Goal: Contribute content: Contribute content

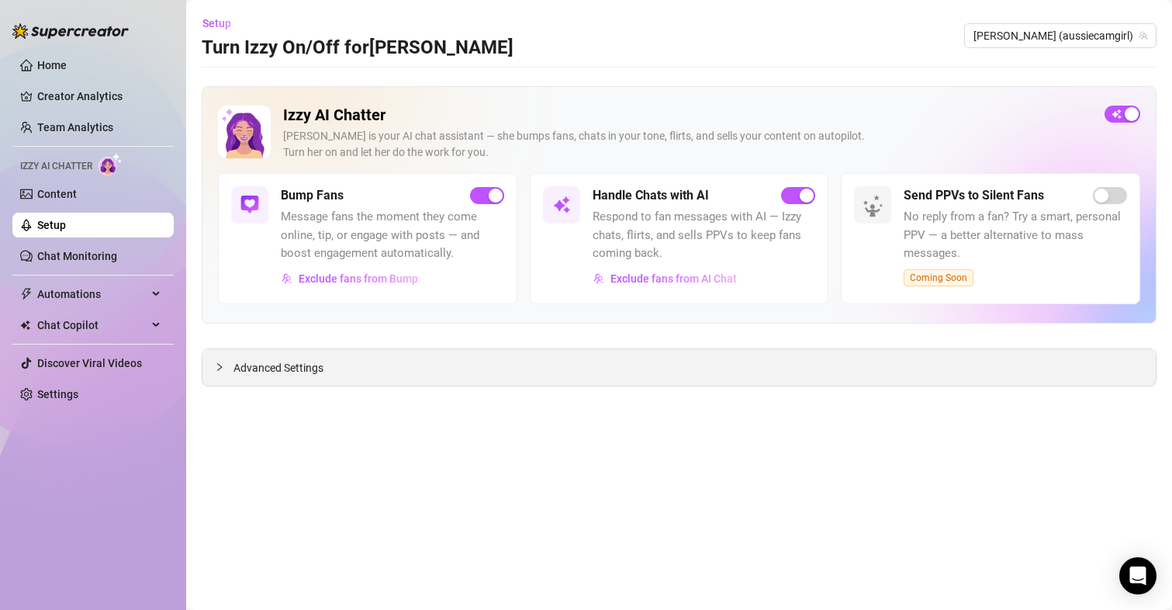
click at [281, 376] on span "Advanced Settings" at bounding box center [279, 367] width 90 height 17
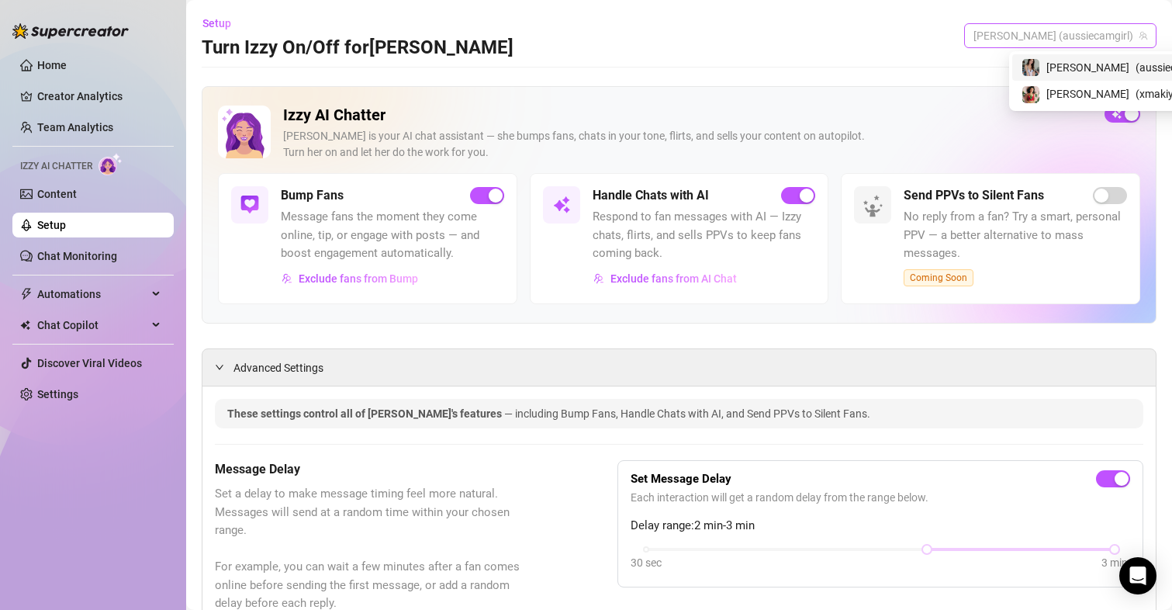
click at [1069, 38] on span "[PERSON_NAME] (aussiecamgirl)" at bounding box center [1061, 35] width 174 height 23
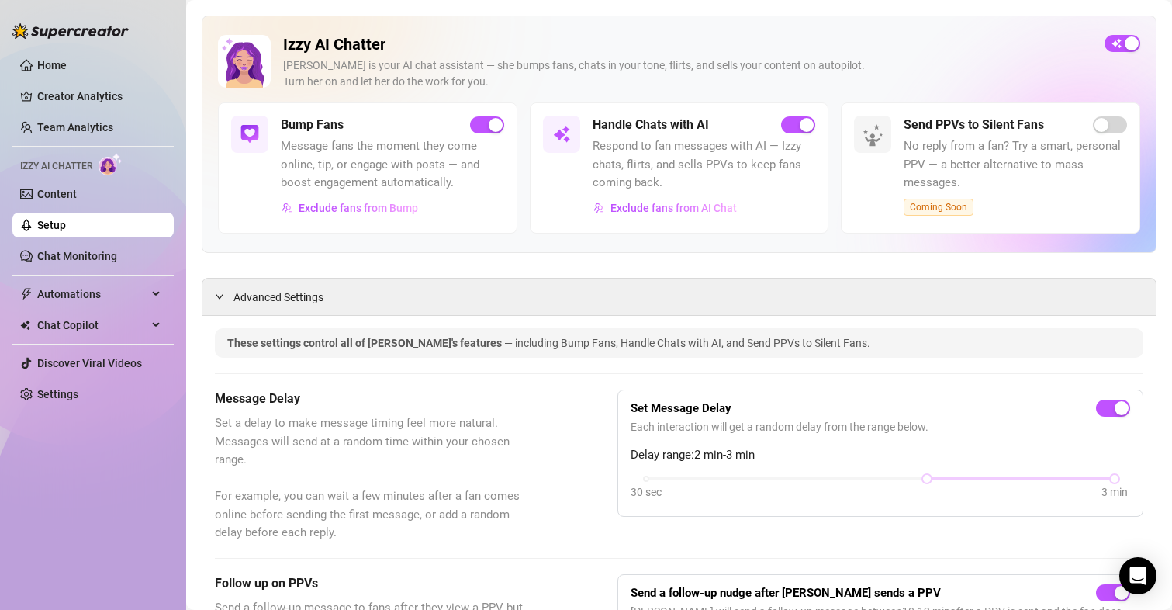
scroll to position [78, 0]
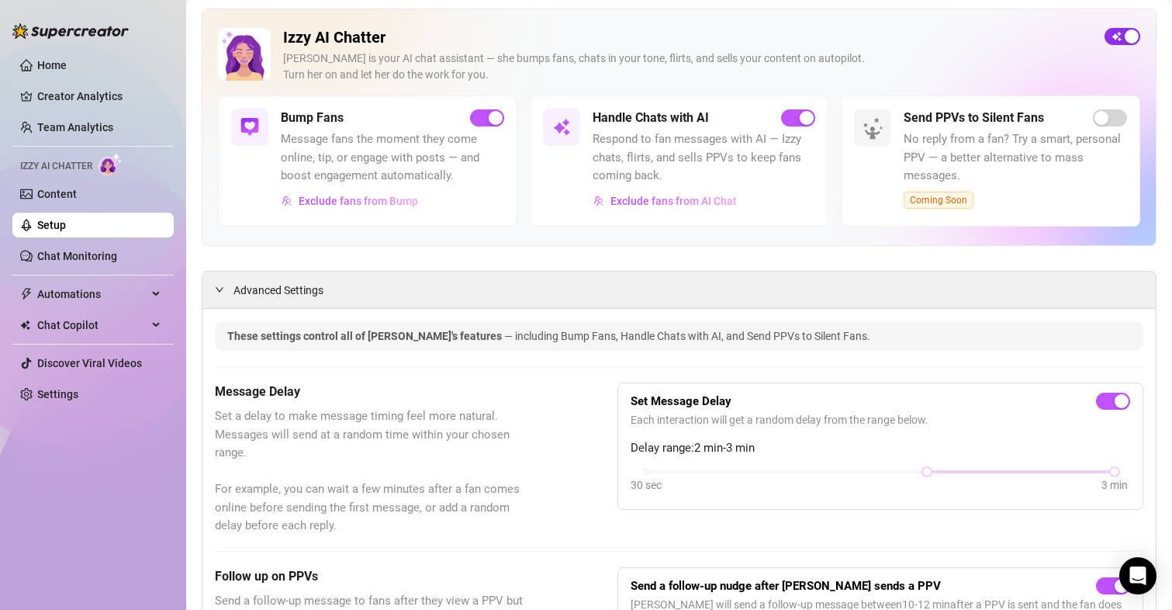
click at [1107, 37] on span "button" at bounding box center [1123, 36] width 36 height 17
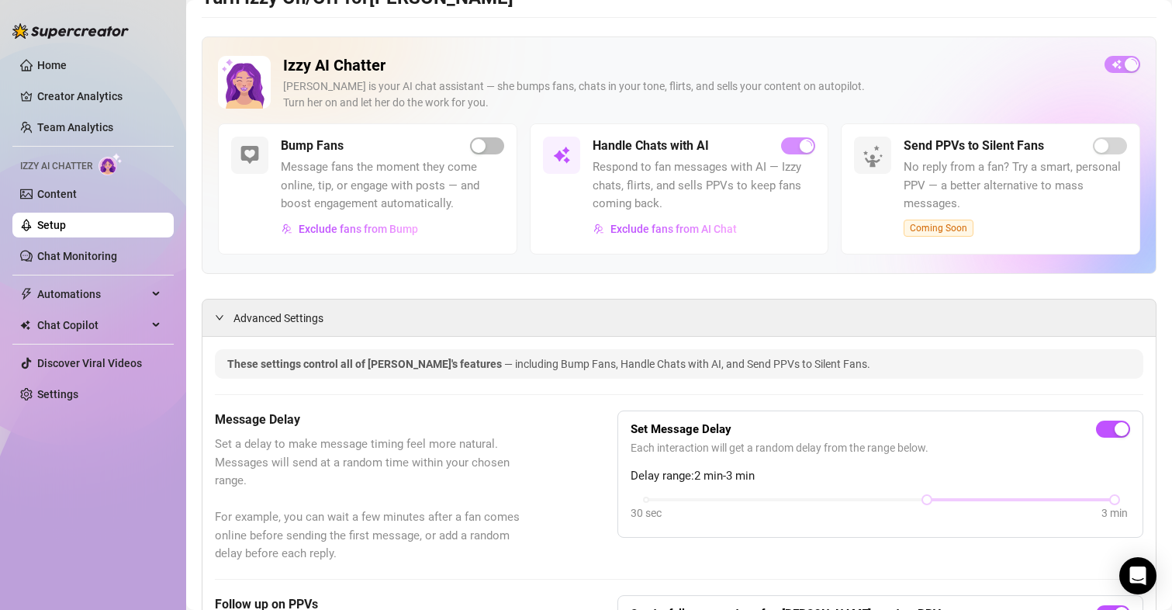
scroll to position [0, 0]
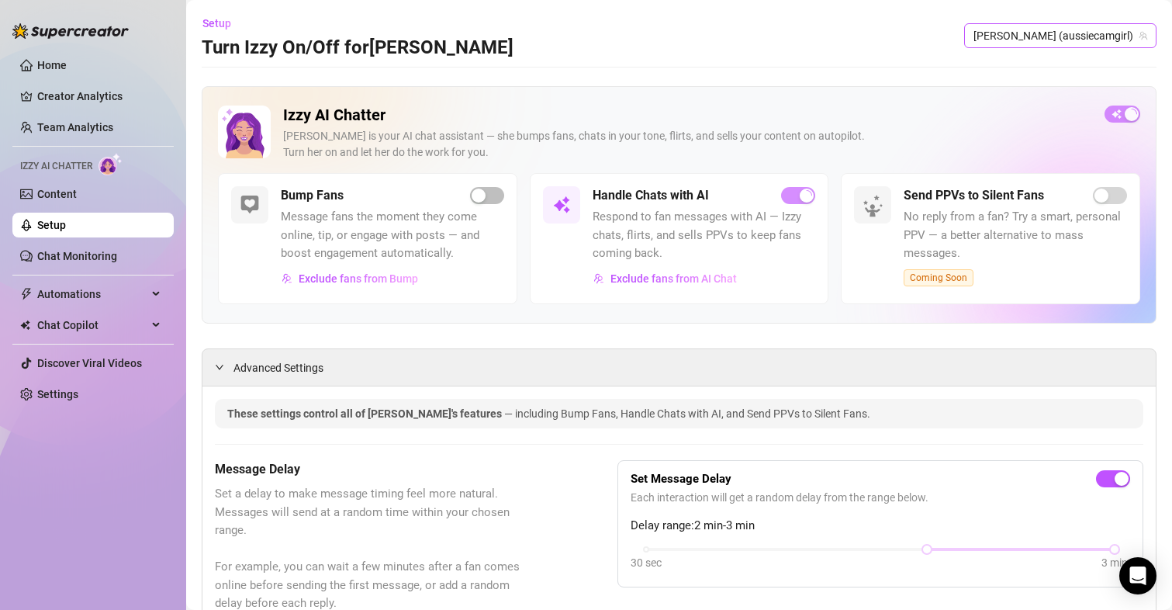
click at [1083, 29] on span "[PERSON_NAME] (aussiecamgirl)" at bounding box center [1061, 35] width 174 height 23
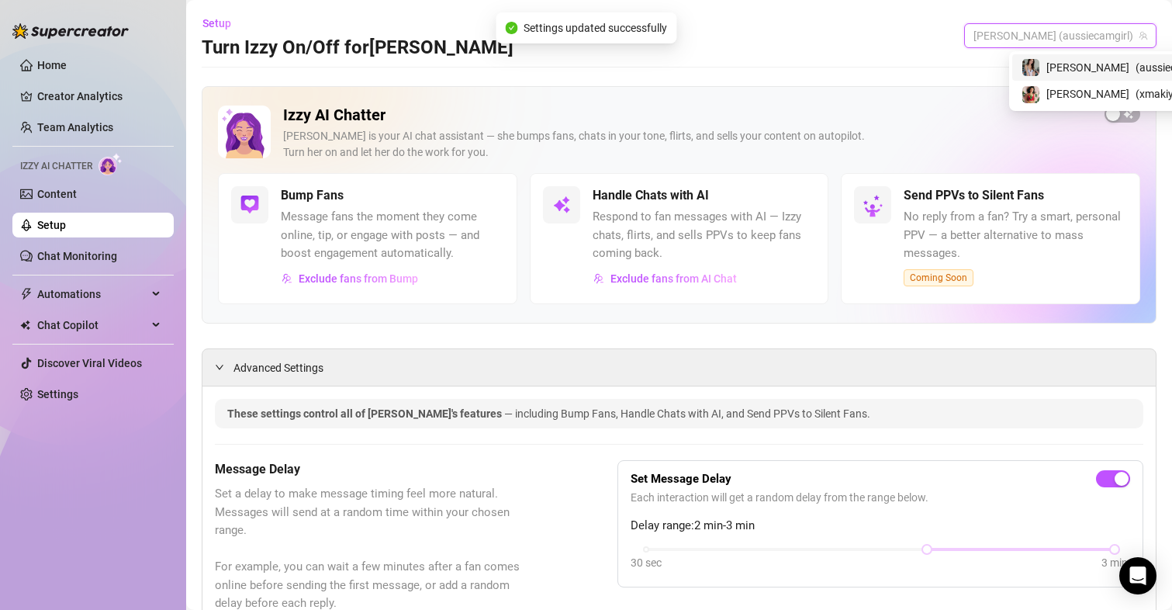
click at [908, 38] on div "Setup Turn Izzy On/Off for [PERSON_NAME] (aussiecamgirl)" at bounding box center [679, 36] width 955 height 50
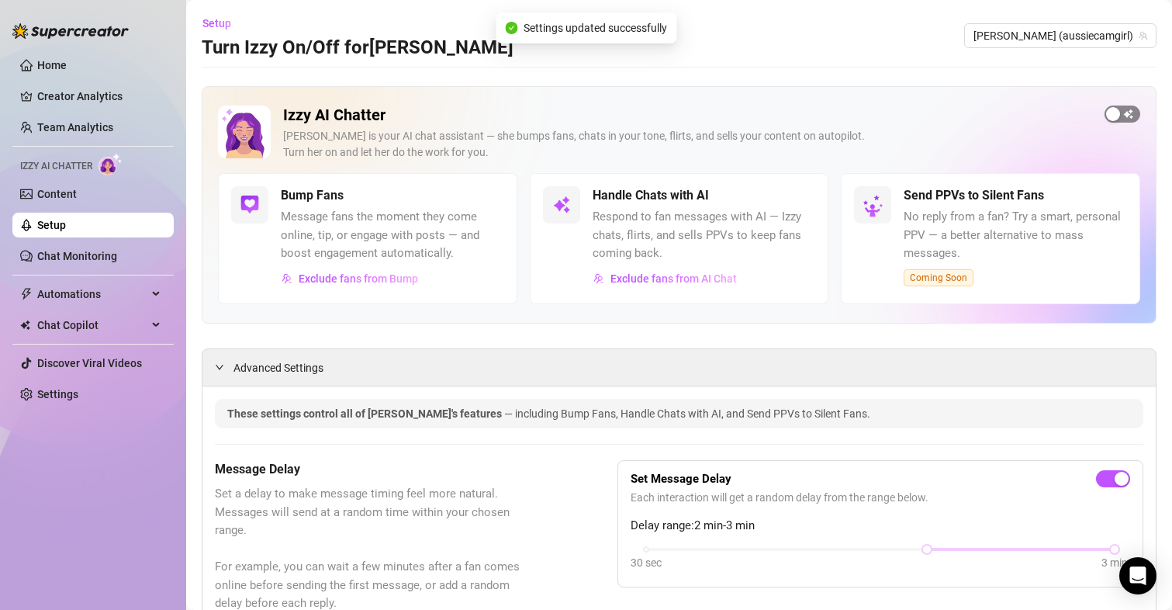
click at [1116, 109] on span "button" at bounding box center [1123, 114] width 36 height 17
click at [1083, 36] on span "[PERSON_NAME] (aussiecamgirl)" at bounding box center [1061, 35] width 174 height 23
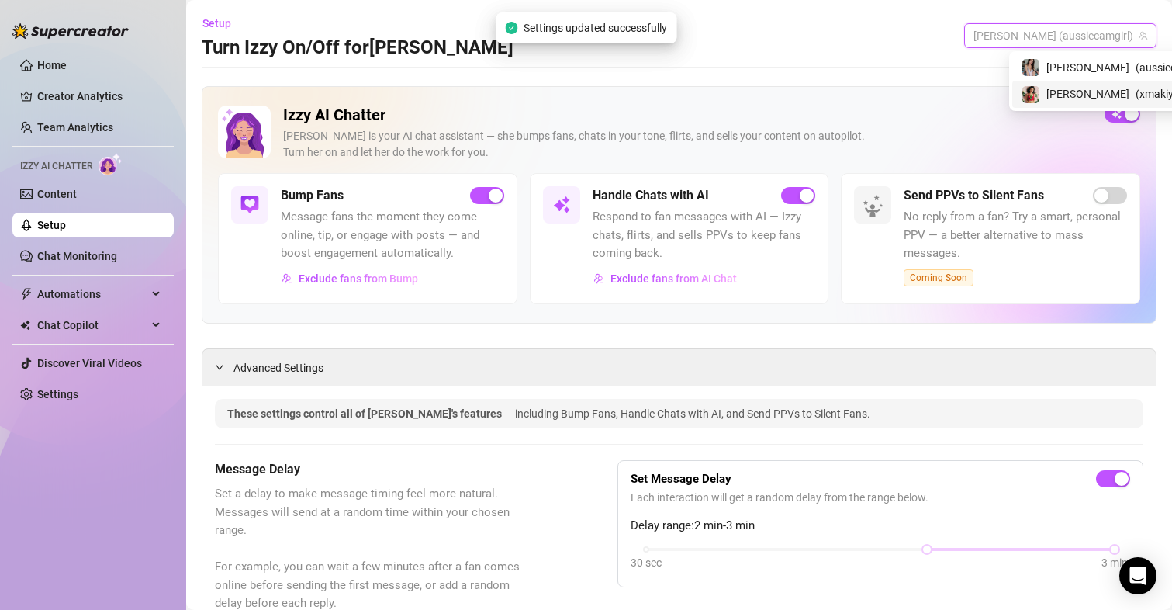
click at [1064, 94] on span "[PERSON_NAME]" at bounding box center [1088, 93] width 83 height 17
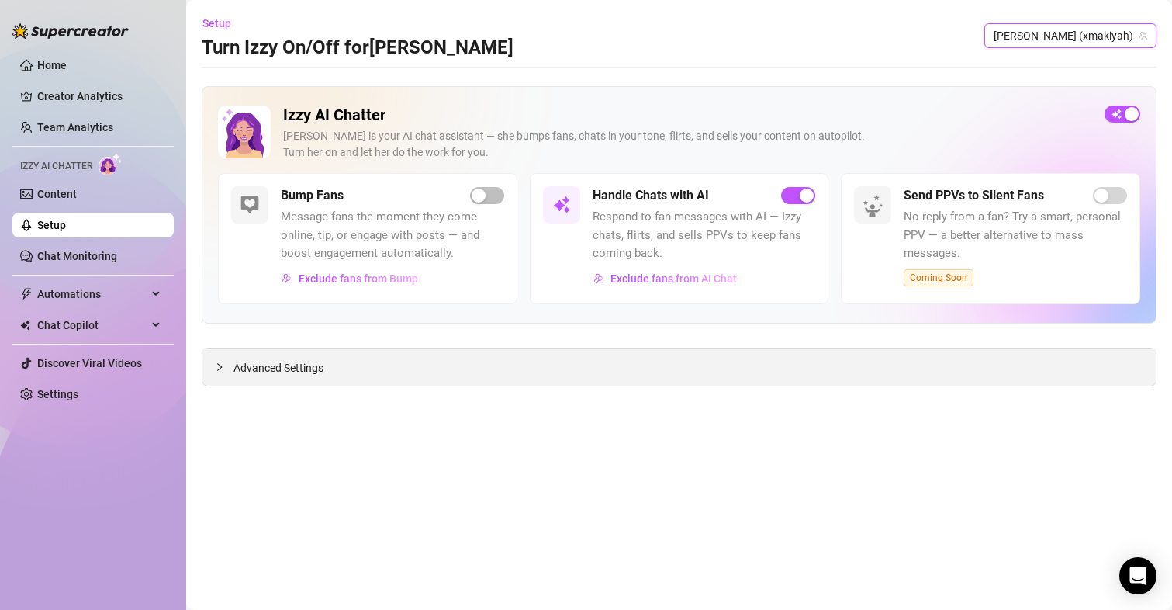
click at [288, 373] on span "Advanced Settings" at bounding box center [279, 367] width 90 height 17
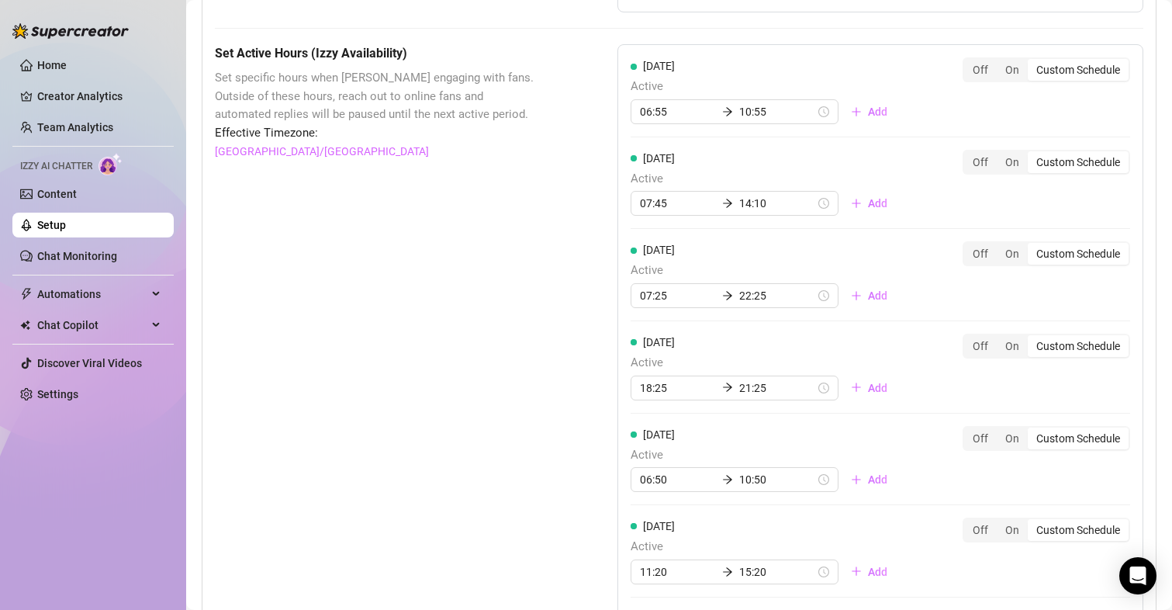
scroll to position [1164, 0]
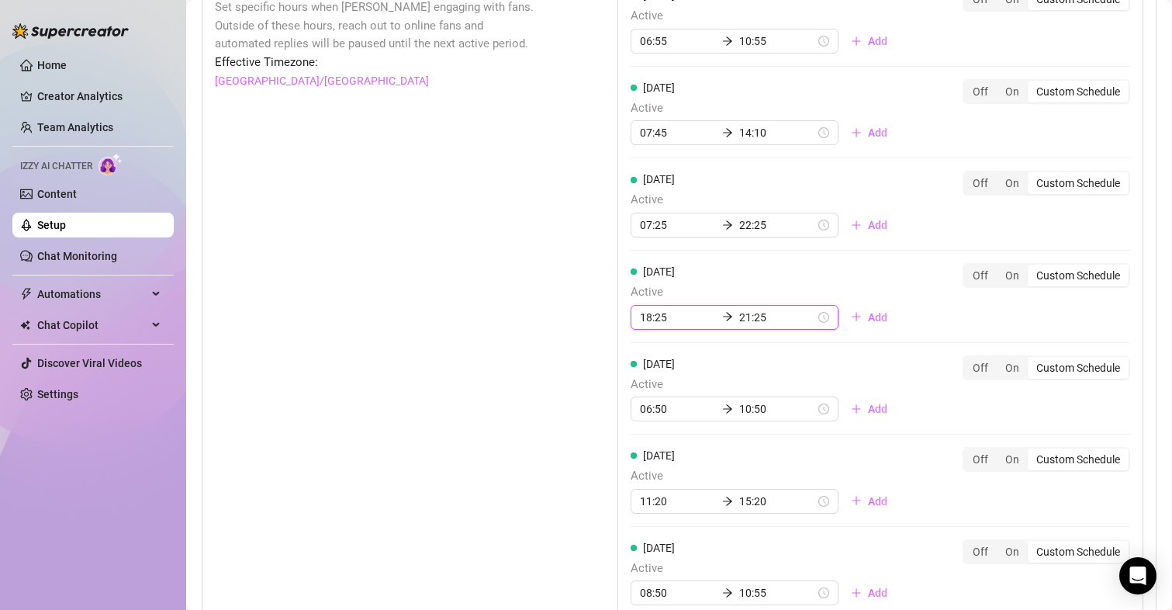
click at [668, 318] on input "18:25" at bounding box center [678, 317] width 76 height 17
click at [650, 507] on div "07" at bounding box center [647, 511] width 37 height 22
click at [693, 448] on div "45" at bounding box center [691, 448] width 37 height 22
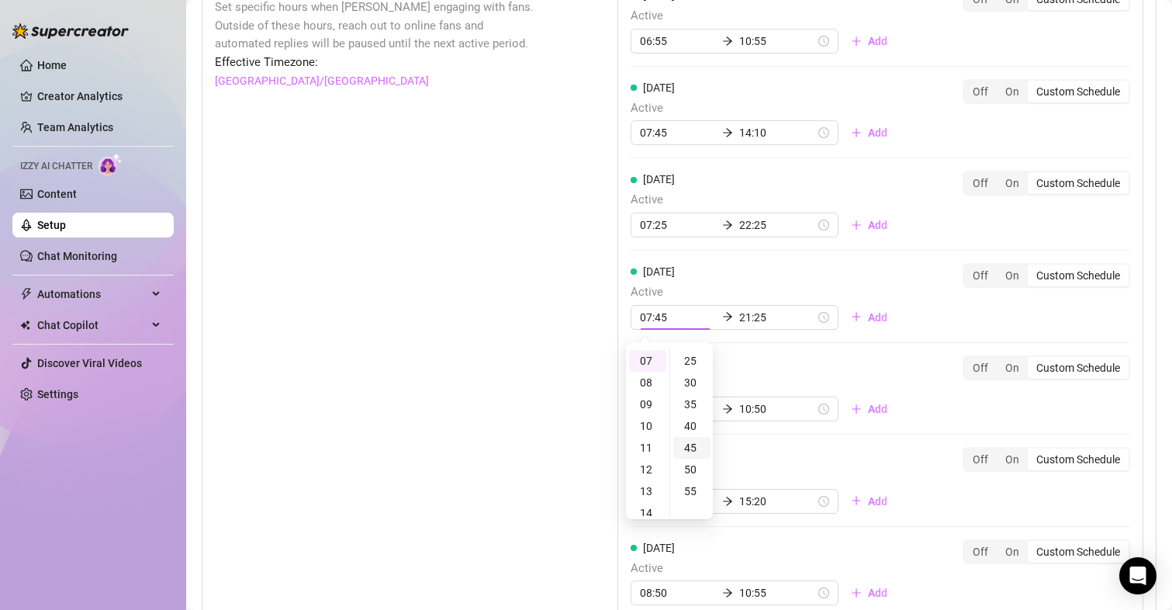
scroll to position [194, 0]
type input "07:45"
click at [400, 341] on div "Set Active Hours (Izzy Availability) Set specific hours when Izzy engaging with…" at bounding box center [377, 358] width 325 height 768
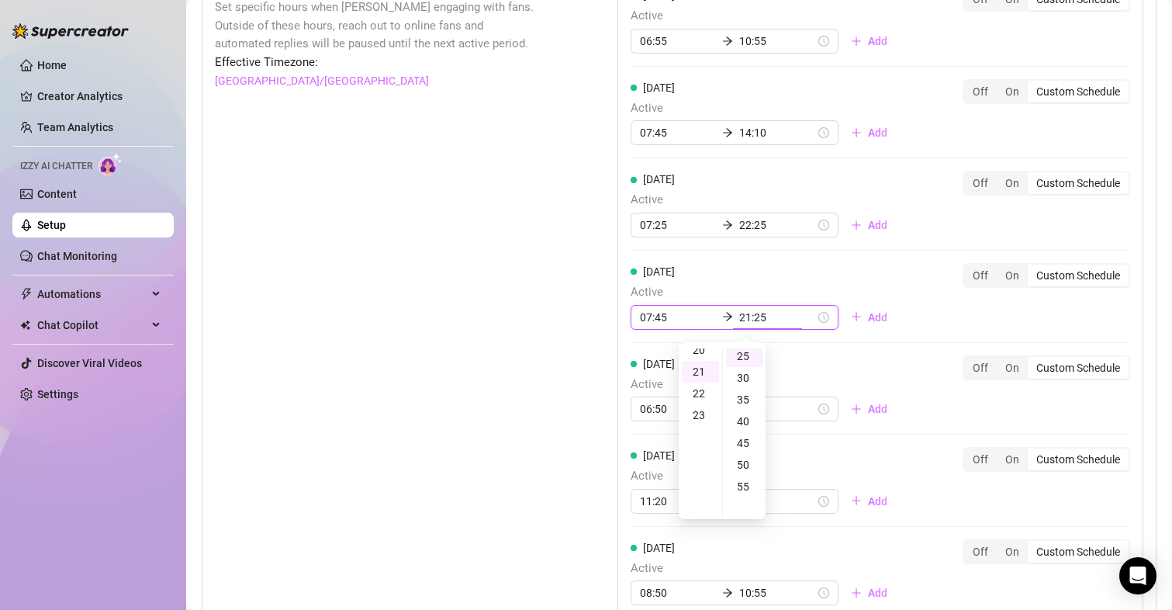
scroll to position [109, 0]
click at [400, 341] on div "Set Active Hours (Izzy Availability) Set specific hours when Izzy engaging with…" at bounding box center [377, 358] width 325 height 768
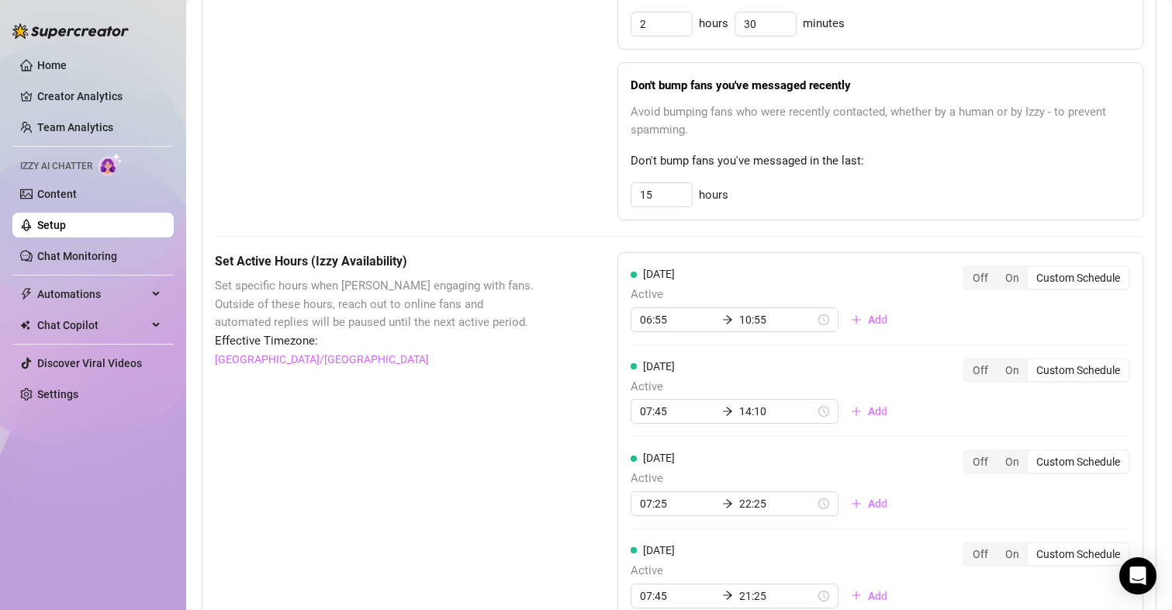
scroll to position [0, 0]
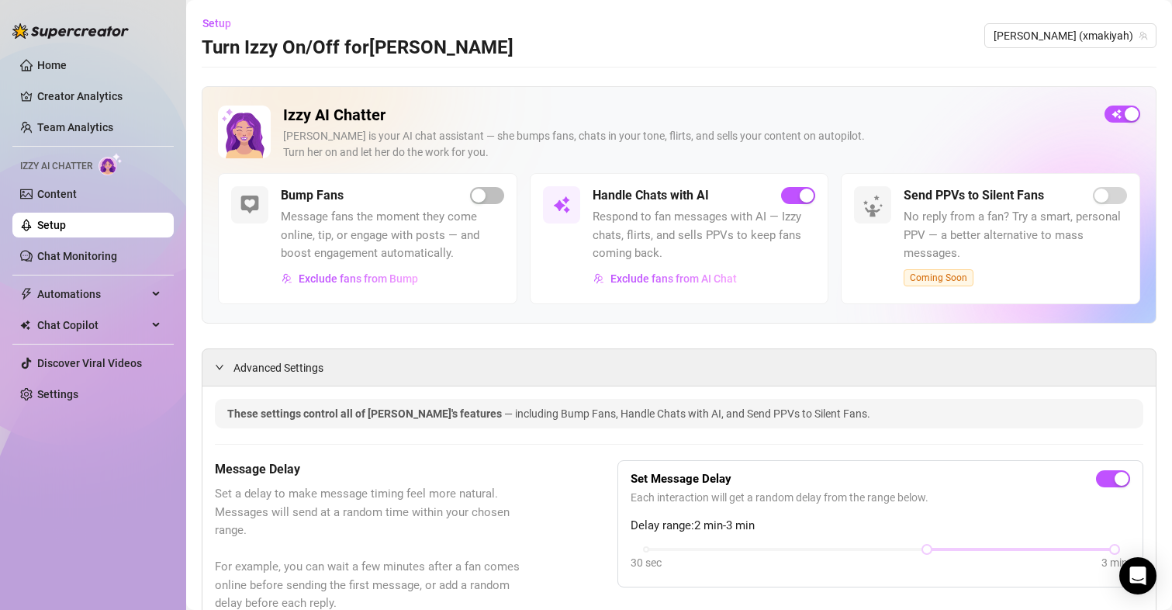
drag, startPoint x: 412, startPoint y: 429, endPoint x: 362, endPoint y: 204, distance: 230.6
click at [489, 195] on span "button" at bounding box center [487, 195] width 34 height 17
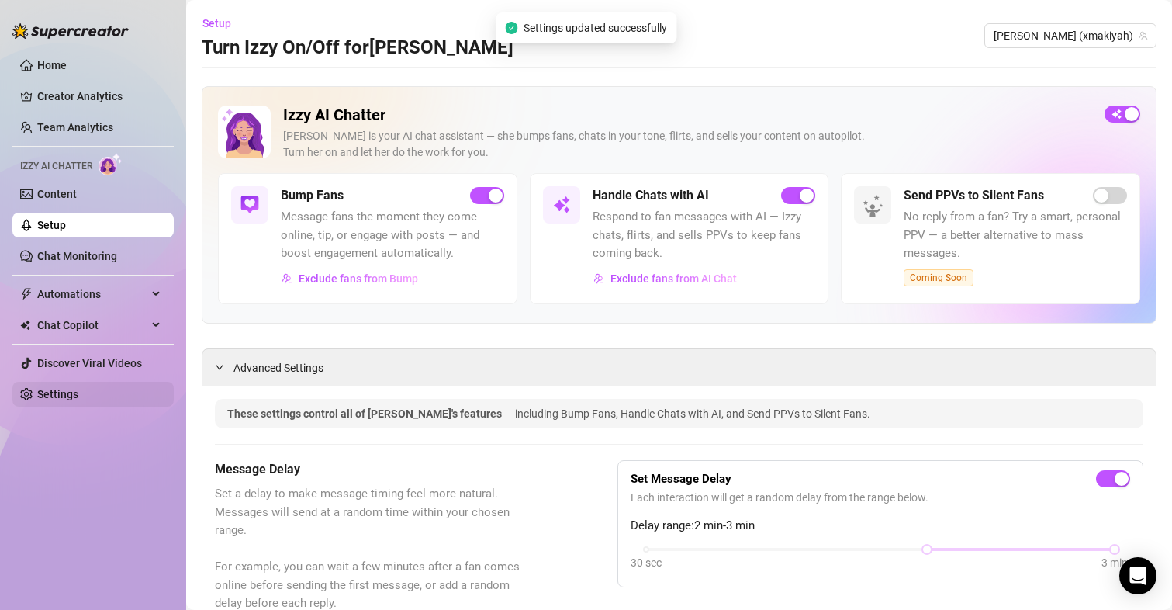
click at [53, 388] on link "Settings" at bounding box center [57, 394] width 41 height 12
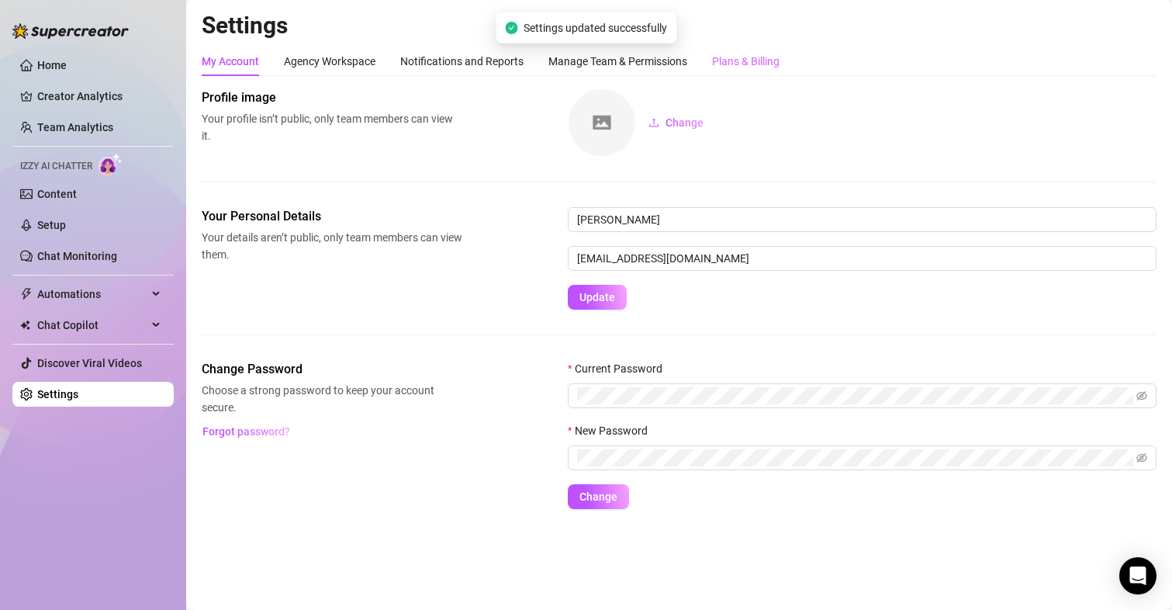
click at [763, 70] on div "Plans & Billing" at bounding box center [745, 61] width 67 height 29
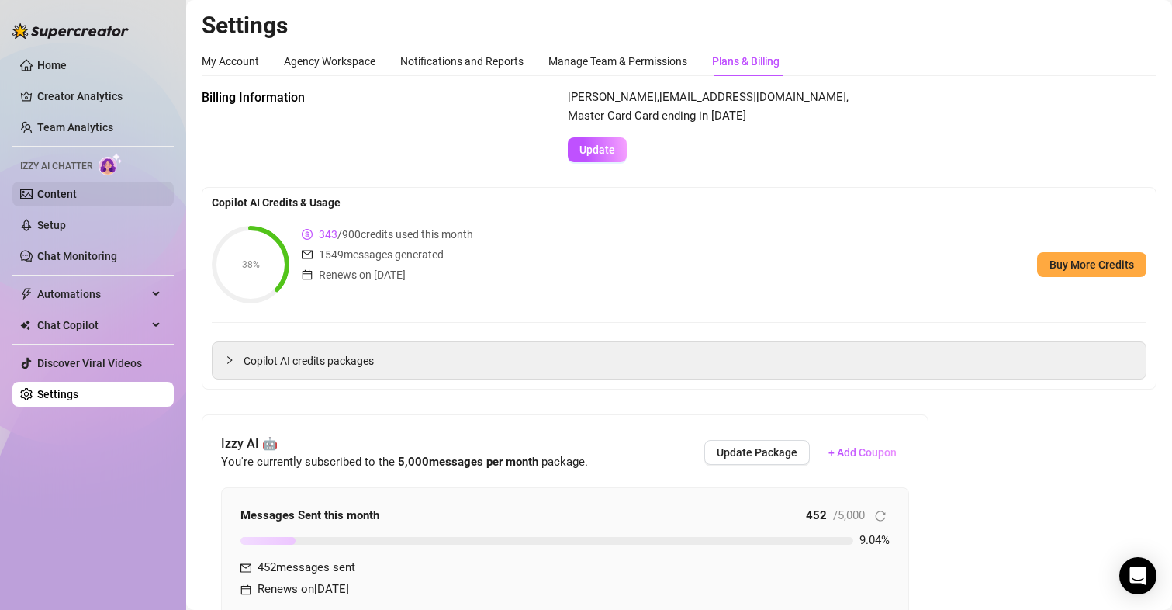
click at [46, 188] on link "Content" at bounding box center [57, 194] width 40 height 12
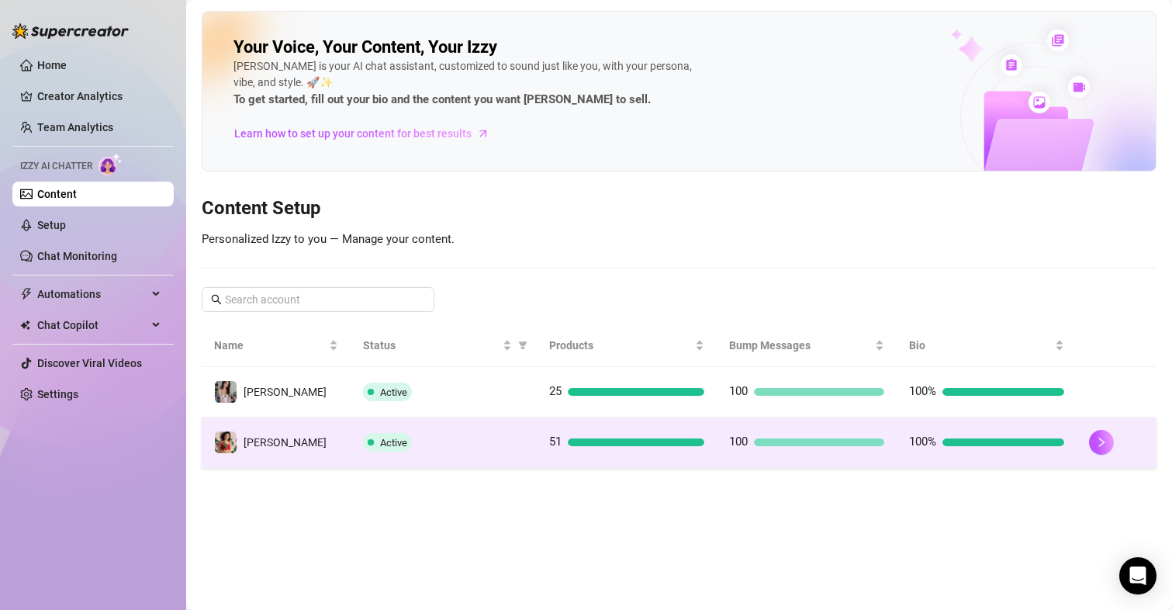
click at [1113, 450] on div at bounding box center [1116, 442] width 55 height 25
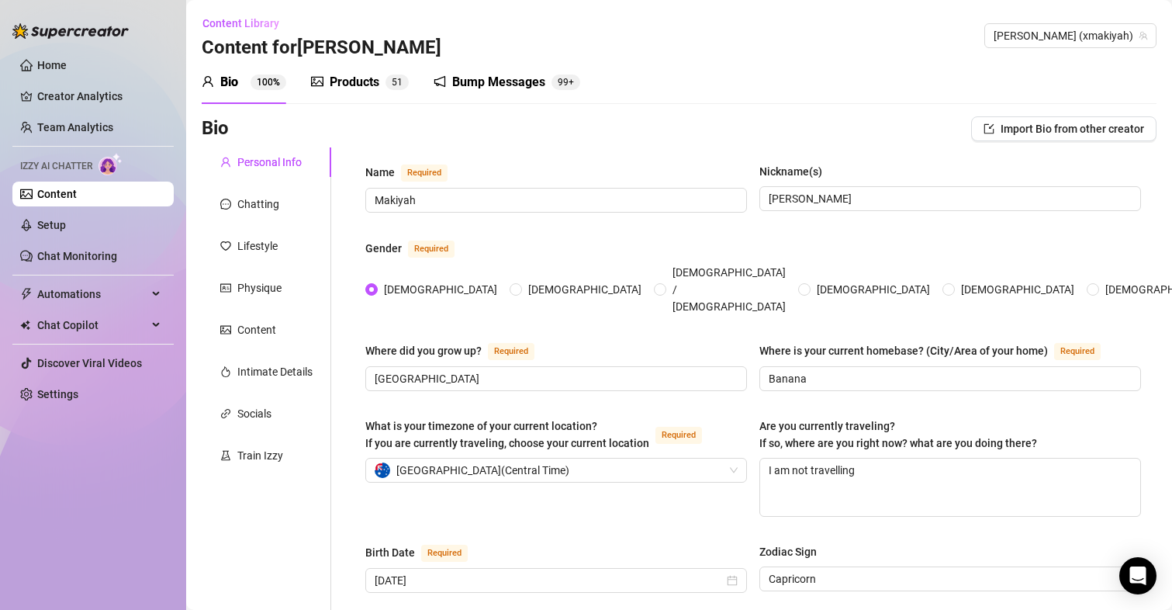
click at [337, 74] on div "Products" at bounding box center [355, 82] width 50 height 19
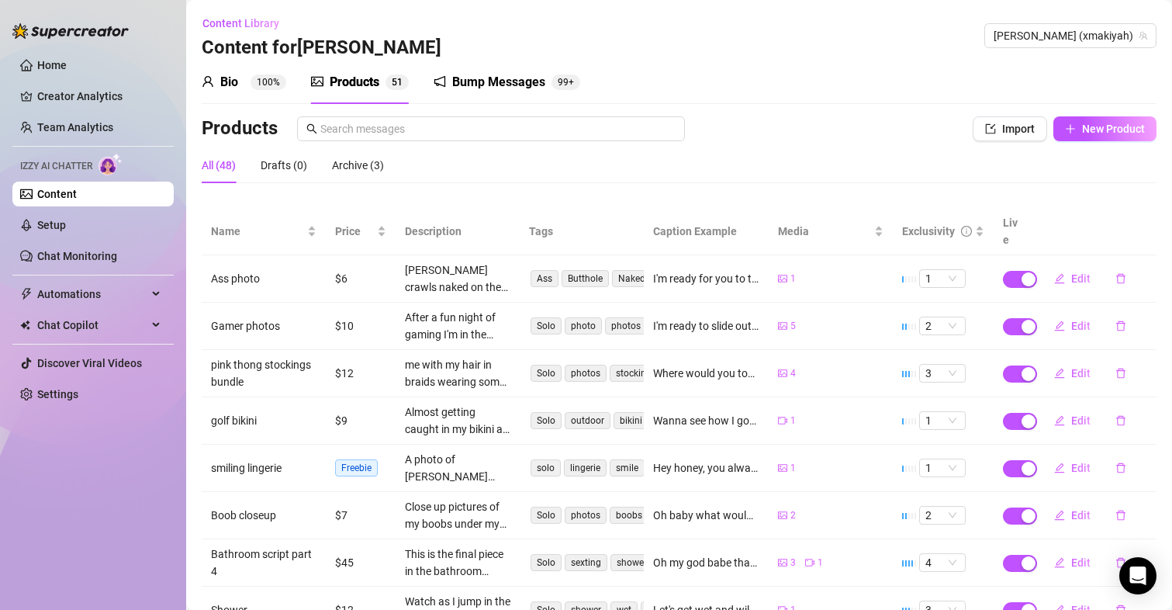
scroll to position [155, 0]
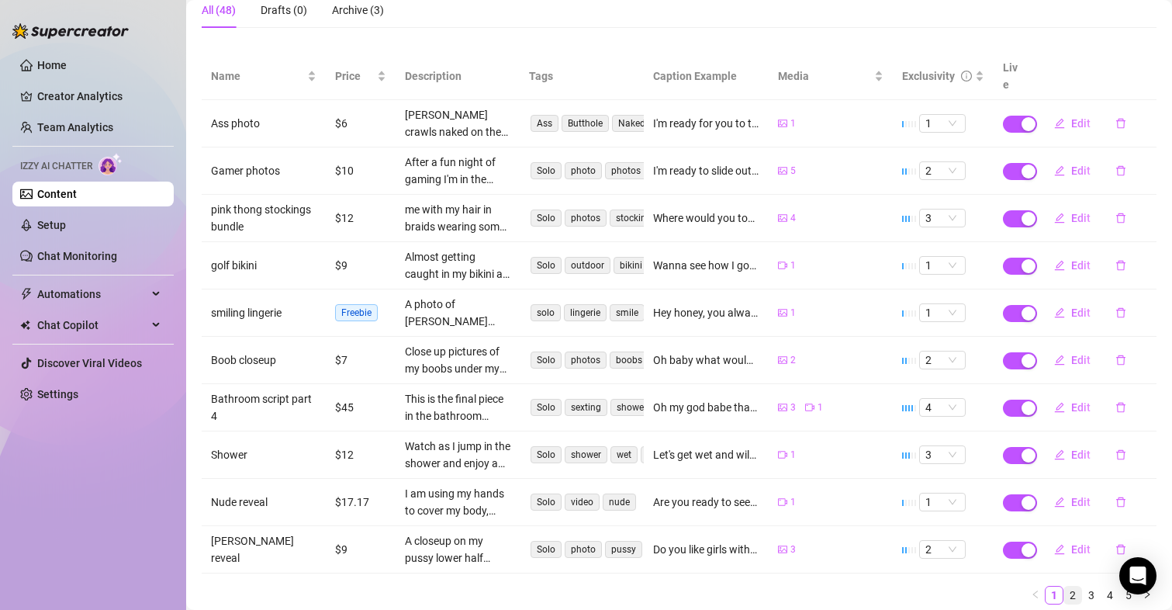
click at [1064, 586] on link "2" at bounding box center [1072, 594] width 17 height 17
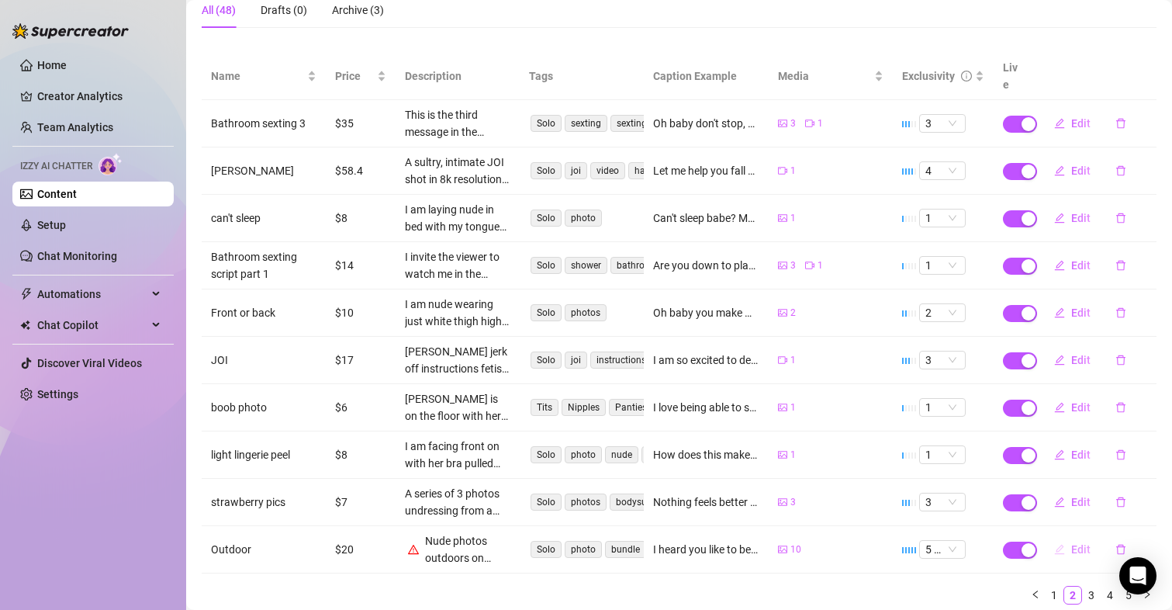
click at [1071, 543] on span "Edit" at bounding box center [1080, 549] width 19 height 12
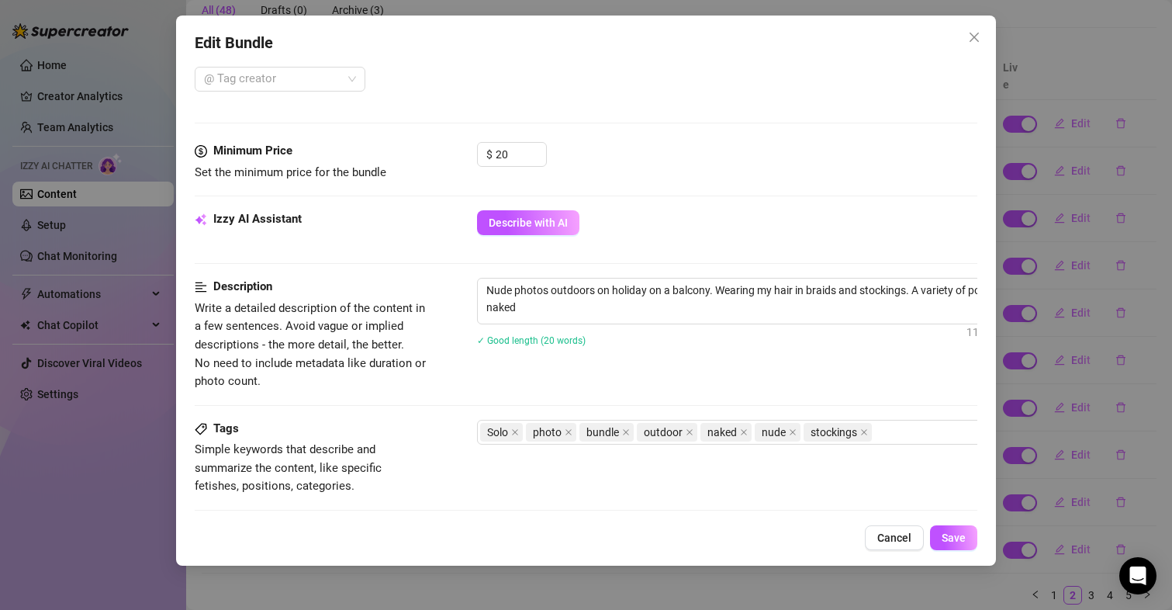
scroll to position [621, 0]
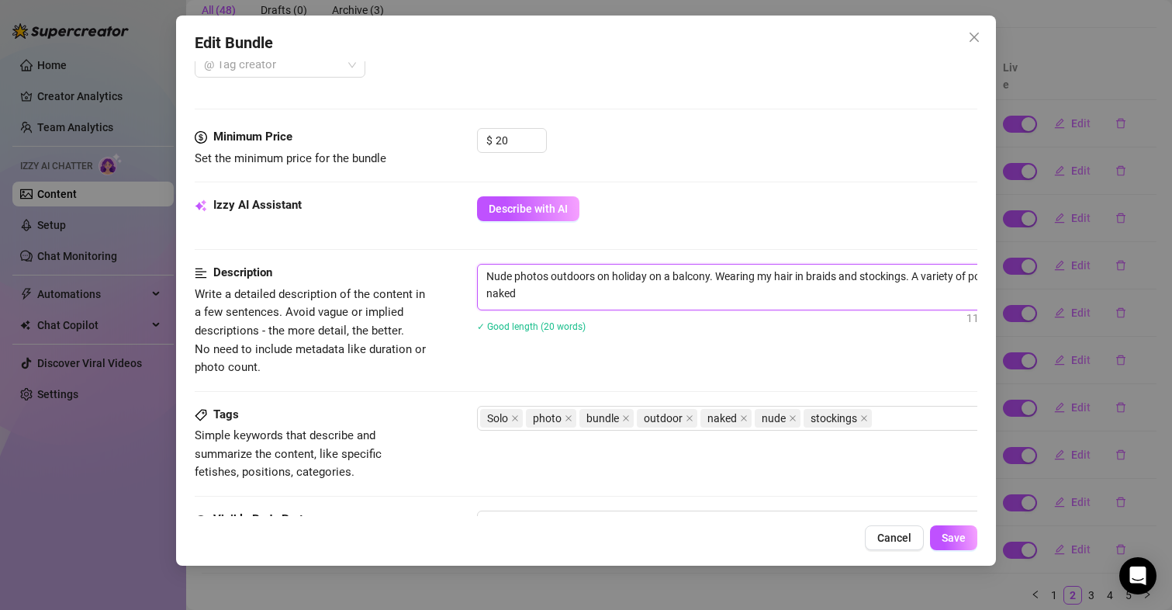
drag, startPoint x: 645, startPoint y: 273, endPoint x: 711, endPoint y: 279, distance: 66.2
click at [711, 279] on textarea "Nude photos outdoors on holiday on a balcony. Wearing my hair in braids and sto…" at bounding box center [748, 285] width 541 height 40
type textarea "Nude photos outdoors on holiday Wearing my hair in braids and stockings. A vari…"
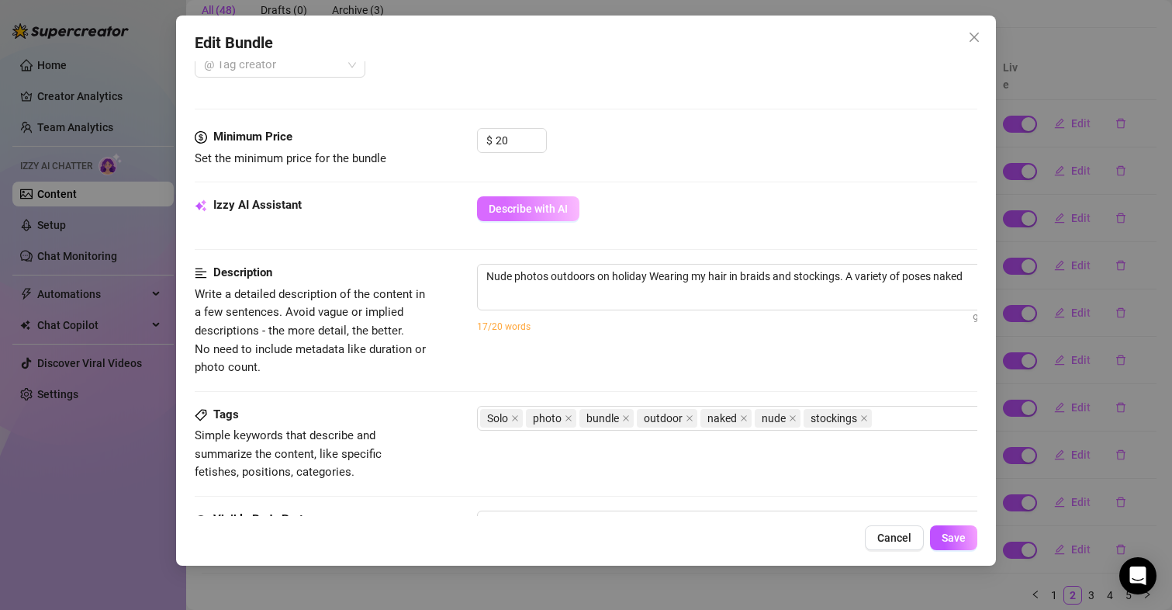
click at [501, 202] on span "Describe with AI" at bounding box center [528, 208] width 79 height 12
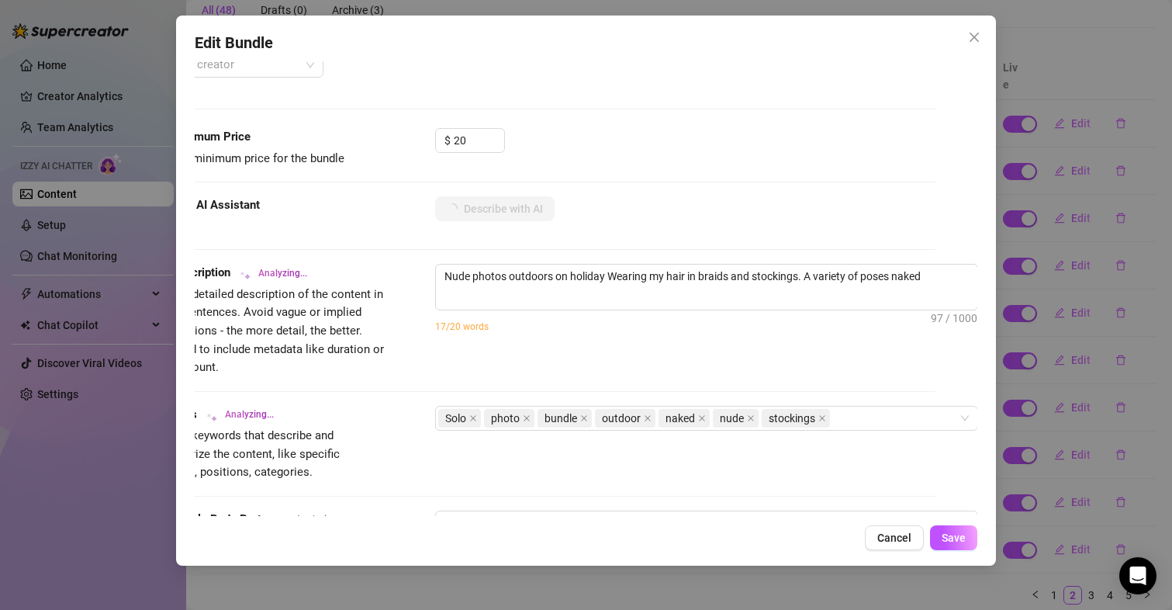
type textarea "Makiyah"
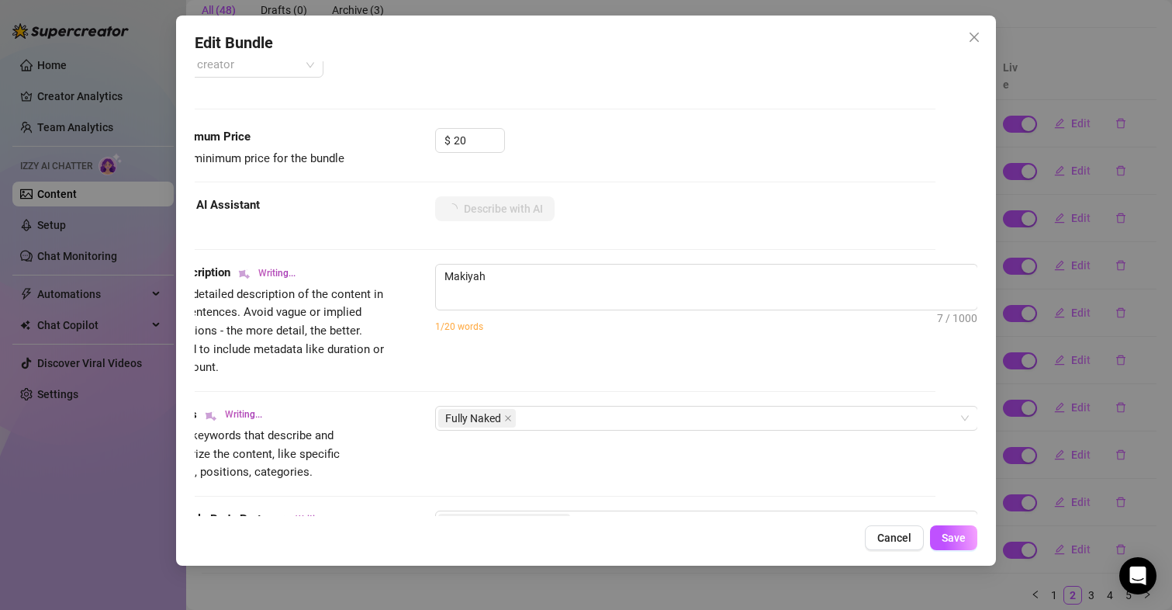
type textarea "[PERSON_NAME] poses"
type textarea "Makiyah poses fully"
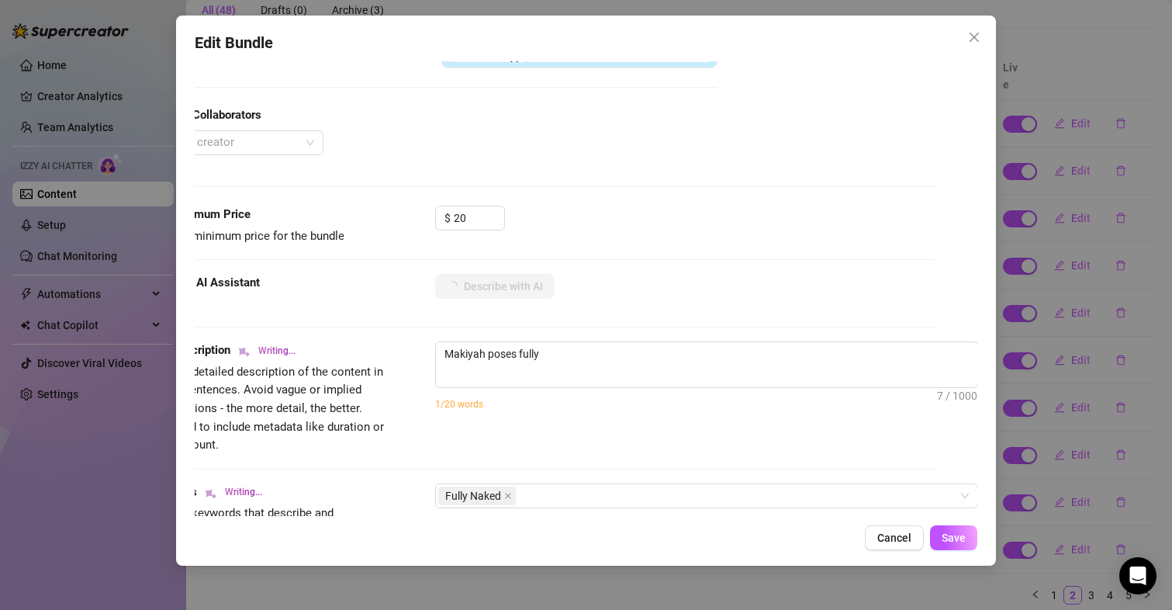
type textarea "[PERSON_NAME] poses fully naked"
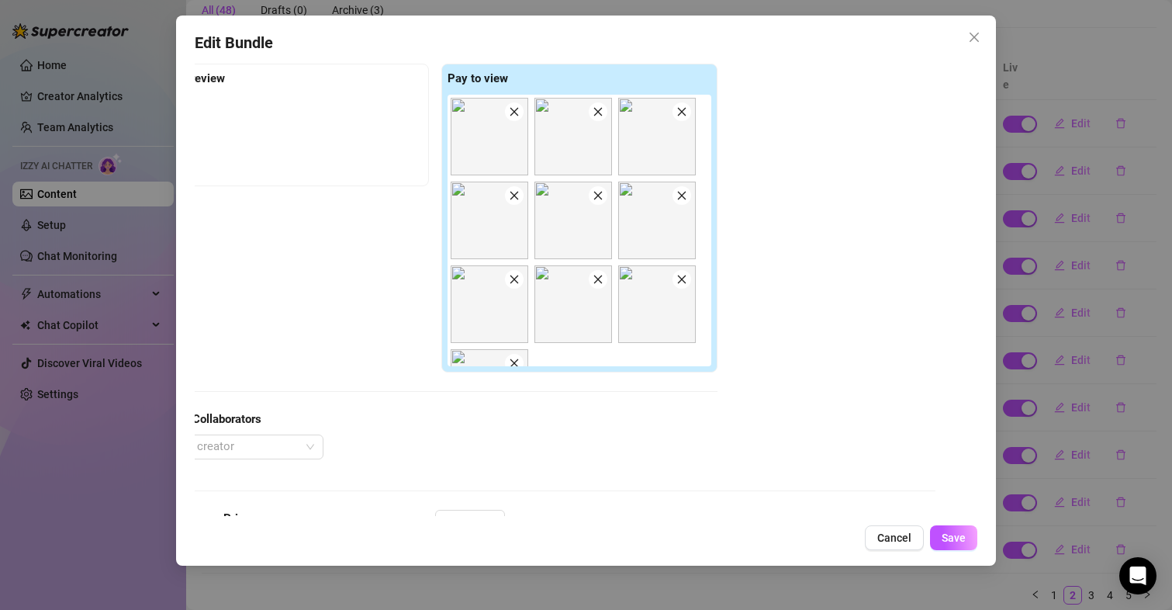
type textarea "[PERSON_NAME] poses fully naked on"
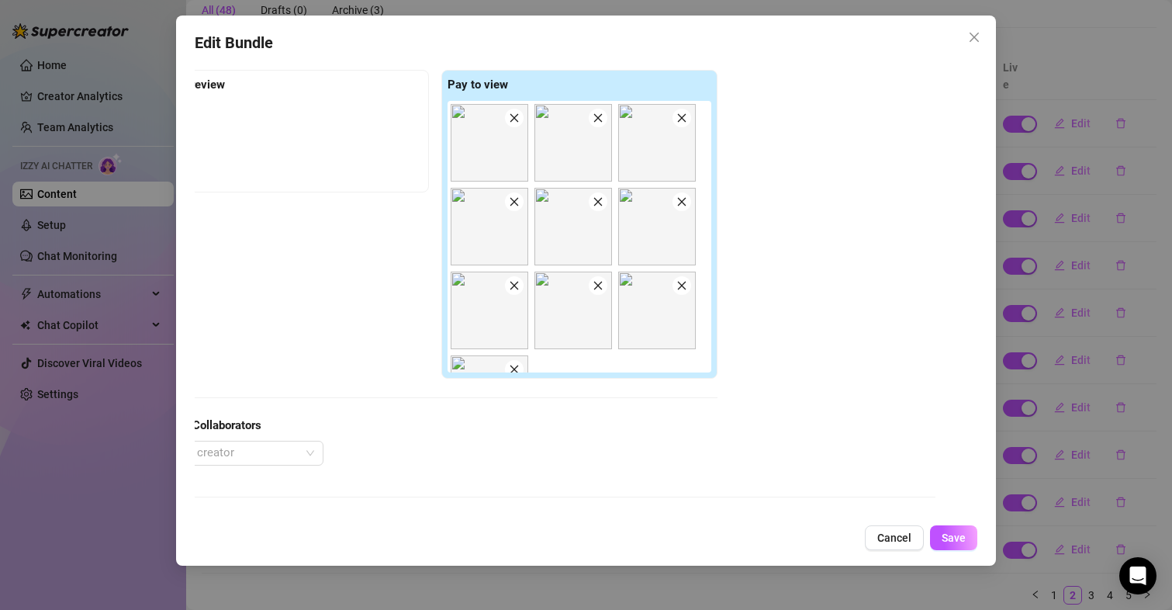
type textarea "[PERSON_NAME] poses fully naked on a"
type textarea "[PERSON_NAME] poses fully naked on a high-rise"
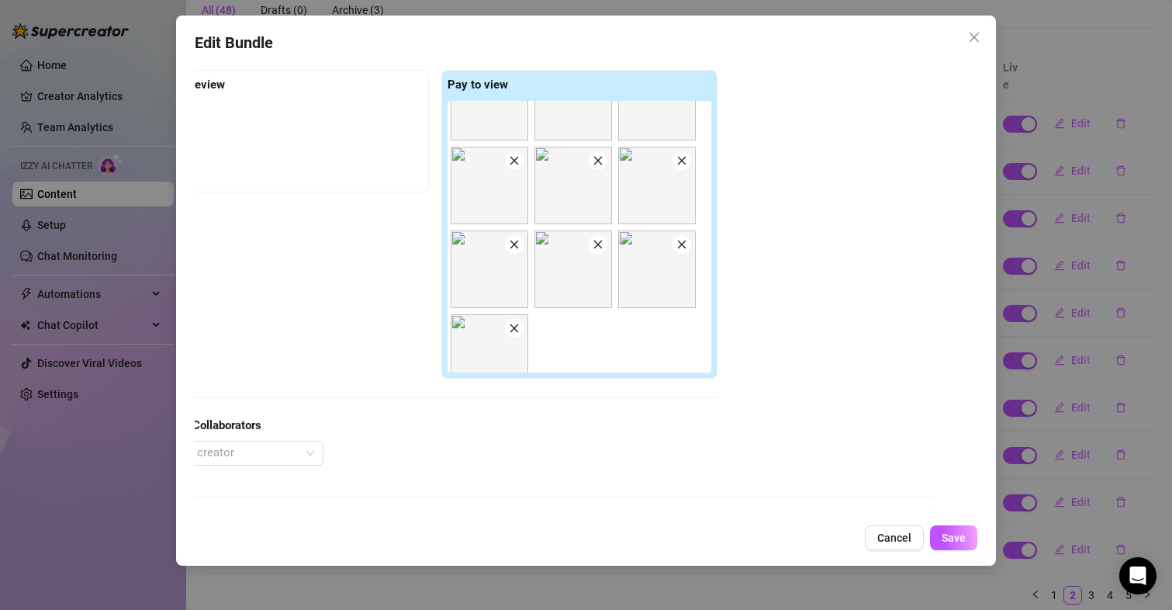
type textarea "[PERSON_NAME] poses fully naked on a high-rise balcony,"
type textarea "Makiyah poses fully naked on a high-rise balcony, showing"
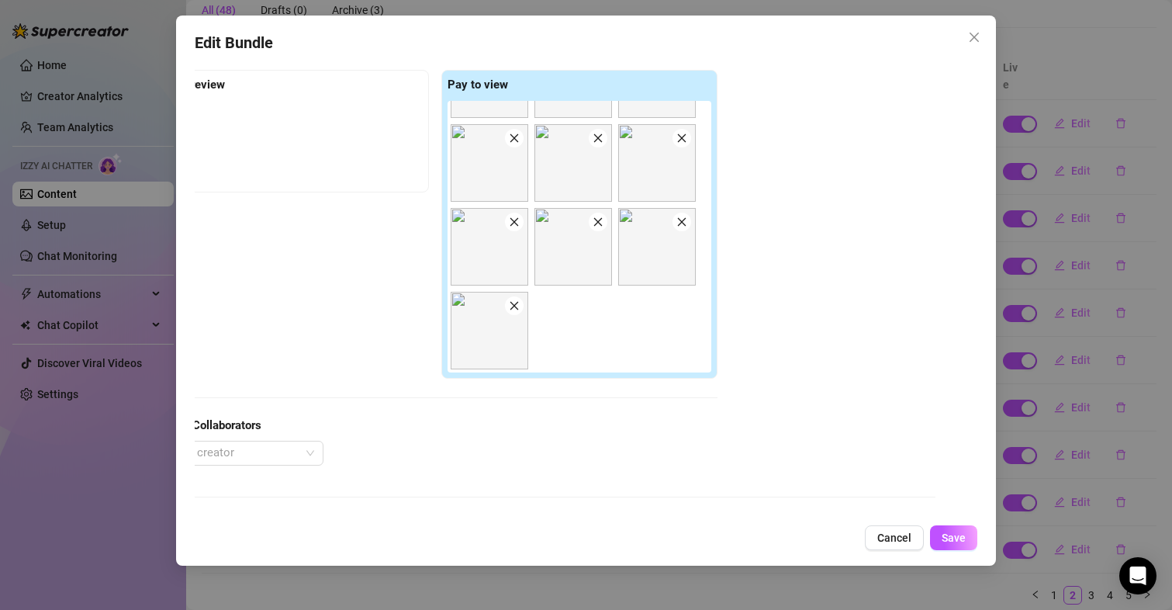
type textarea "[PERSON_NAME] poses fully naked on a high-rise balcony, showing off"
type textarea "[PERSON_NAME] poses fully naked on a high-rise balcony, showing off her"
type textarea "[PERSON_NAME] poses fully naked on a high-rise balcony, showing off her perky"
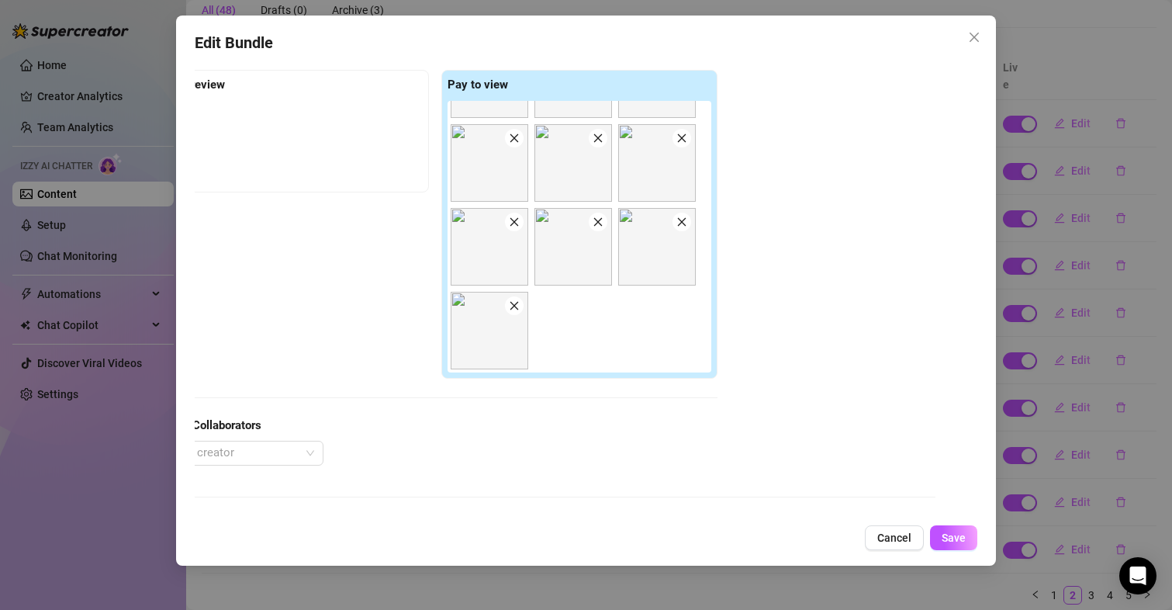
type textarea "[PERSON_NAME] poses fully naked on a high-rise balcony, showing off her perky"
type textarea "[PERSON_NAME] poses fully naked on a high-rise balcony, showing off her perky t…"
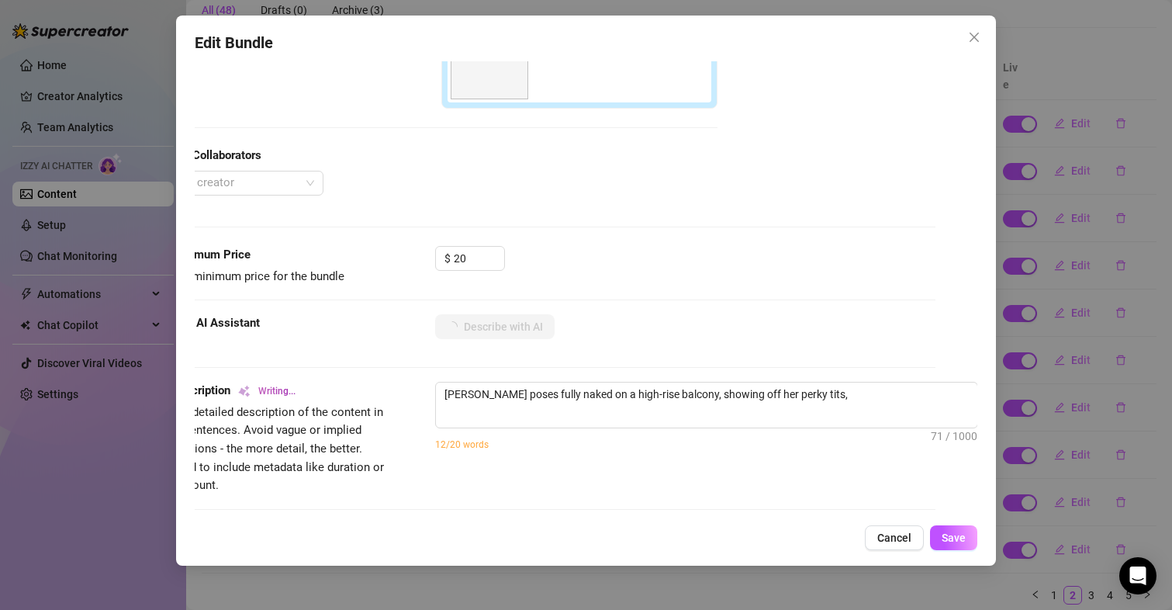
type textarea "[PERSON_NAME] poses fully naked on a high-rise balcony, showing off her perky t…"
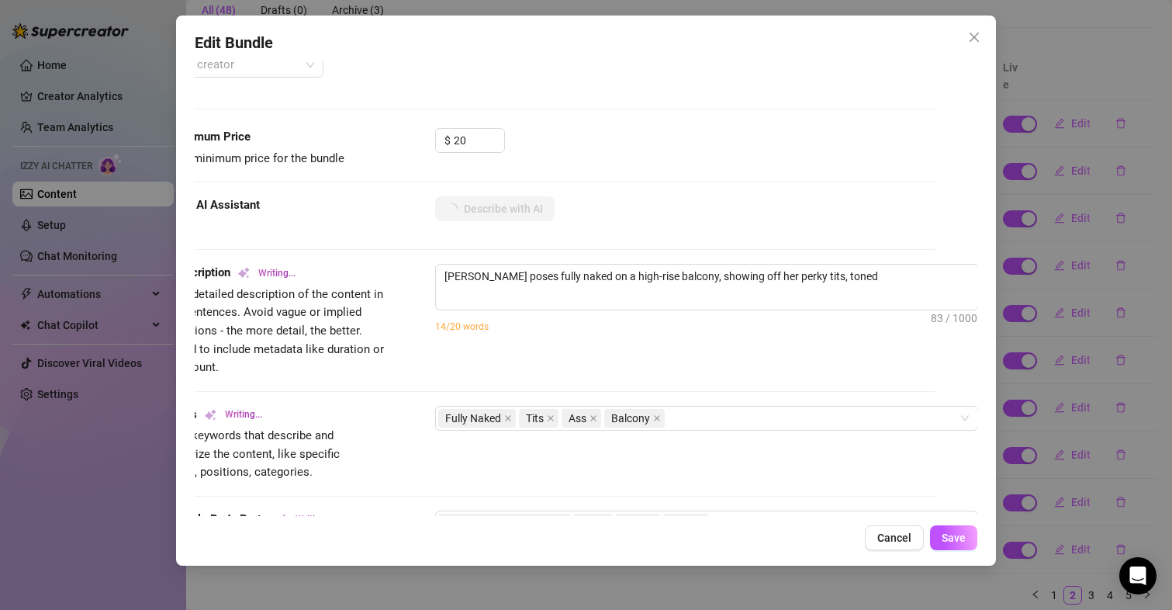
type textarea "[PERSON_NAME] poses fully naked on a high-rise balcony, showing off her perky t…"
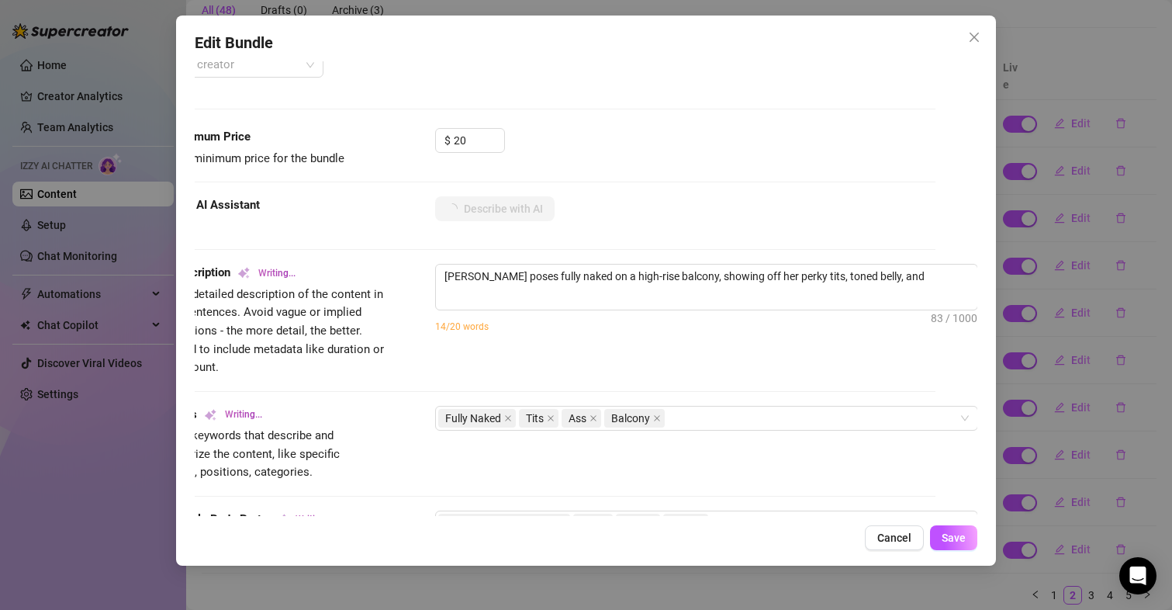
type textarea "[PERSON_NAME] poses fully naked on a high-rise balcony, showing off her perky t…"
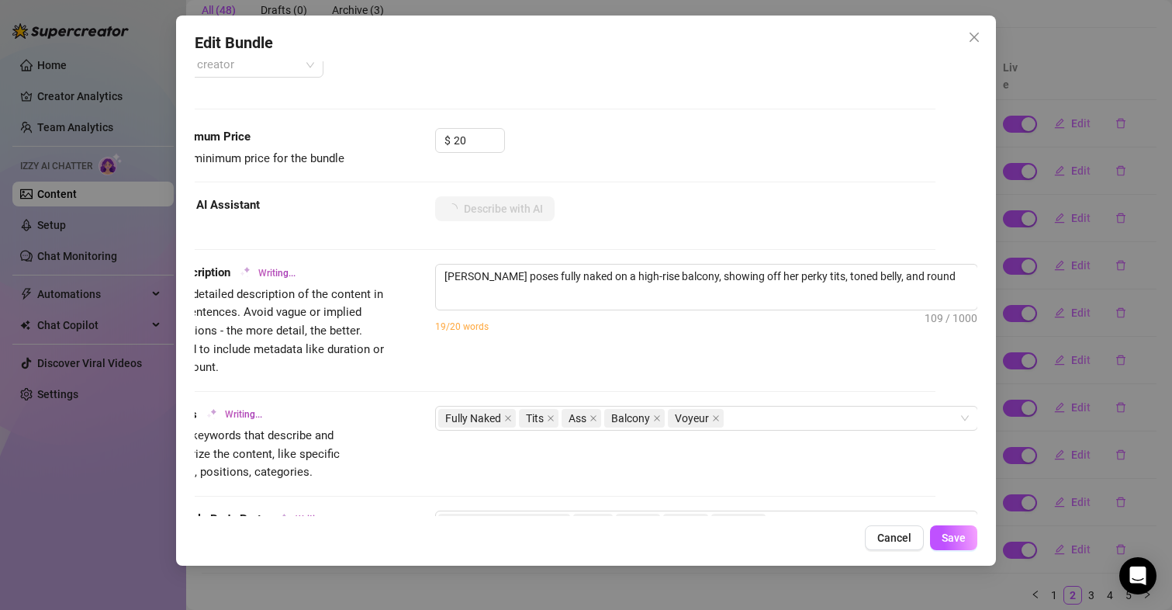
type textarea "[PERSON_NAME] poses fully naked on a high-rise balcony, showing off her perky t…"
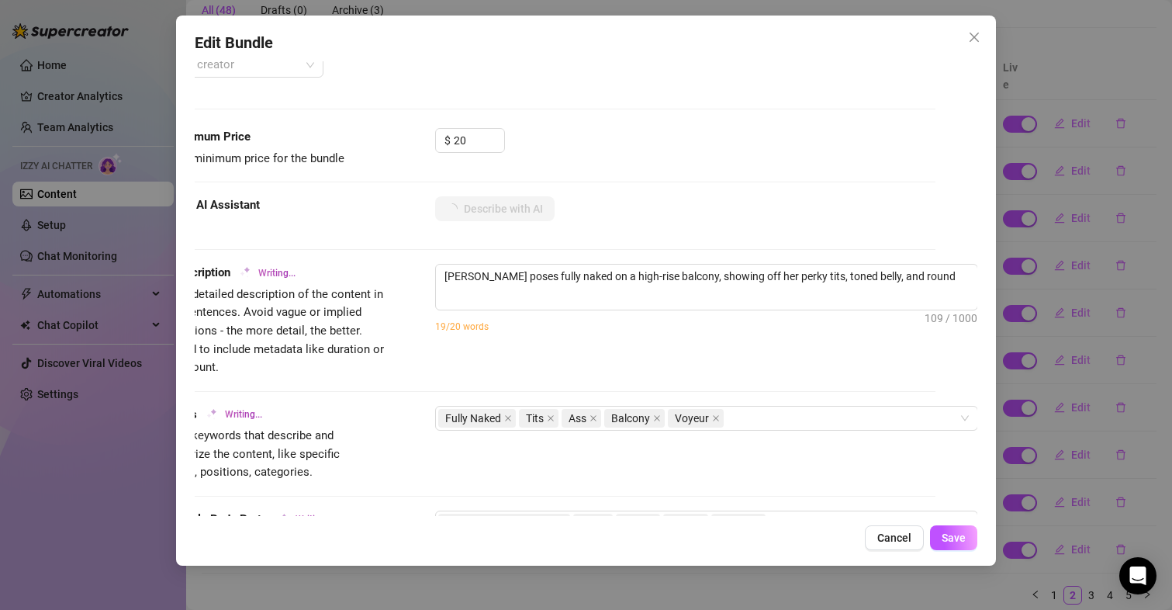
type textarea "[PERSON_NAME] poses fully naked on a high-rise balcony, showing off her perky t…"
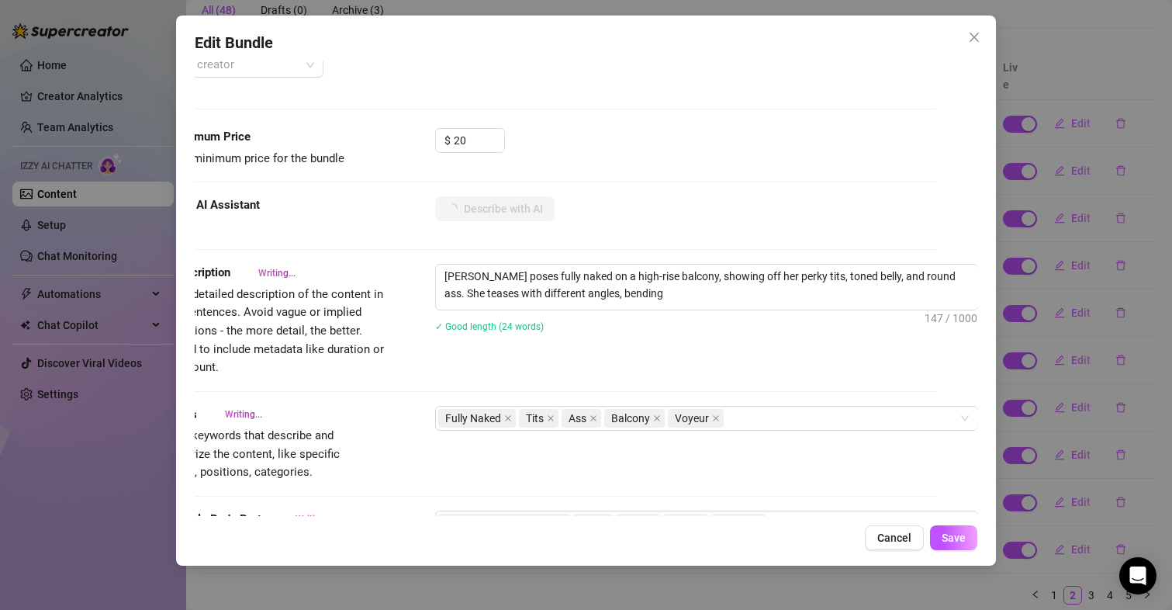
type textarea "[PERSON_NAME] poses fully naked on a high-rise balcony, showing off her perky t…"
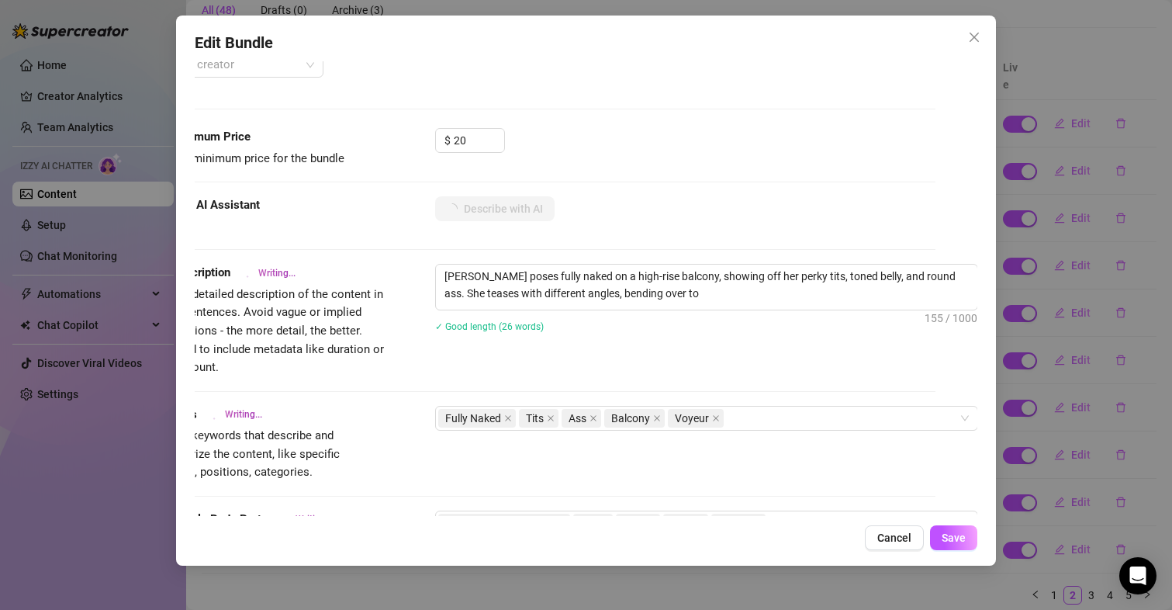
type textarea "[PERSON_NAME] poses fully naked on a high-rise balcony, showing off her perky t…"
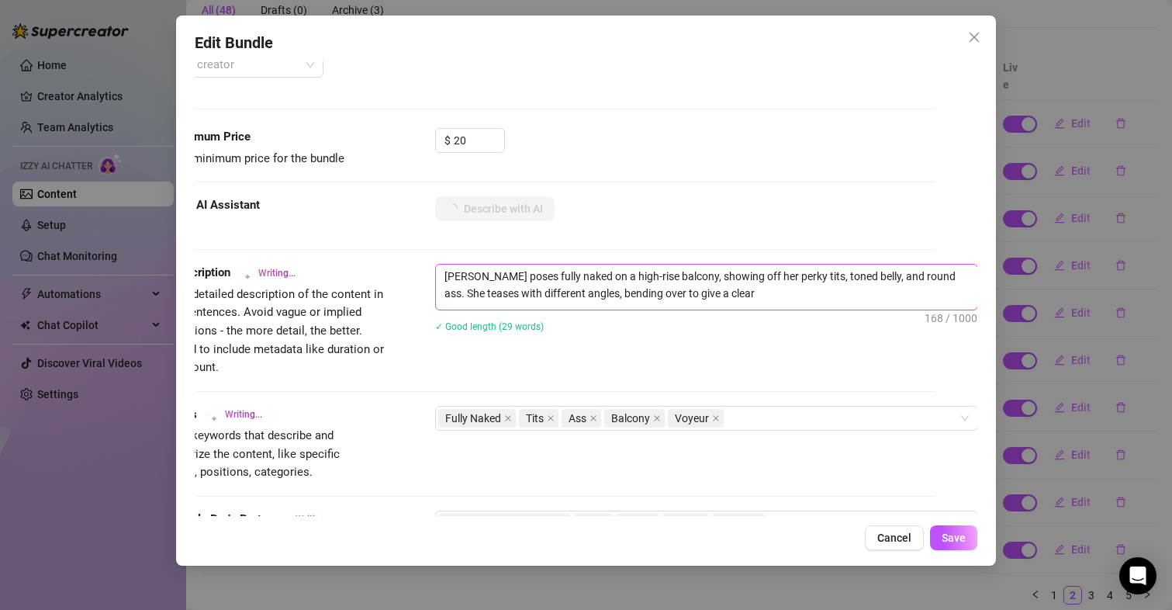
type textarea "[PERSON_NAME] poses fully naked on a high-rise balcony, showing off her perky t…"
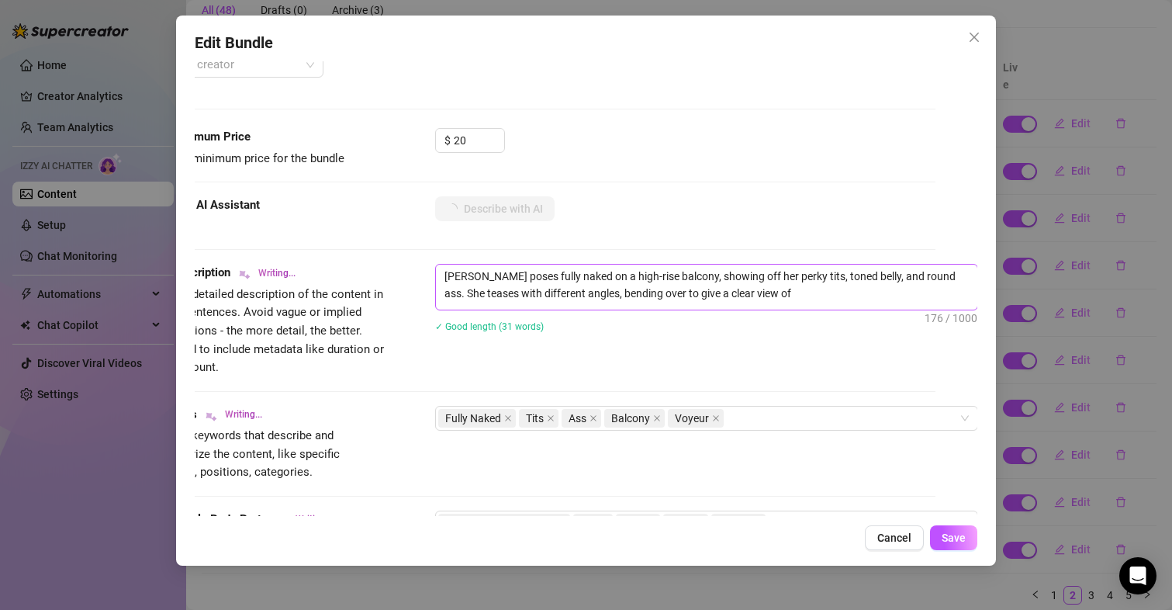
type textarea "[PERSON_NAME] poses fully naked on a high-rise balcony, showing off her perky t…"
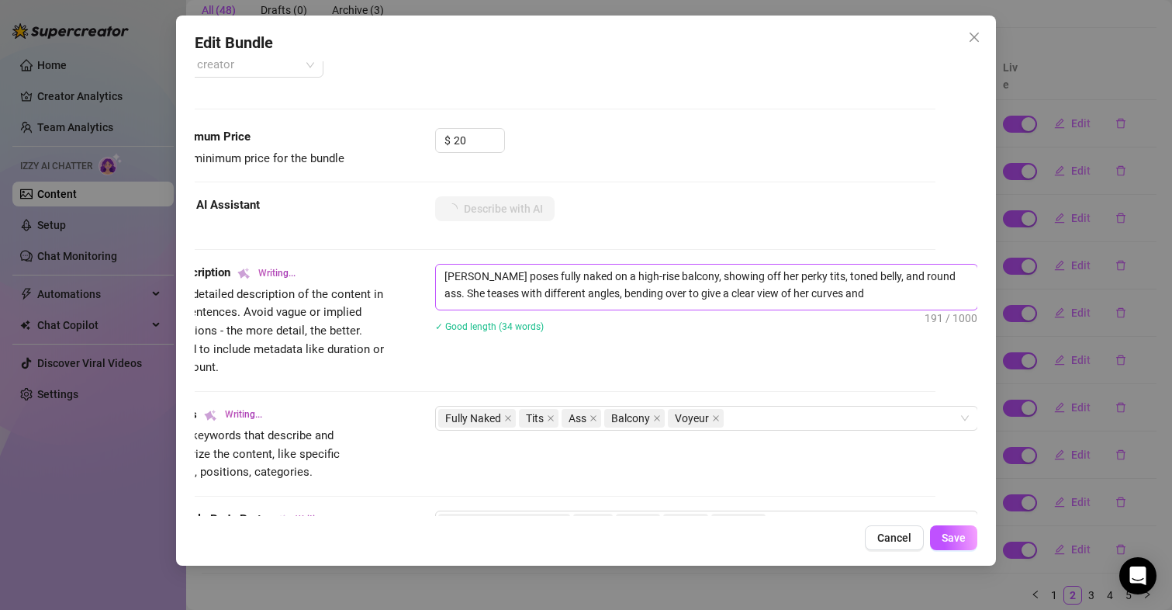
type textarea "[PERSON_NAME] poses fully naked on a high-rise balcony, showing off her perky t…"
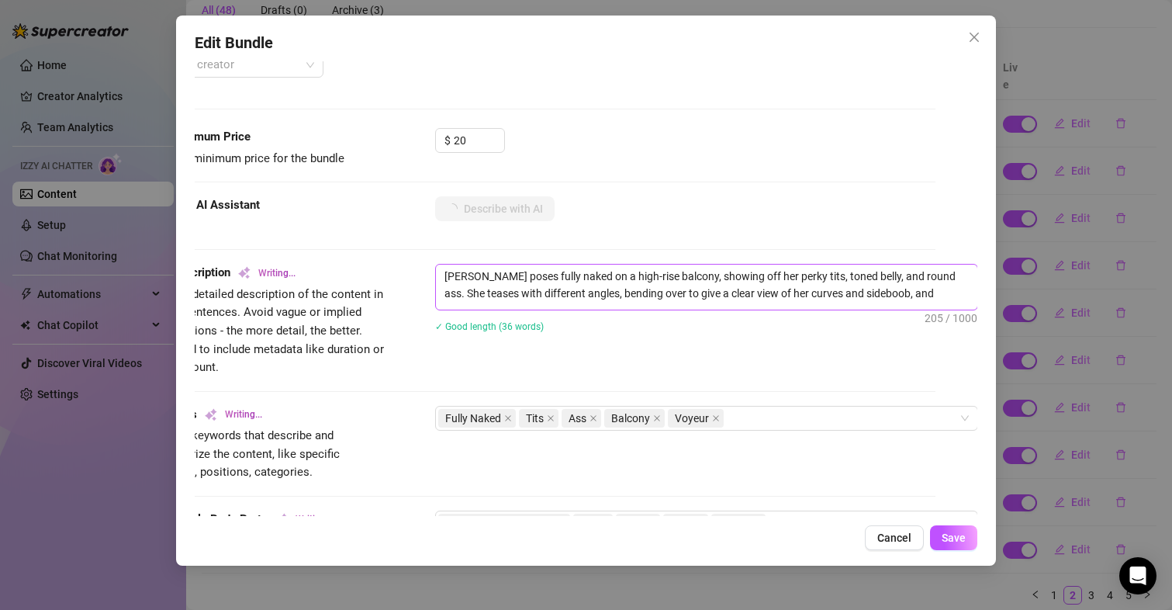
type textarea "[PERSON_NAME] poses fully naked on a high-rise balcony, showing off her perky t…"
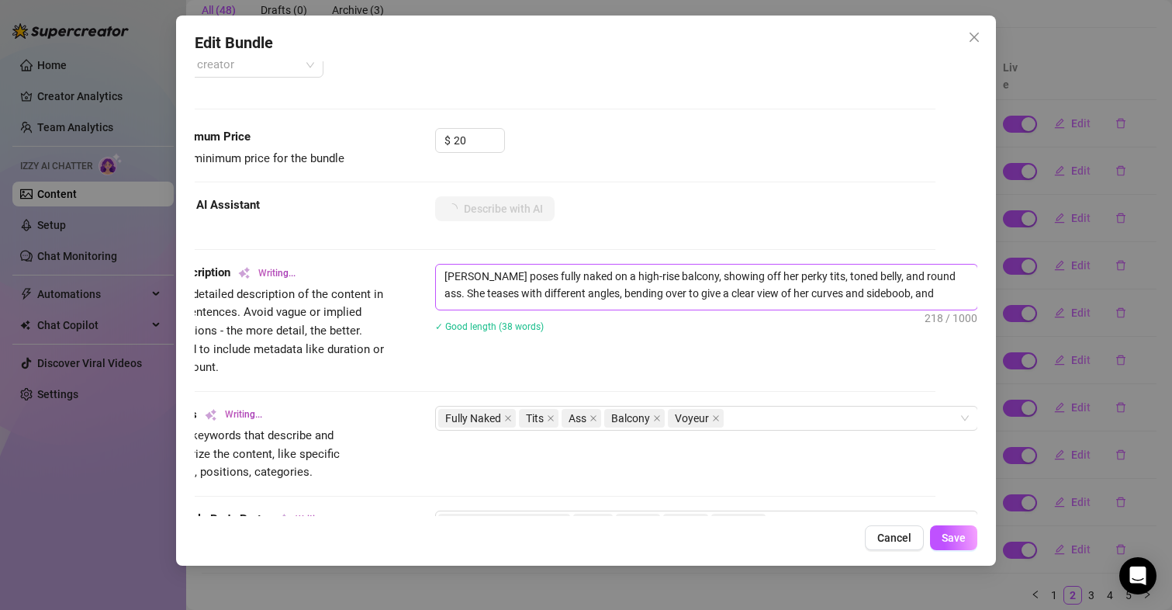
type textarea "[PERSON_NAME] poses fully naked on a high-rise balcony, showing off her perky t…"
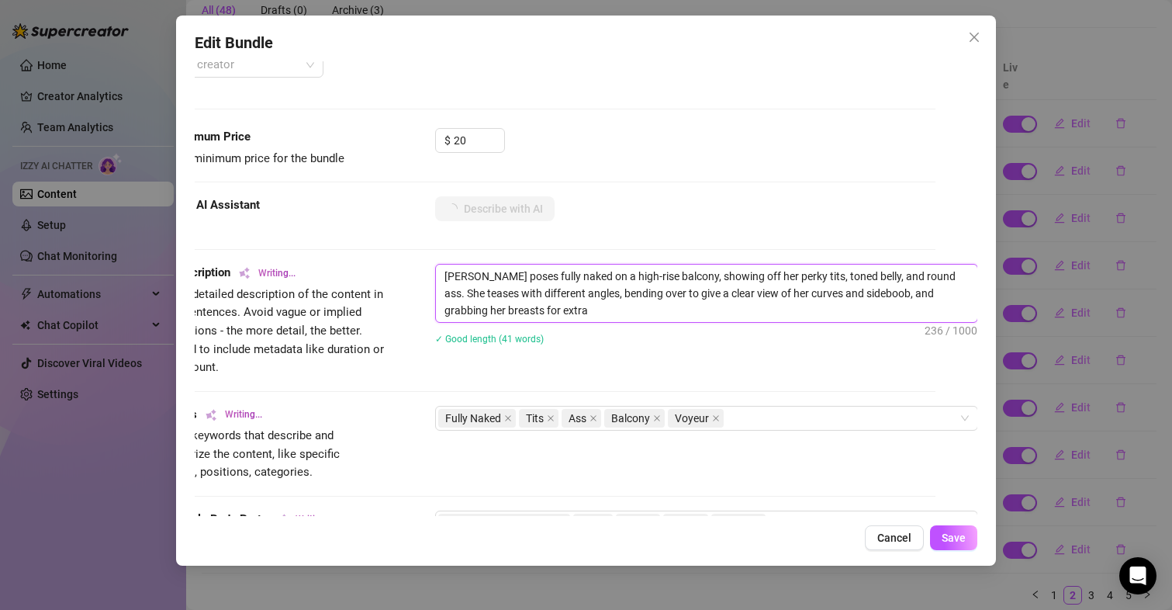
type textarea "[PERSON_NAME] poses fully naked on a high-rise balcony, showing off her perky t…"
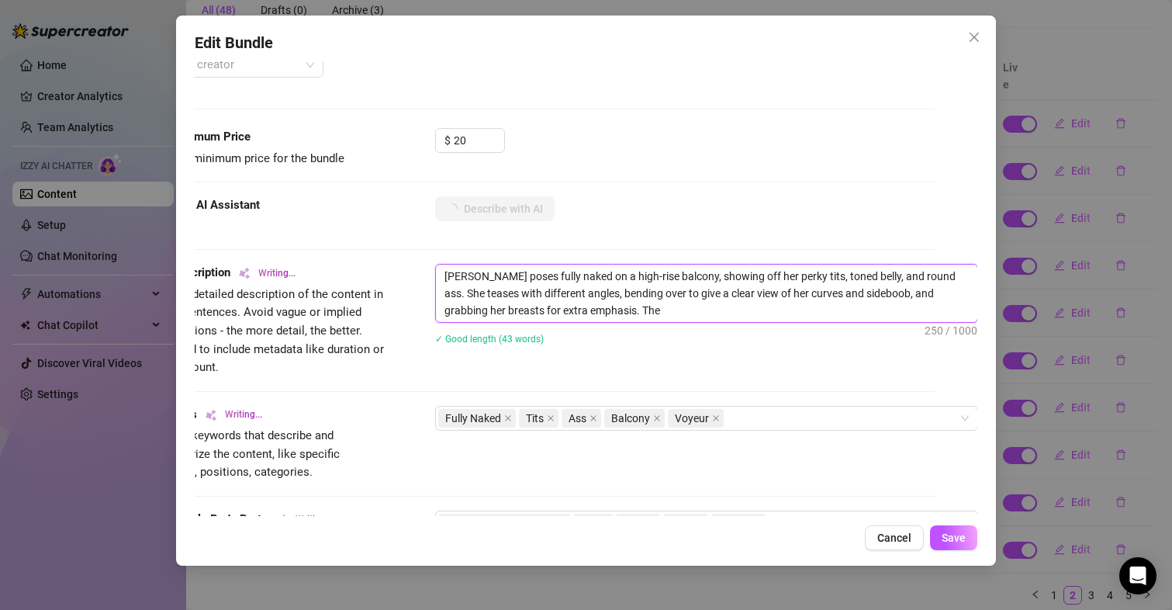
type textarea "[PERSON_NAME] poses fully naked on a high-rise balcony, showing off her perky t…"
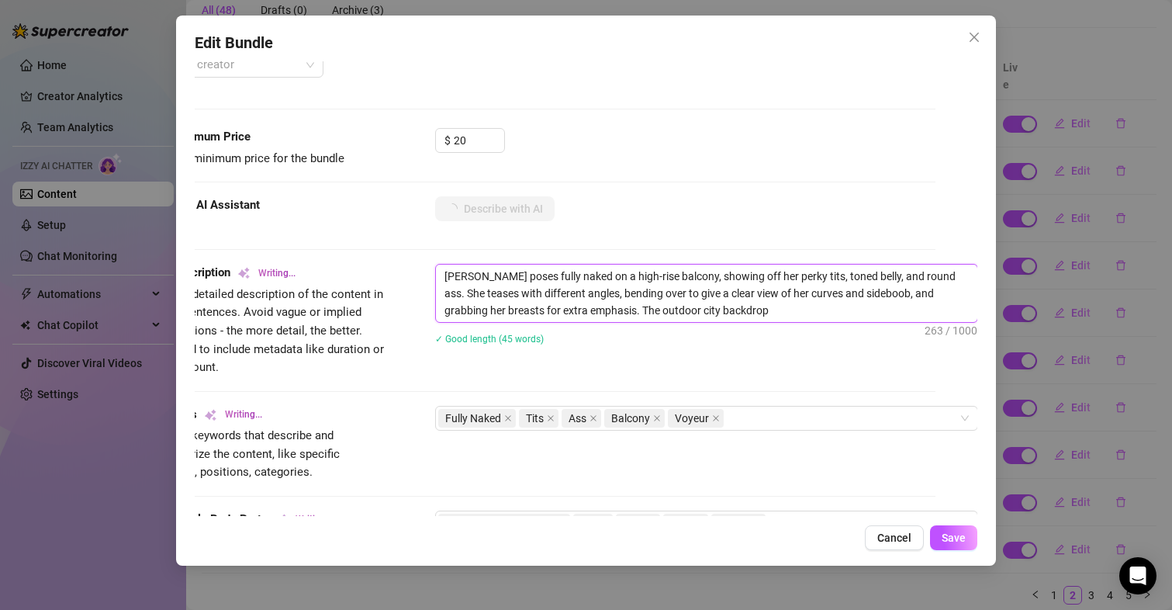
type textarea "[PERSON_NAME] poses fully naked on a high-rise balcony, showing off her perky t…"
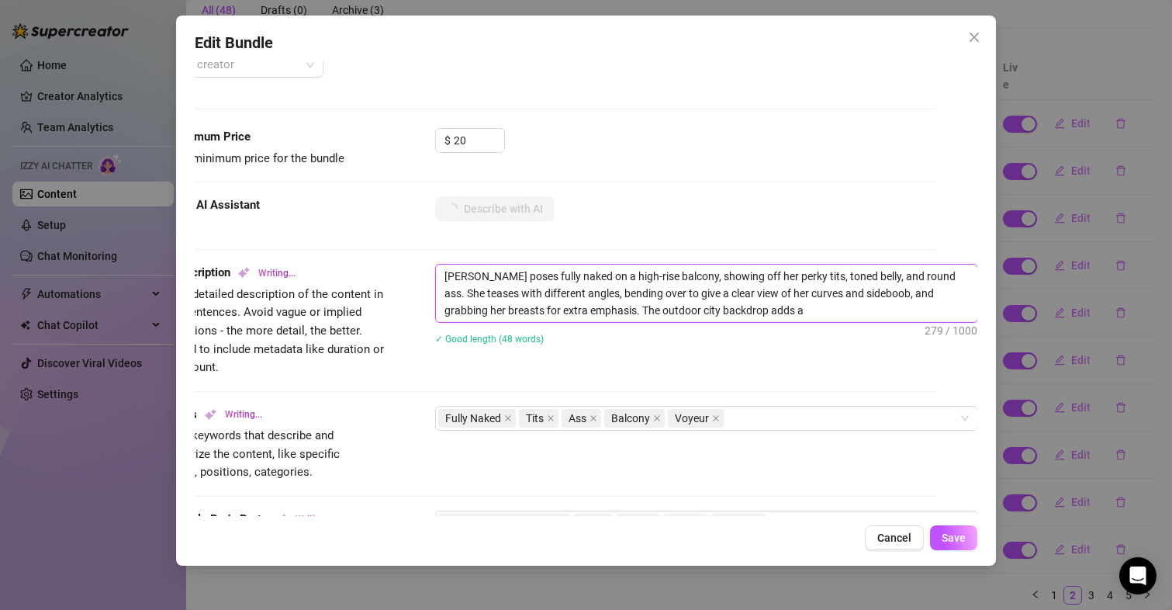
type textarea "[PERSON_NAME] poses fully naked on a high-rise balcony, showing off her perky t…"
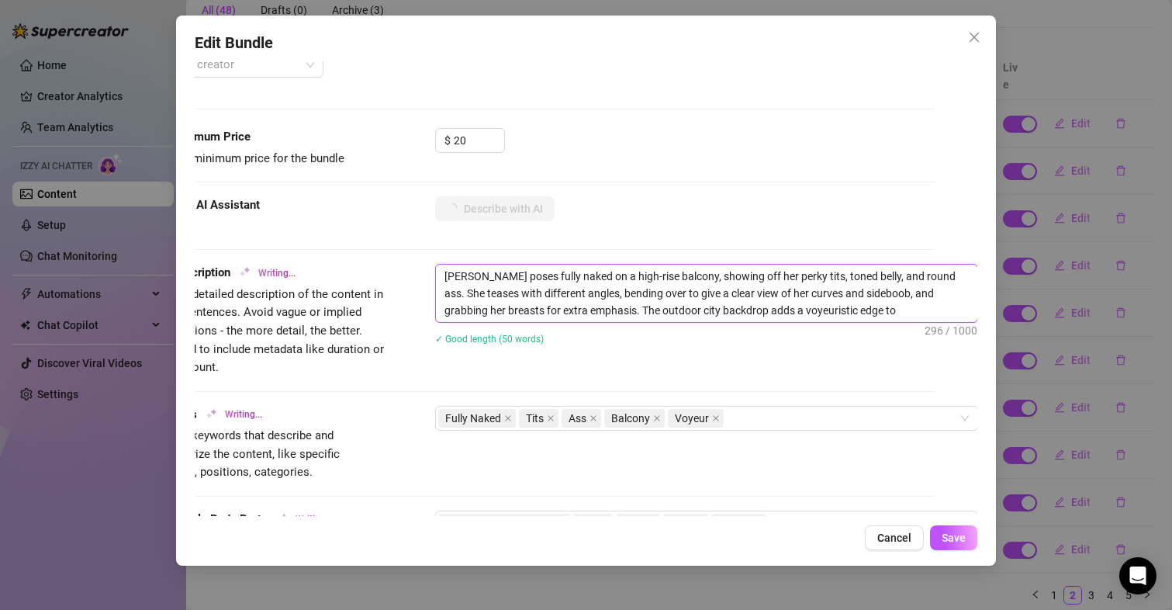
type textarea "[PERSON_NAME] poses fully naked on a high-rise balcony, showing off her perky t…"
drag, startPoint x: 666, startPoint y: 277, endPoint x: 583, endPoint y: 277, distance: 83.8
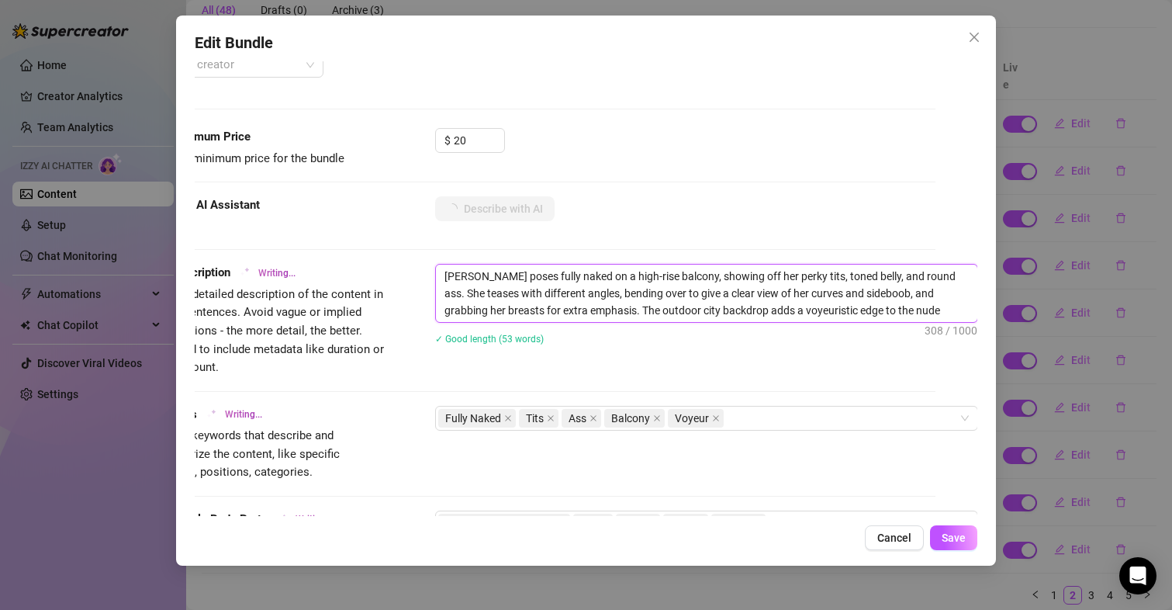
type textarea "[PERSON_NAME] poses fully naked on a high-rise balcony, showing off her perky t…"
drag, startPoint x: 629, startPoint y: 275, endPoint x: 664, endPoint y: 275, distance: 34.9
click at [664, 275] on textarea "[PERSON_NAME] poses fully naked on a high-rise balcony, showing off her perky t…" at bounding box center [706, 293] width 541 height 57
type textarea "[PERSON_NAME] poses fully naked on a high-rise , showing off her perky tits, to…"
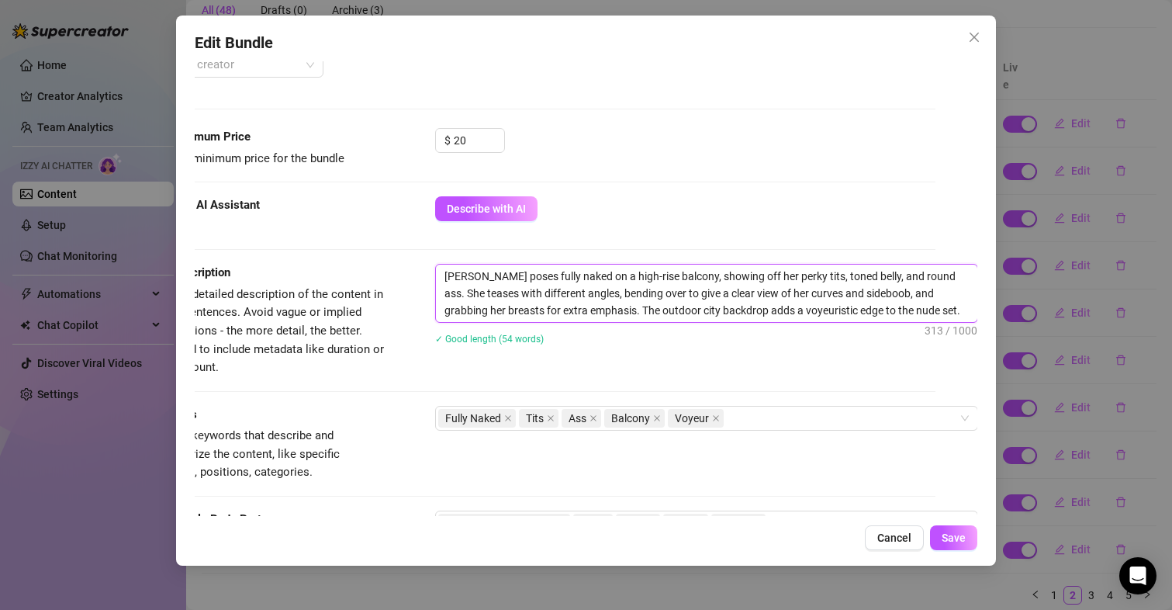
type textarea "[PERSON_NAME] poses fully naked on a high-rise , showing off her perky tits, to…"
type textarea "[PERSON_NAME] poses fully naked on a high-rise, showing off her perky tits, ton…"
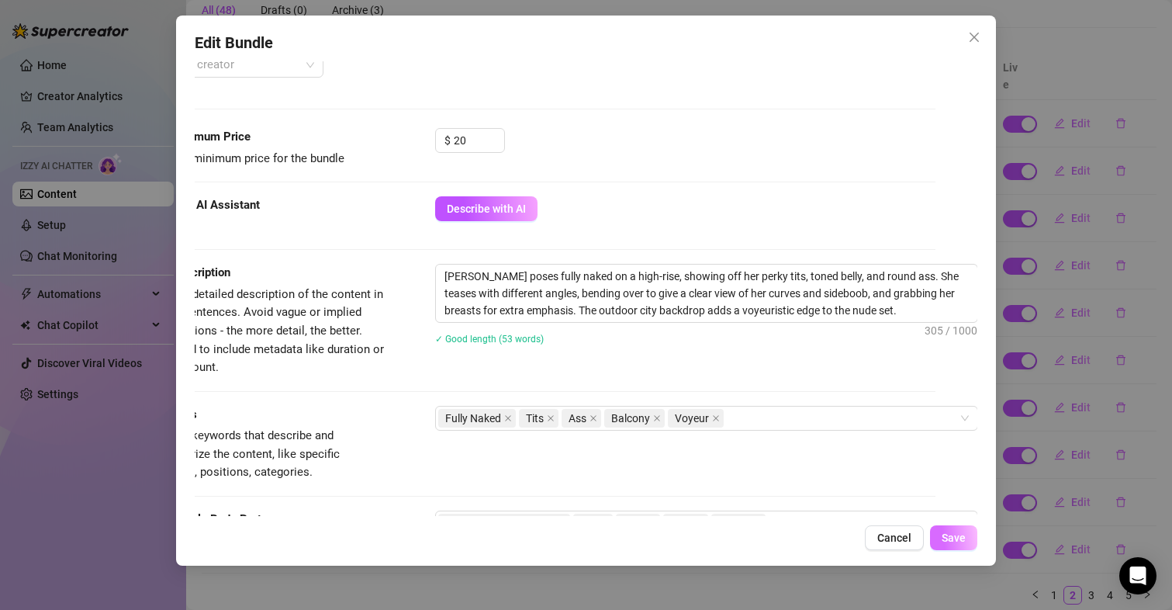
click at [954, 541] on span "Save" at bounding box center [954, 537] width 24 height 12
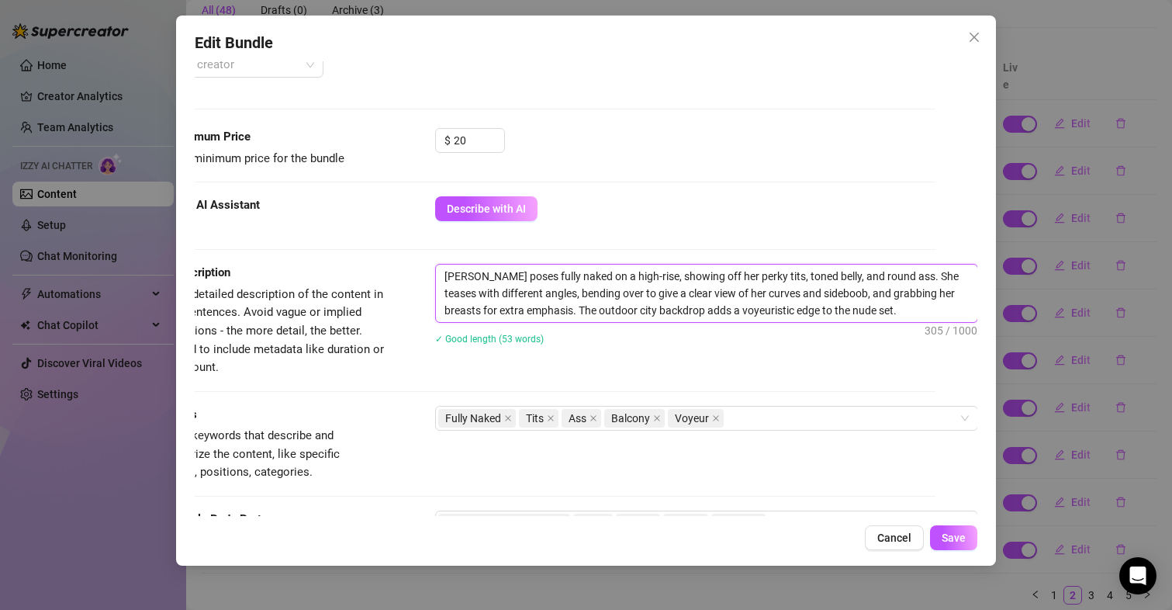
drag, startPoint x: 584, startPoint y: 312, endPoint x: 546, endPoint y: 313, distance: 38.0
click at [546, 313] on textarea "[PERSON_NAME] poses fully naked on a high-rise, showing off her perky tits, ton…" at bounding box center [706, 293] width 541 height 57
type textarea "[PERSON_NAME] poses fully naked on a high-rise, showing off her perky tits, ton…"
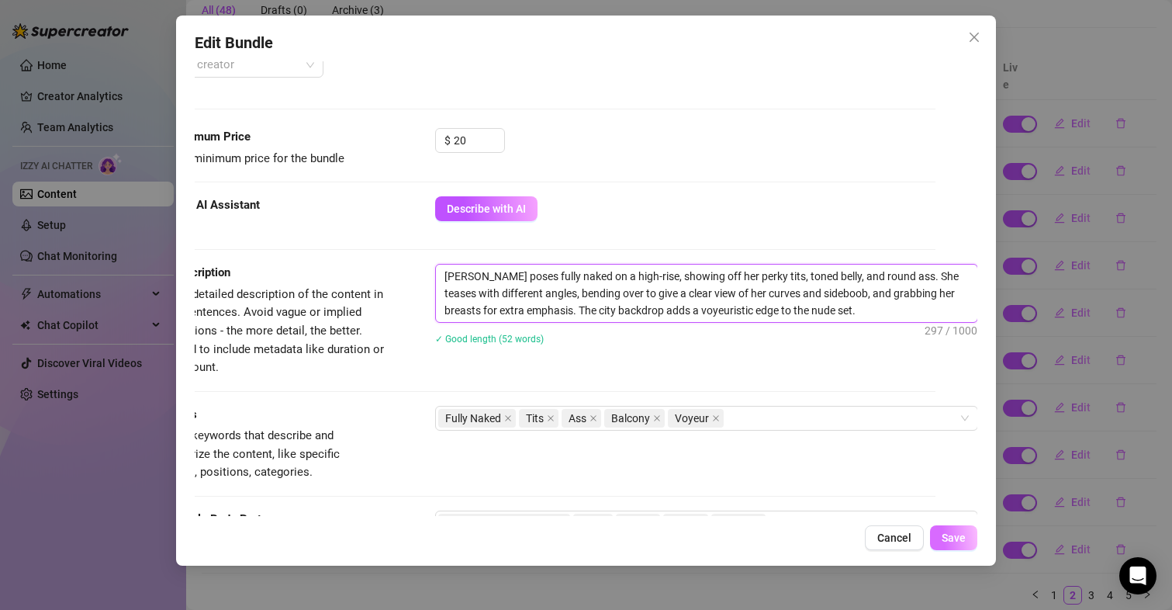
type textarea "[PERSON_NAME] poses fully naked on a high-rise, showing off her perky tits, ton…"
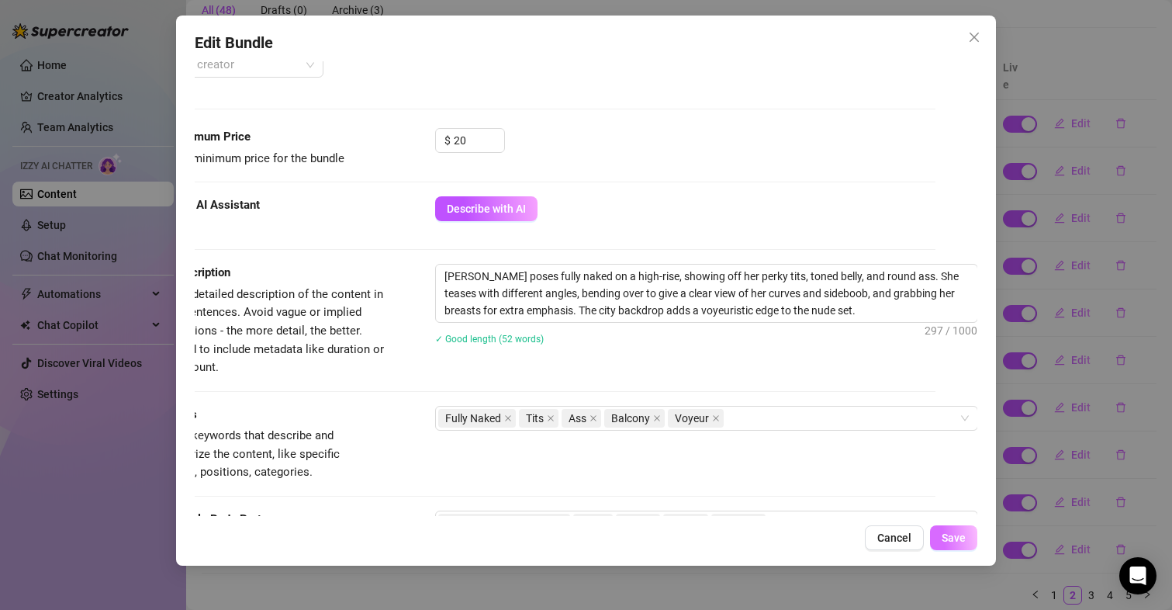
click at [953, 535] on span "Save" at bounding box center [954, 537] width 24 height 12
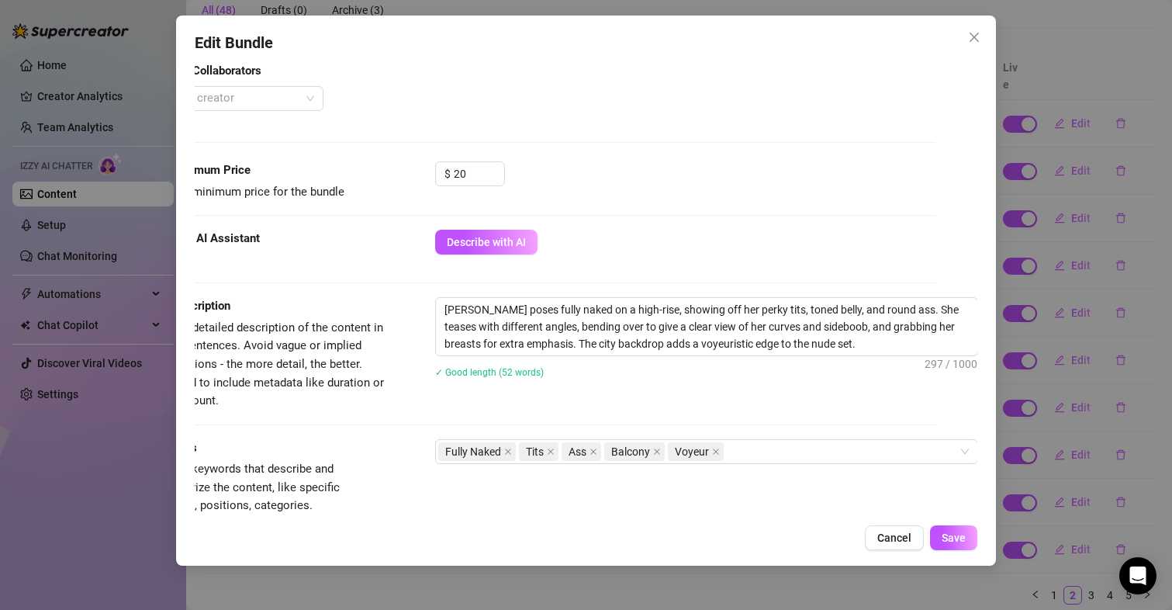
scroll to position [583, 55]
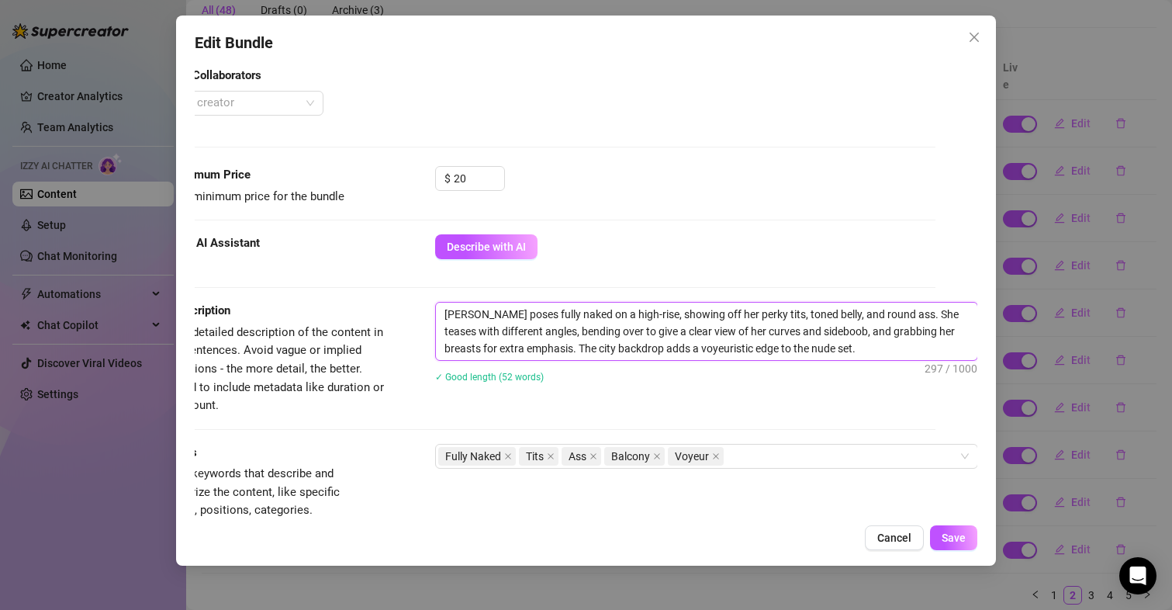
drag, startPoint x: 432, startPoint y: 316, endPoint x: 832, endPoint y: 351, distance: 401.1
click at [832, 351] on textarea "[PERSON_NAME] poses fully naked on a high-rise, showing off her perky tits, ton…" at bounding box center [706, 331] width 541 height 57
type textarea "Describe the content (media) in a few sentences"
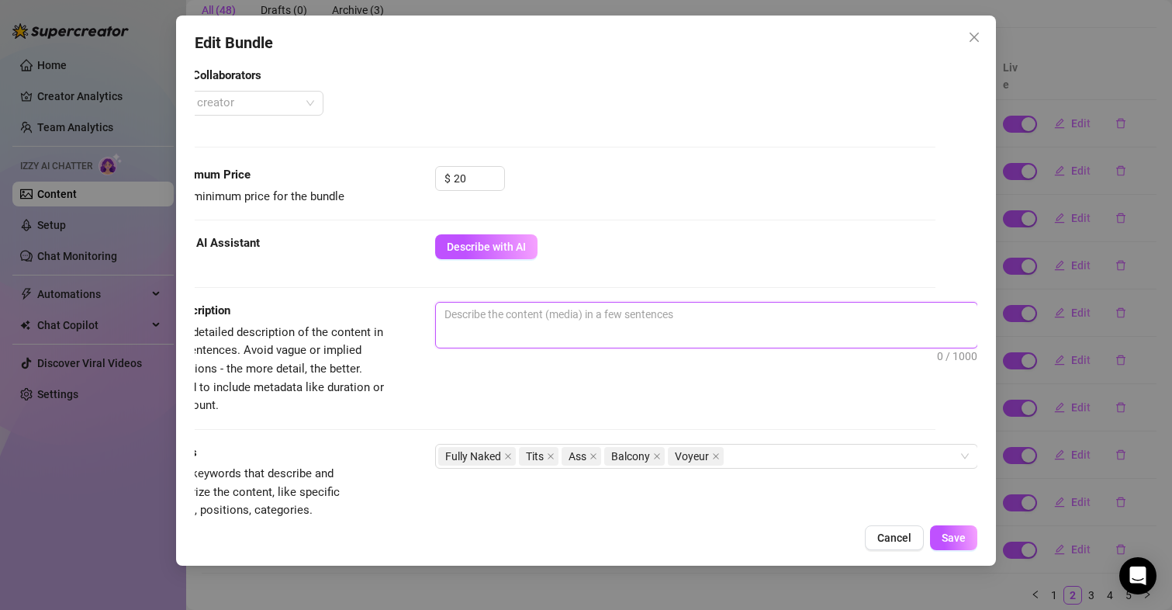
paste textarea "[PERSON_NAME] poses fully naked on a high-rise, showing off her perky tits, ton…"
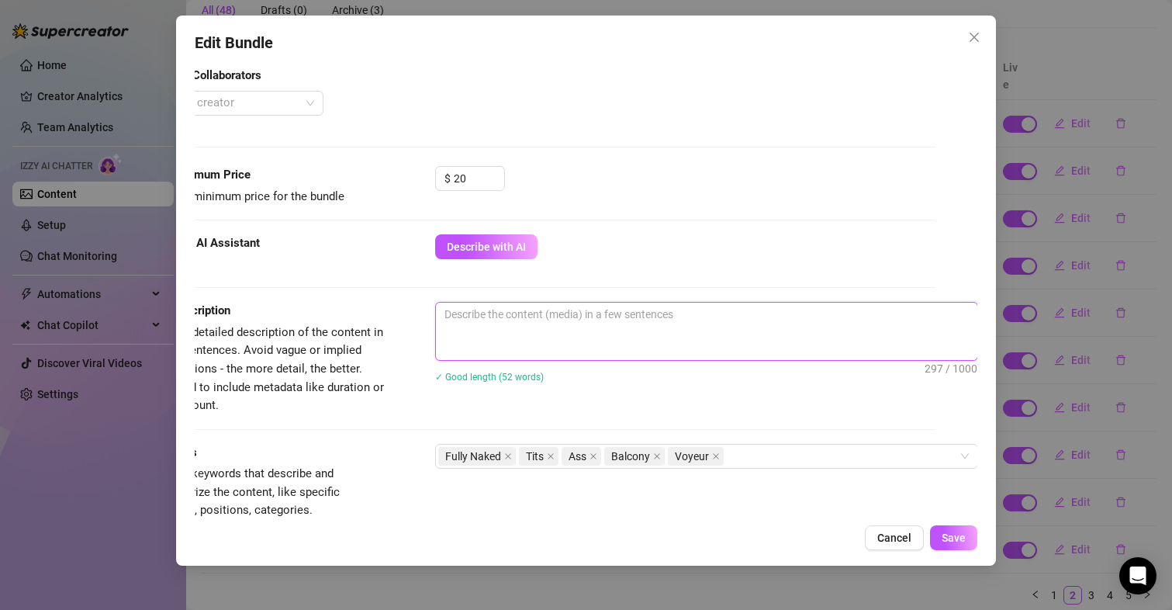
type textarea "[PERSON_NAME] poses fully naked on a high-rise, showing off her perky tits, ton…"
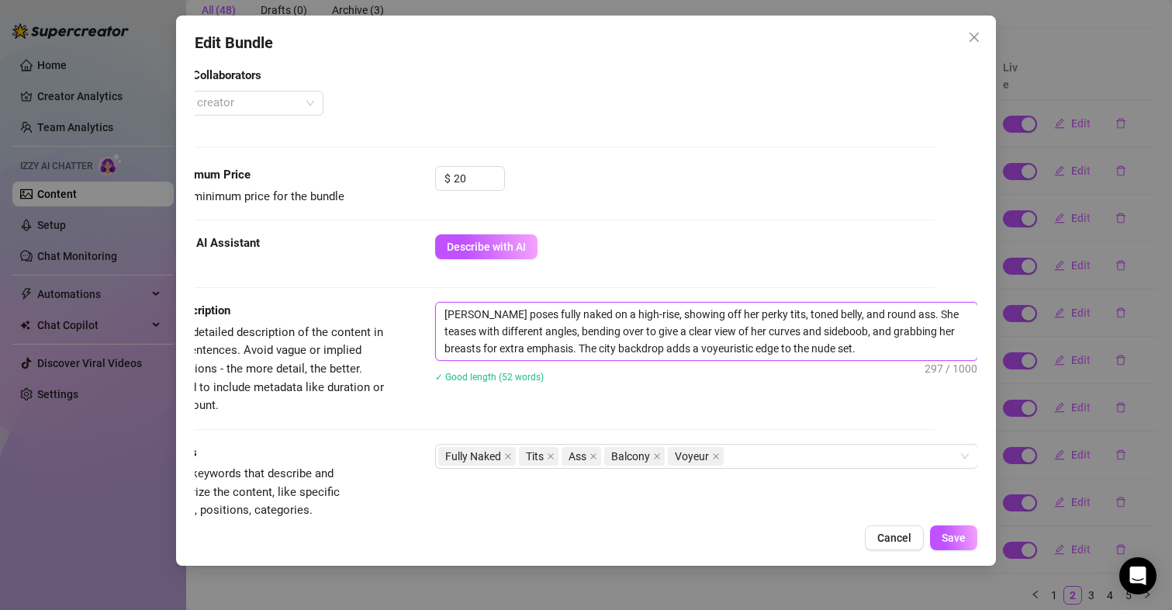
scroll to position [0, 0]
drag, startPoint x: 570, startPoint y: 316, endPoint x: 560, endPoint y: 314, distance: 10.2
click at [560, 314] on textarea "[PERSON_NAME] poses fully naked on a high-rise, showing off her perky tits, ton…" at bounding box center [706, 331] width 541 height 57
type textarea "[PERSON_NAME] poses fully naked a high-rise, showing off her perky tits, toned …"
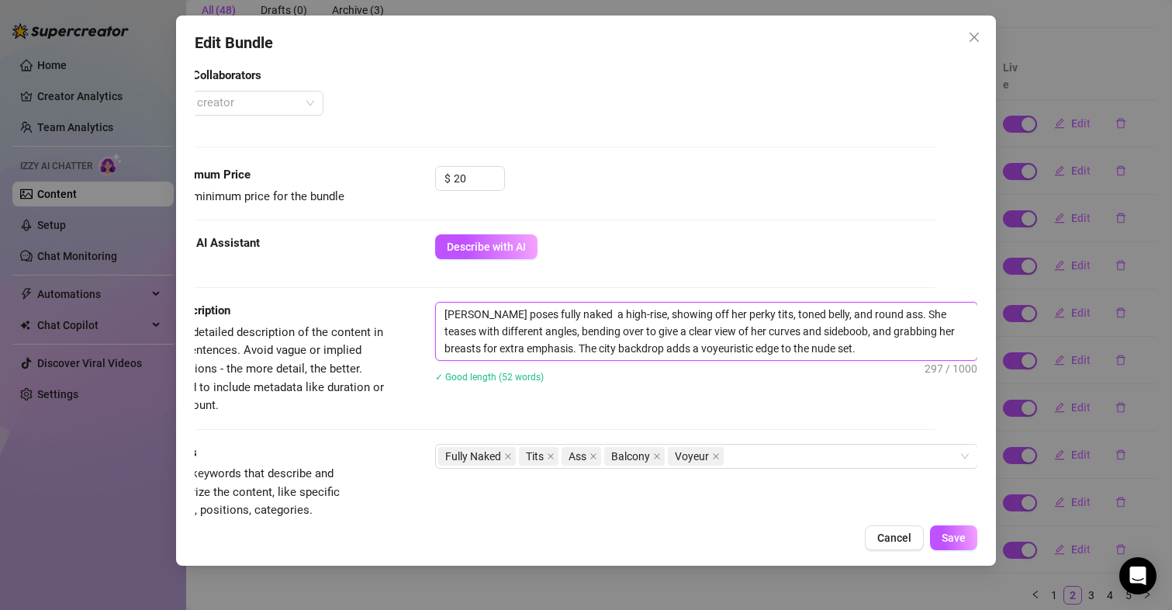
type textarea "[PERSON_NAME] poses fully naked a high-rise, showing off her perky tits, toned …"
type textarea "[PERSON_NAME] poses fully naked aa high-rise, showing off her perky tits, toned…"
type textarea "[PERSON_NAME] poses fully naked ata high-rise, showing off her perky tits, tone…"
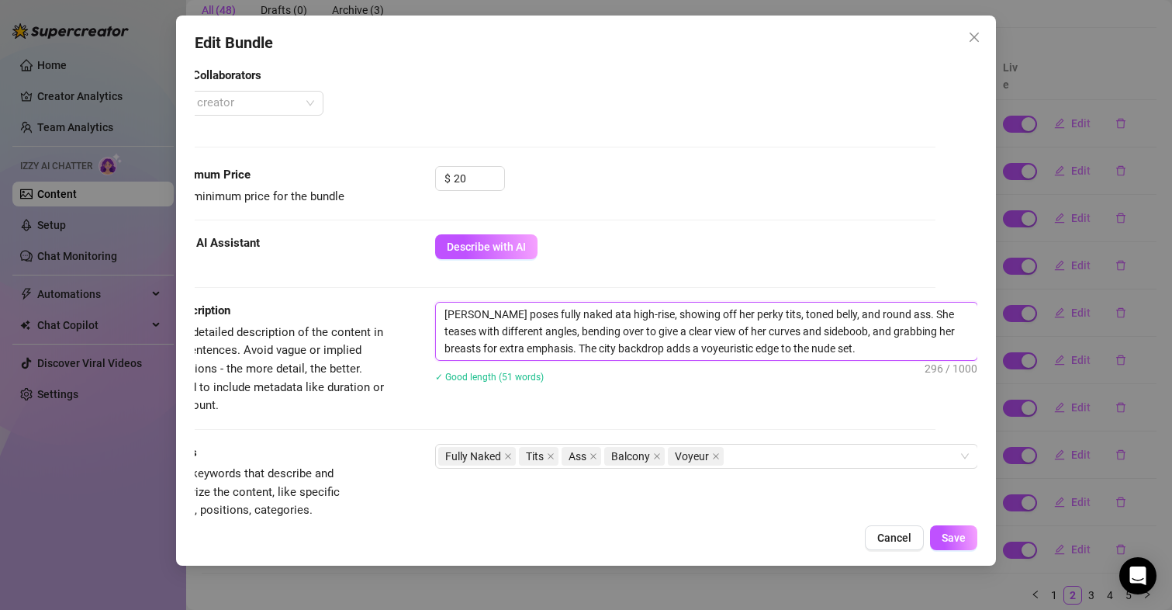
type textarea "[PERSON_NAME] poses fully naked at a high-rise, showing off her perky tits, ton…"
click at [948, 531] on span "Save" at bounding box center [954, 537] width 24 height 12
drag, startPoint x: 808, startPoint y: 344, endPoint x: 386, endPoint y: 313, distance: 422.3
click at [386, 313] on div "Description Write a detailed description of the content in a few sentences. Avo…" at bounding box center [545, 358] width 784 height 112
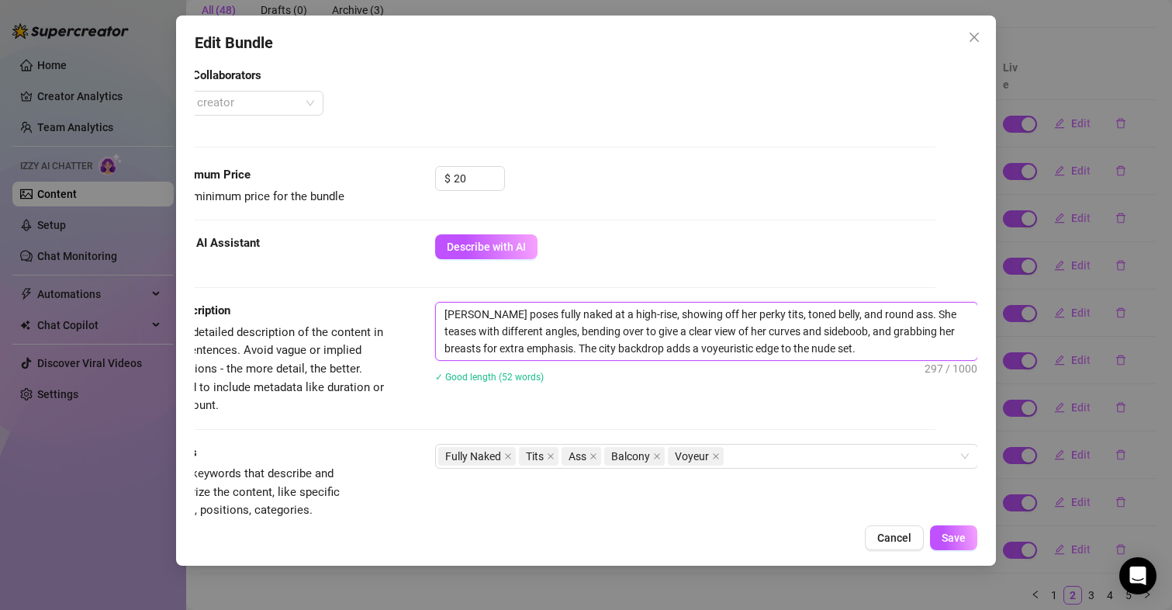
type textarea "Describe the content (media) in a few sentences"
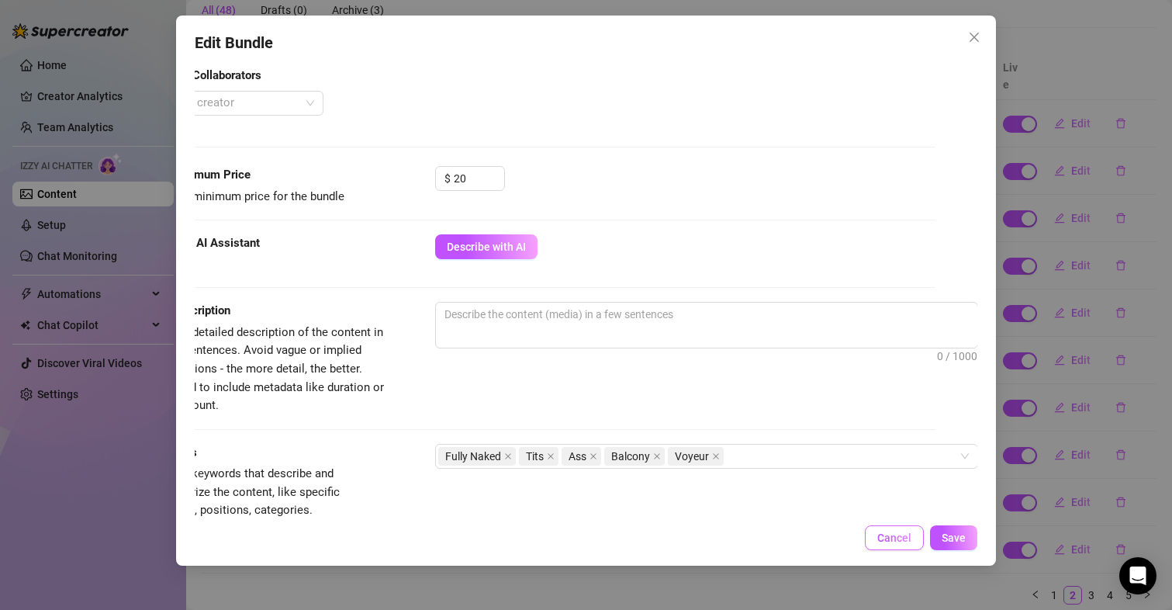
click at [885, 541] on span "Cancel" at bounding box center [894, 537] width 34 height 12
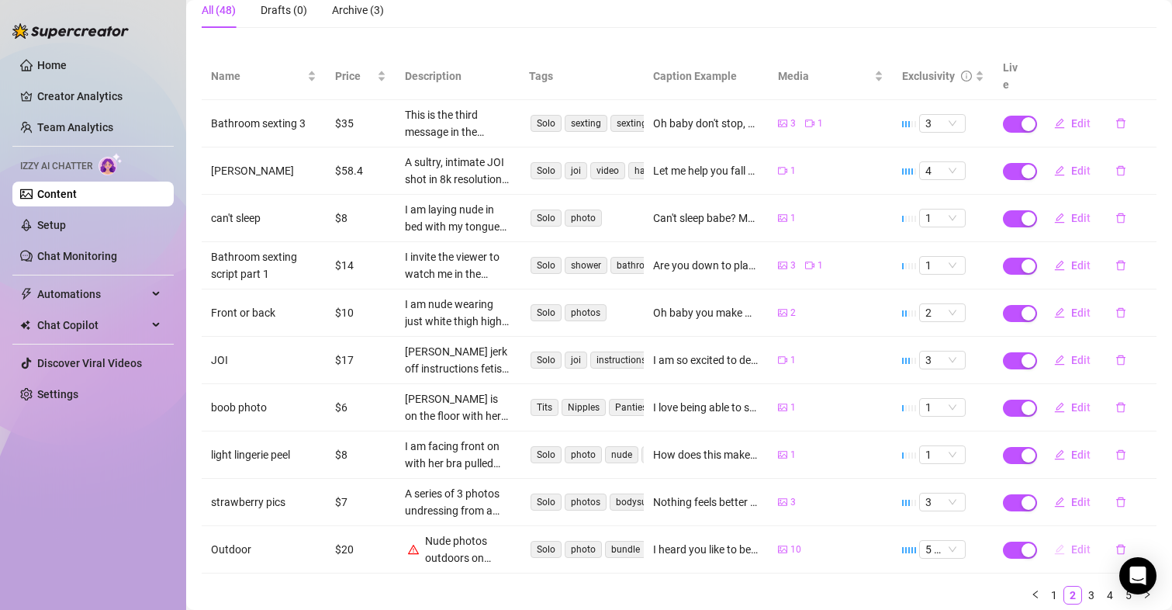
click at [1071, 543] on span "Edit" at bounding box center [1080, 549] width 19 height 12
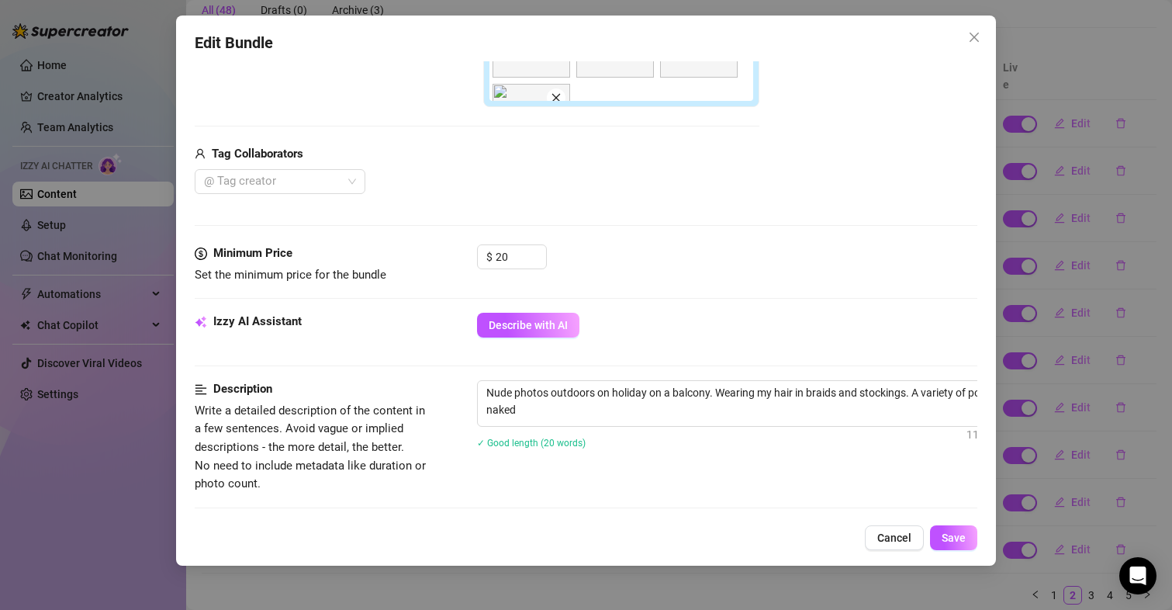
scroll to position [543, 0]
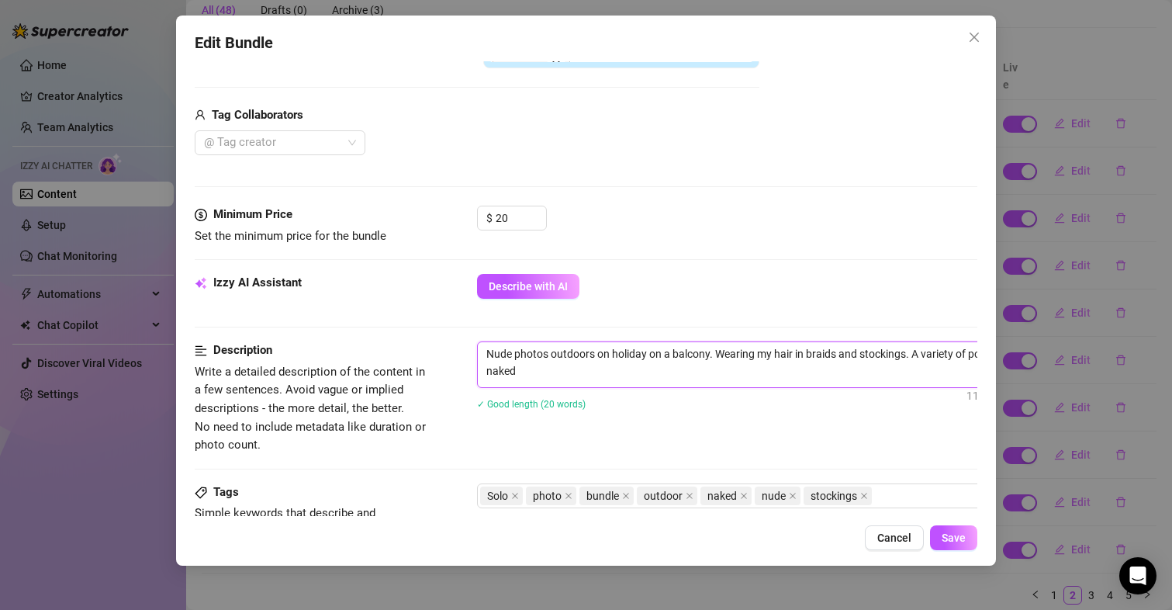
drag, startPoint x: 480, startPoint y: 351, endPoint x: 593, endPoint y: 377, distance: 115.5
click at [593, 377] on textarea "Nude photos outdoors on holiday on a balcony. Wearing my hair in braids and sto…" at bounding box center [748, 362] width 541 height 40
type textarea "Describe the content (media) in a few sentences"
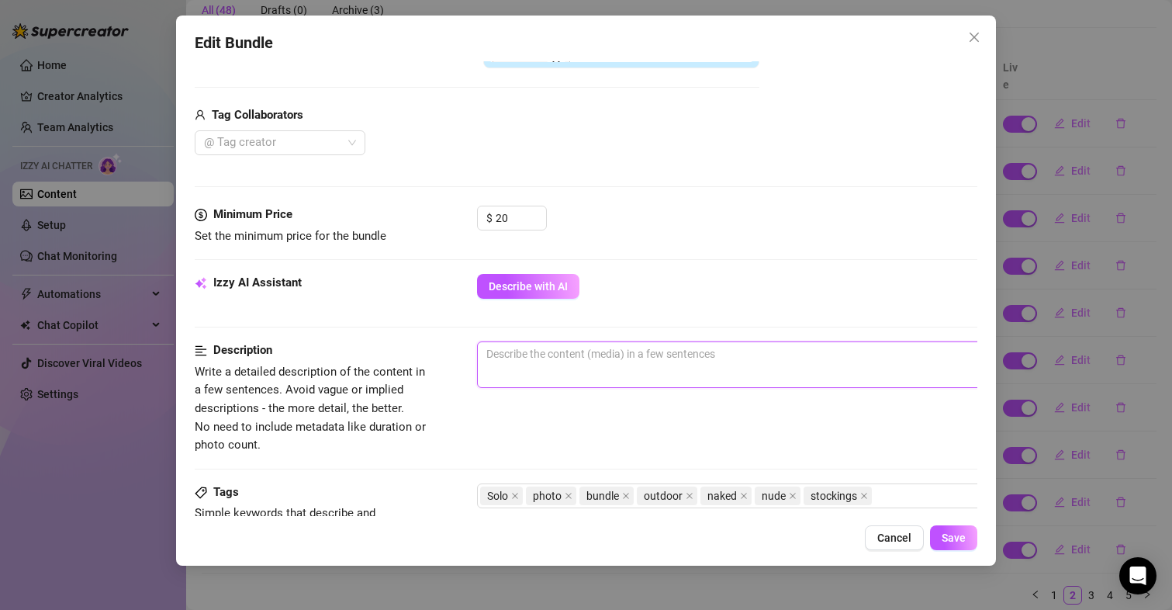
paste textarea "[PERSON_NAME] poses fully naked at a high-rise, showing off her perky tits, ton…"
type textarea "[PERSON_NAME] poses fully naked at a high-rise, showing off her perky tits, ton…"
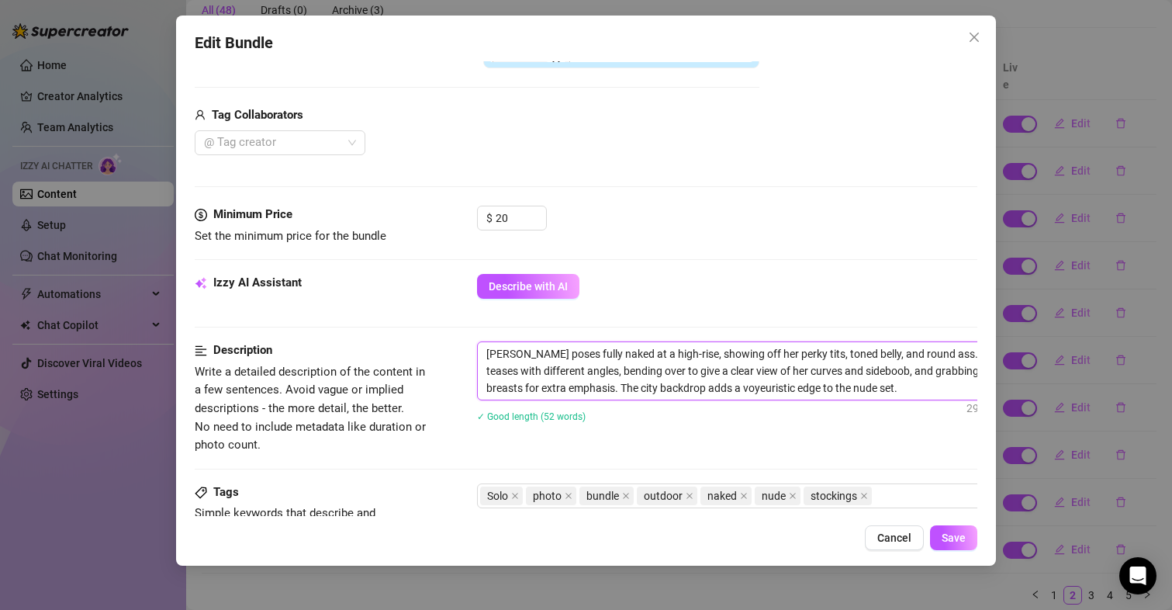
scroll to position [0, 0]
type textarea "[PERSON_NAME] poses fully naked at a high-rise, showing off her perky tits, ton…"
click at [973, 535] on button "Save" at bounding box center [953, 537] width 47 height 25
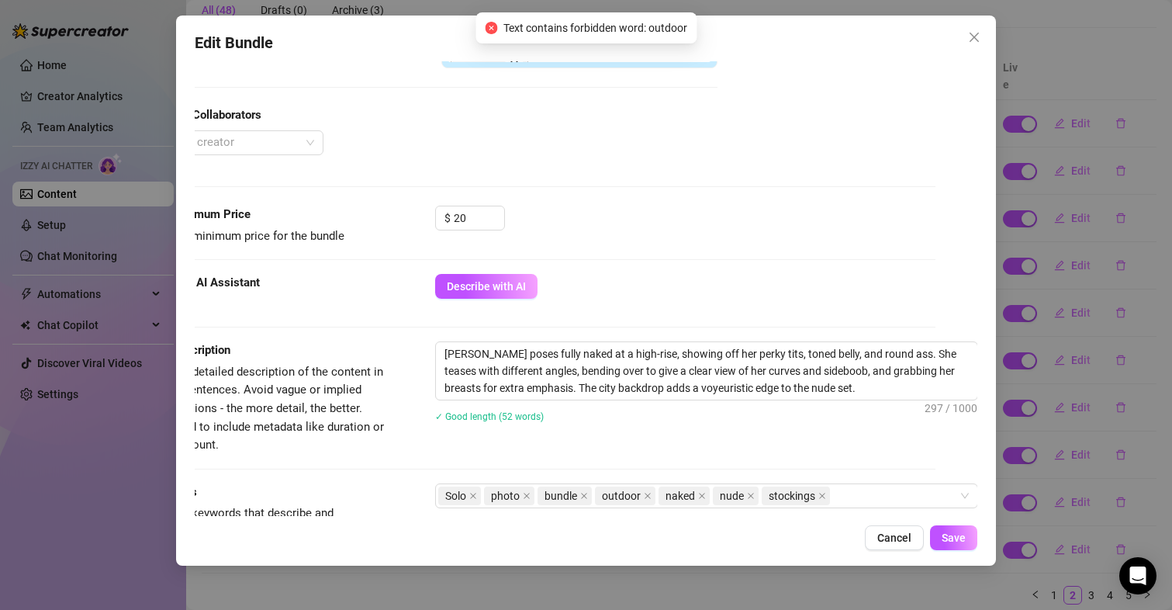
scroll to position [543, 55]
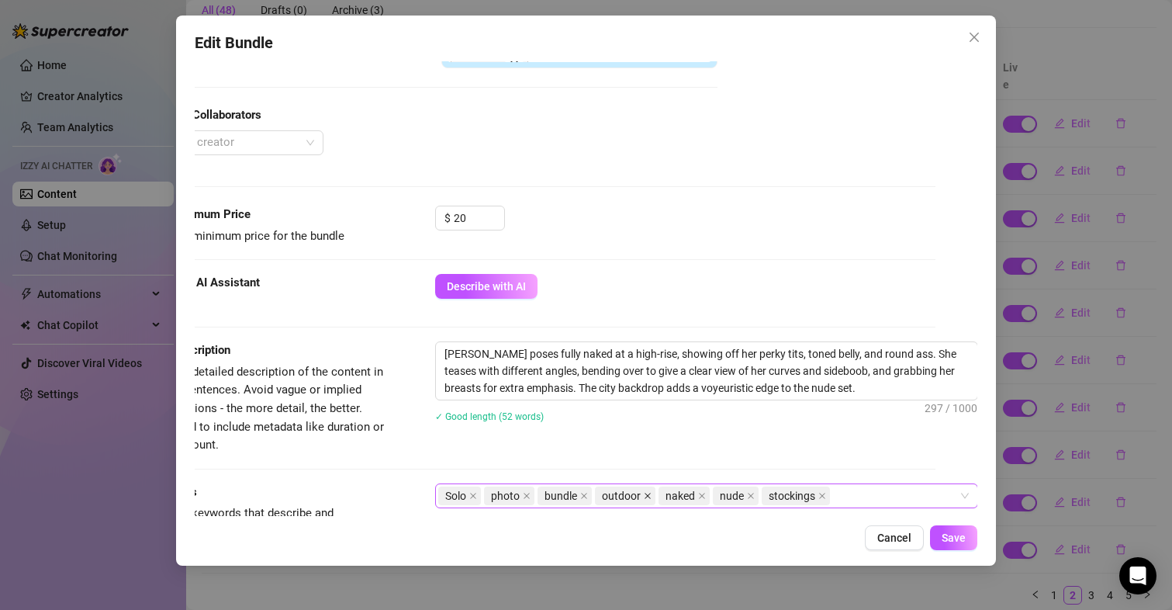
click at [645, 493] on icon "close" at bounding box center [648, 496] width 6 height 6
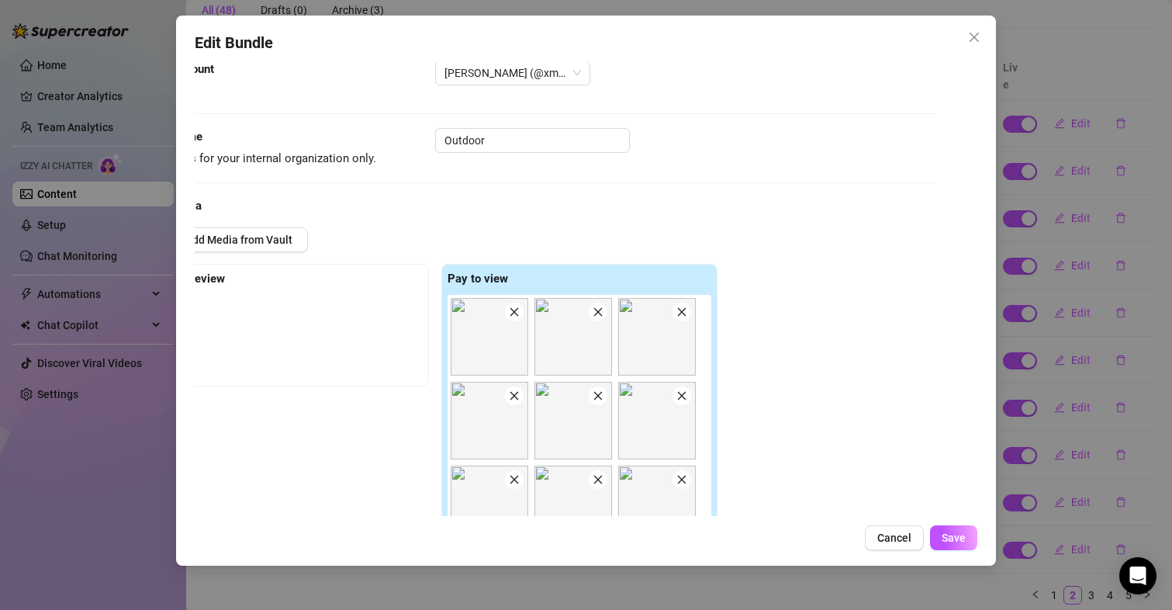
scroll to position [0, 55]
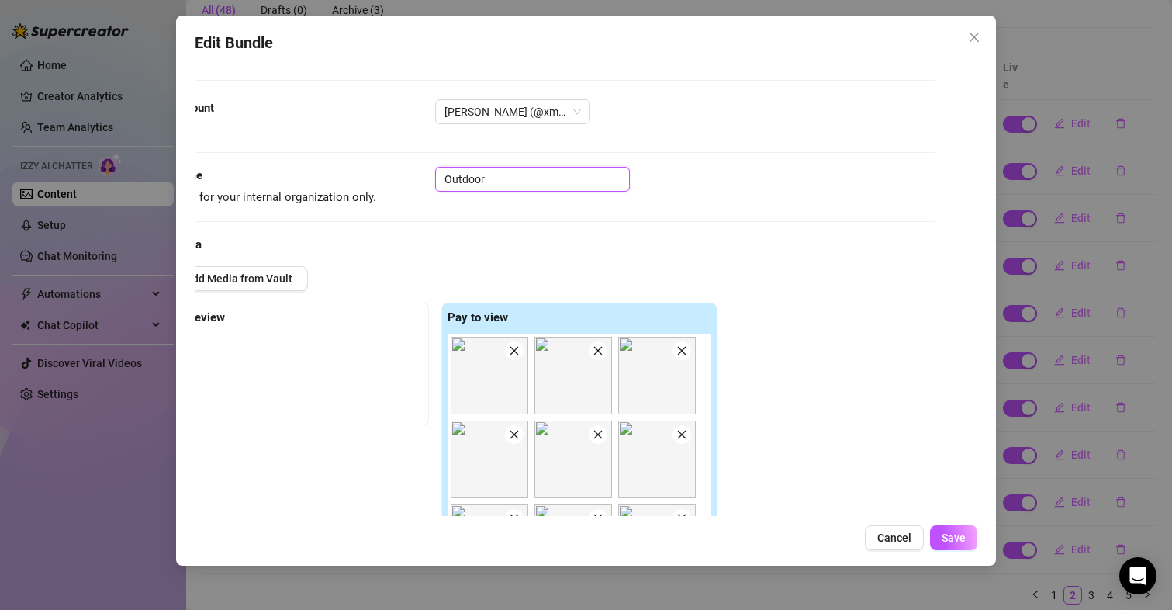
drag, startPoint x: 476, startPoint y: 171, endPoint x: 382, endPoint y: 168, distance: 93.9
click at [382, 168] on div "Name Name is for your internal organization only. Outdoor" at bounding box center [545, 187] width 784 height 40
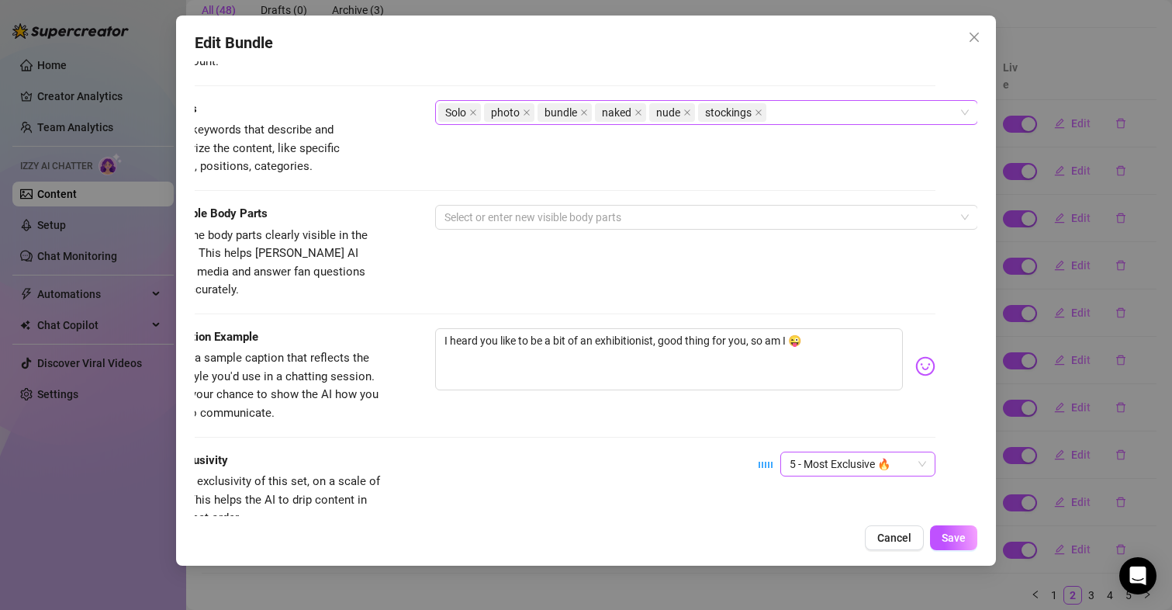
scroll to position [931, 55]
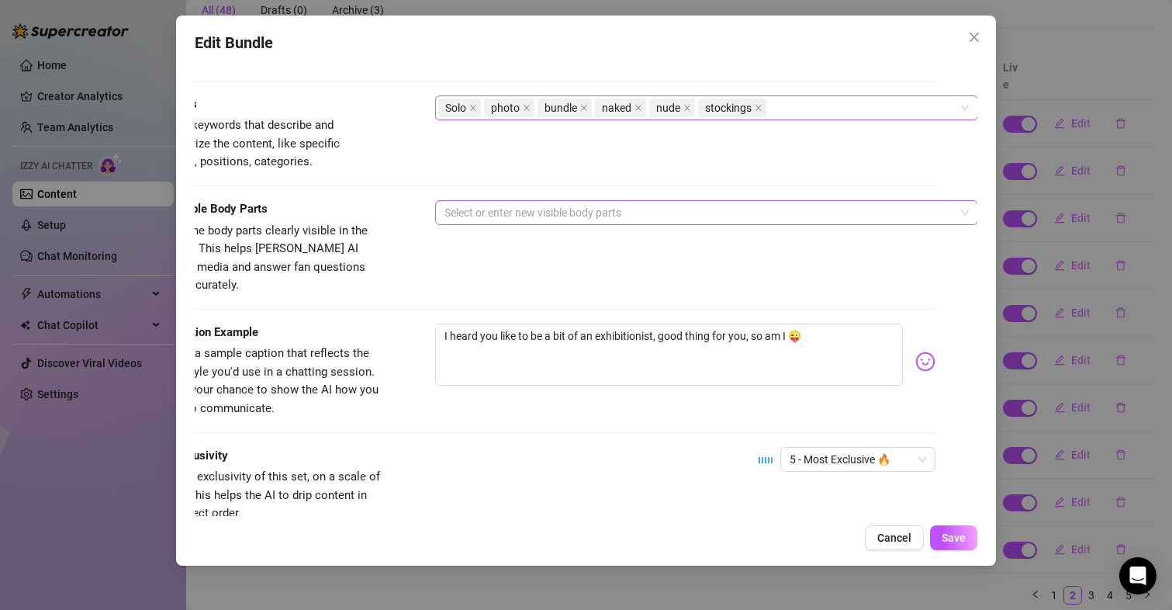
click at [529, 200] on div "Select or enter new visible body parts" at bounding box center [706, 212] width 543 height 25
type input "High rise"
click at [354, 268] on span "Select the body parts clearly visible in the content. This helps [PERSON_NAME] …" at bounding box center [260, 257] width 215 height 69
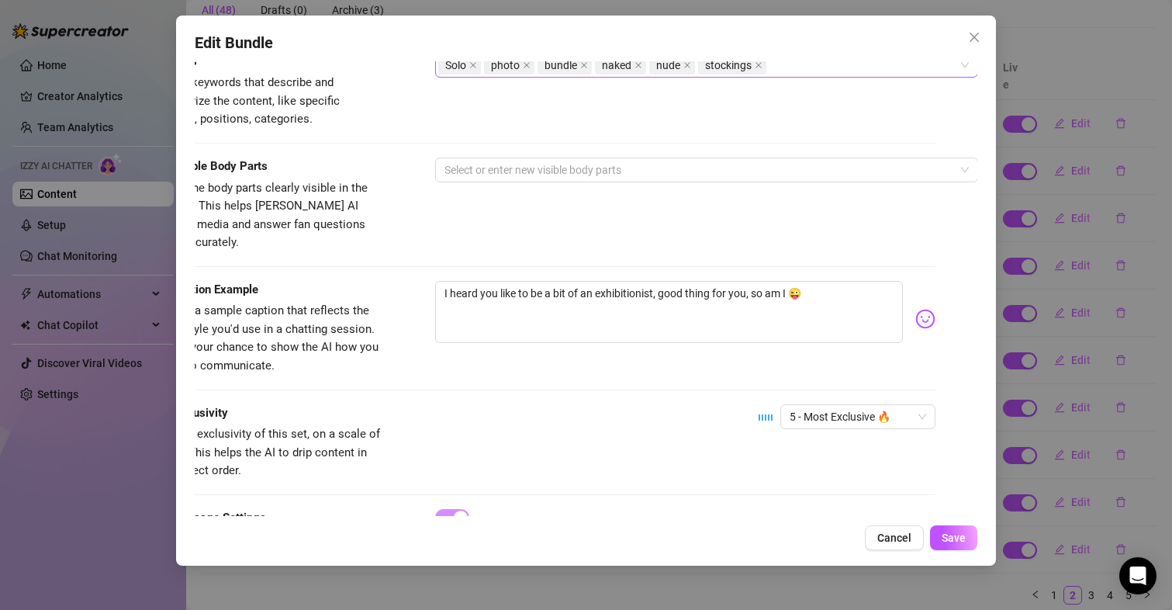
scroll to position [1009, 55]
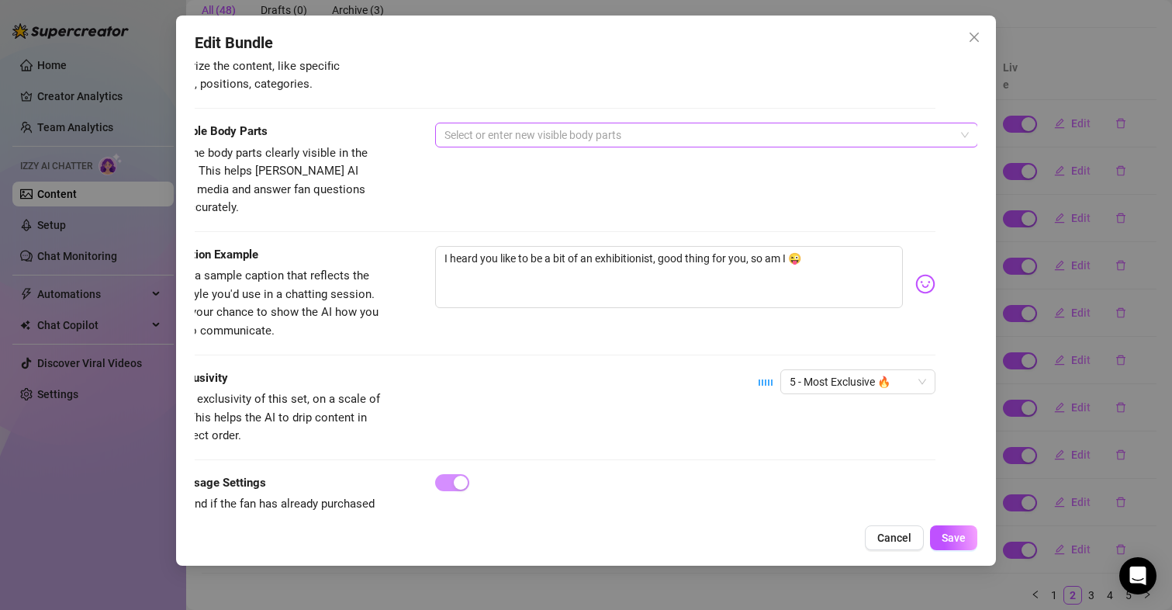
click at [500, 131] on div at bounding box center [698, 135] width 521 height 22
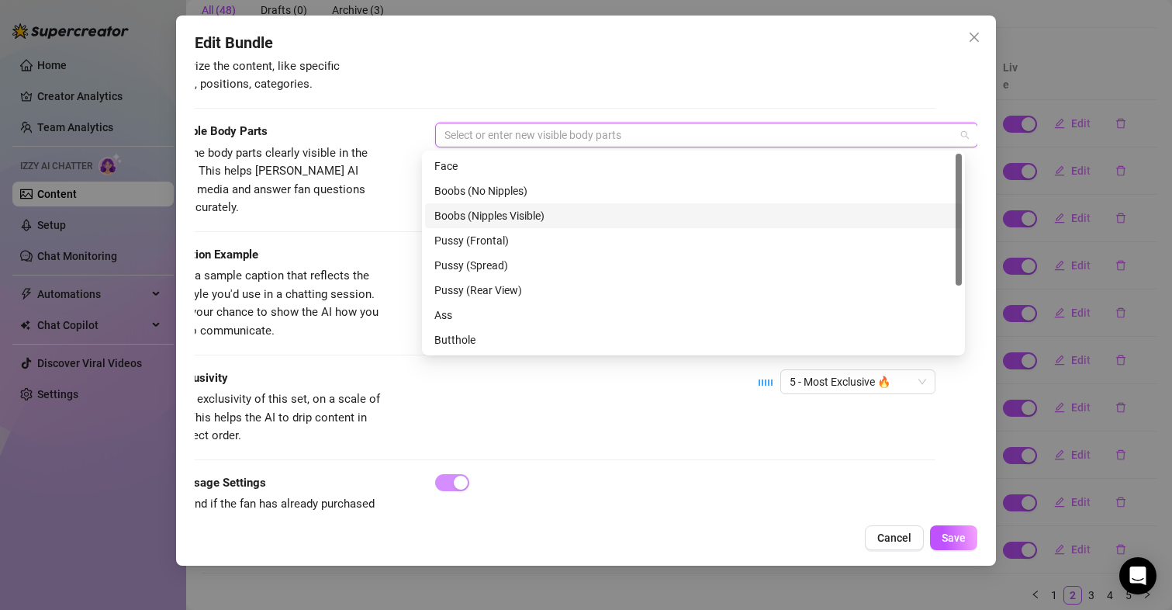
click at [480, 215] on div "Boobs (Nipples Visible)" at bounding box center [693, 215] width 518 height 17
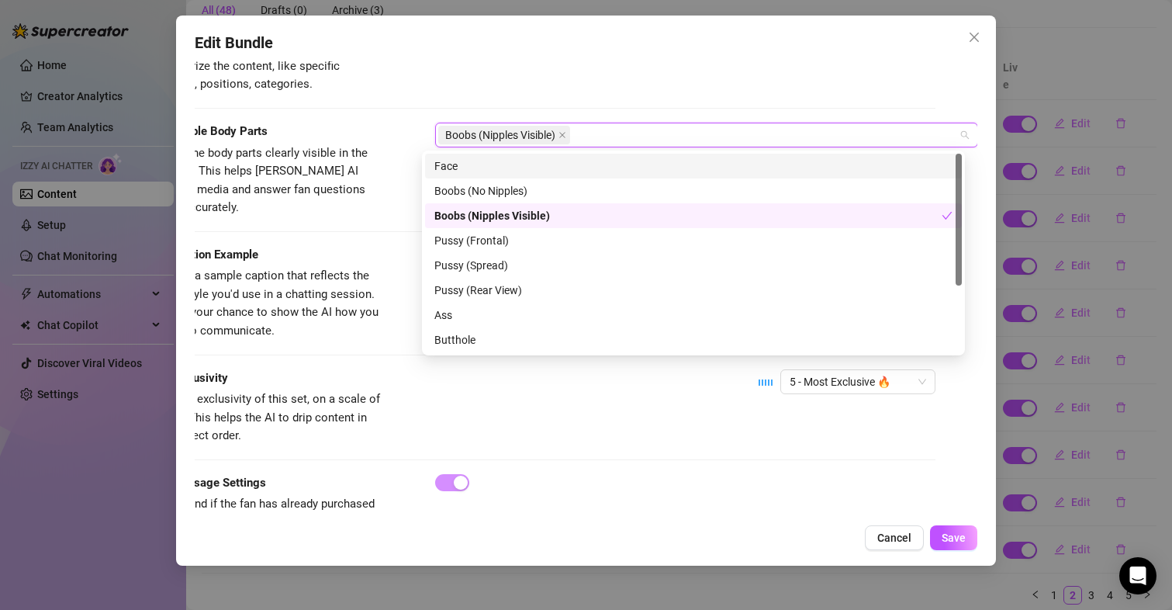
click at [454, 158] on div "Face" at bounding box center [693, 165] width 518 height 17
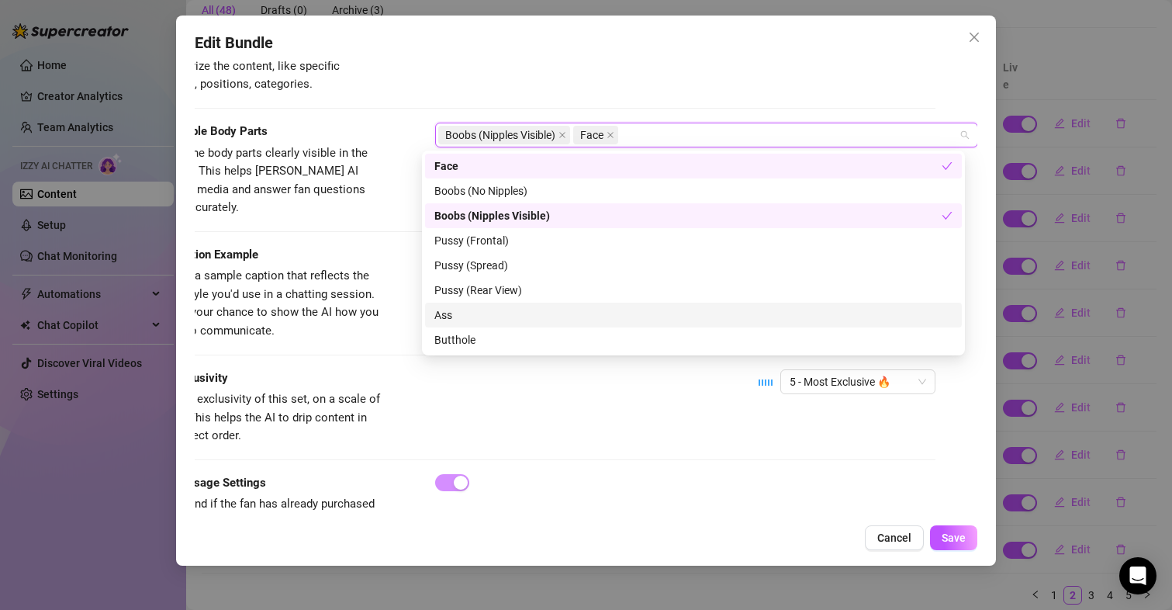
click at [502, 317] on div "Ass" at bounding box center [693, 314] width 518 height 17
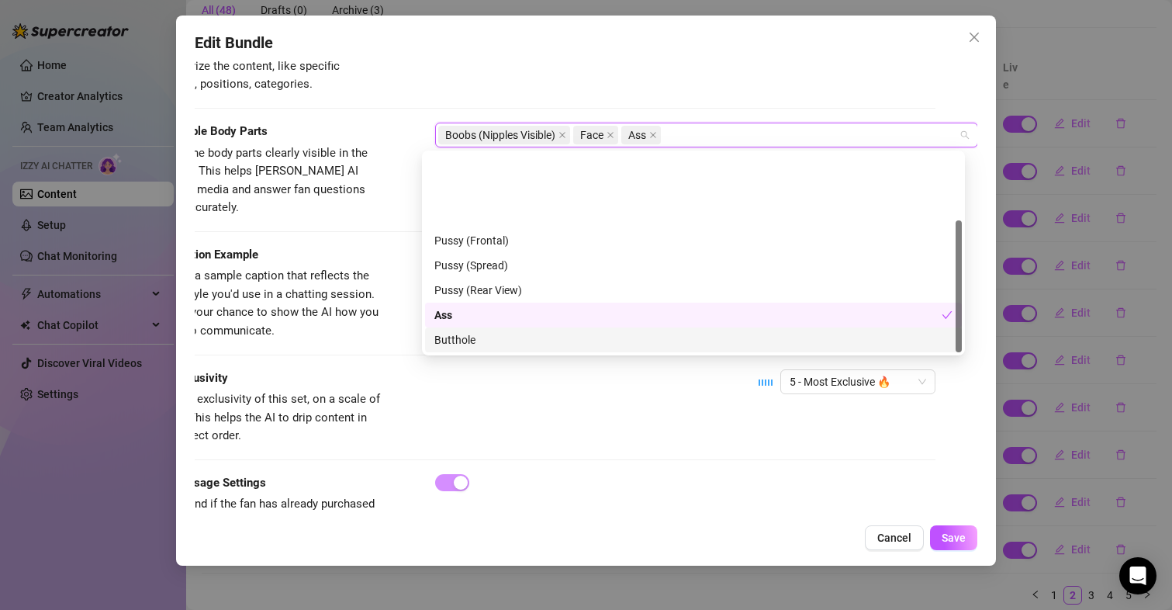
scroll to position [99, 0]
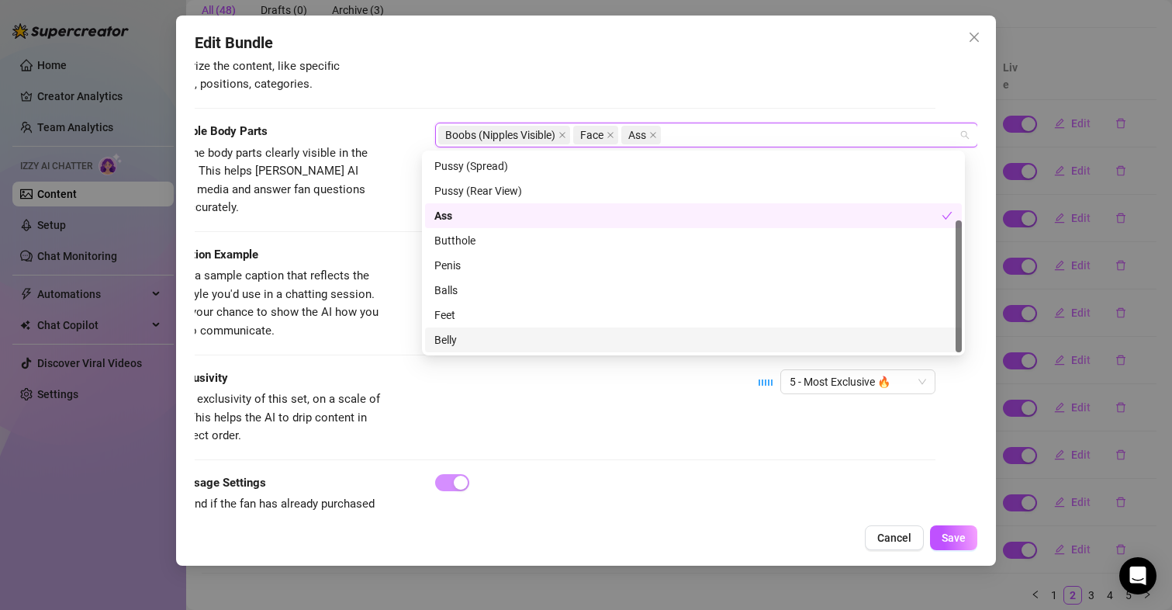
click at [452, 342] on div "Belly" at bounding box center [693, 339] width 518 height 17
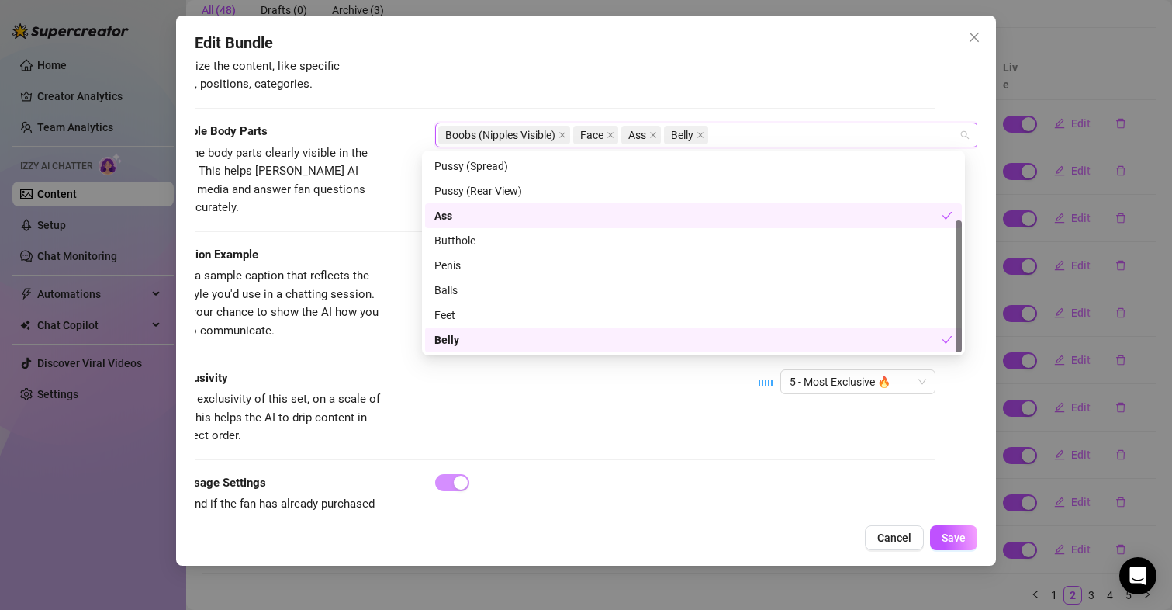
click at [573, 425] on div "Exclusivity Level of exclusivity of this set, on a scale of 1 to 5. This helps …" at bounding box center [545, 407] width 784 height 76
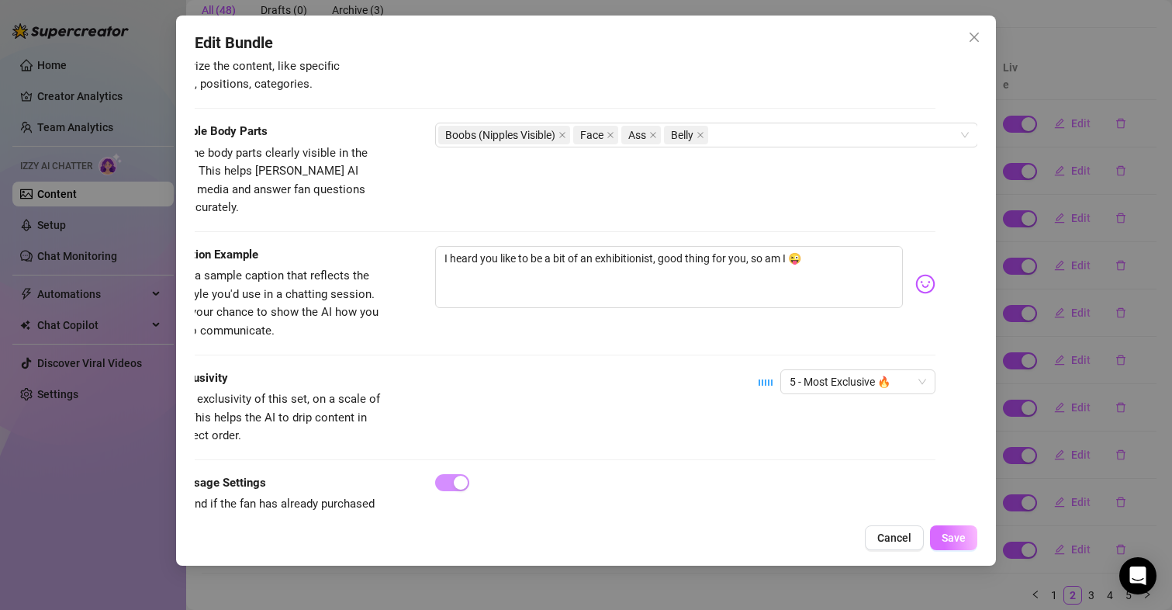
click at [961, 548] on button "Save" at bounding box center [953, 537] width 47 height 25
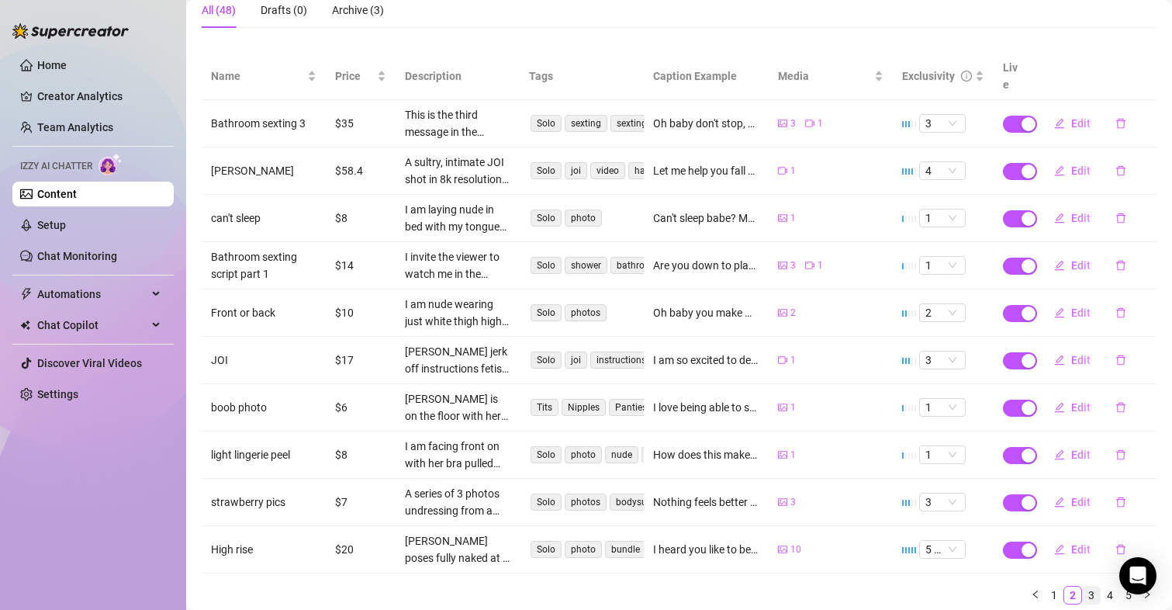
click at [1083, 586] on link "3" at bounding box center [1091, 594] width 17 height 17
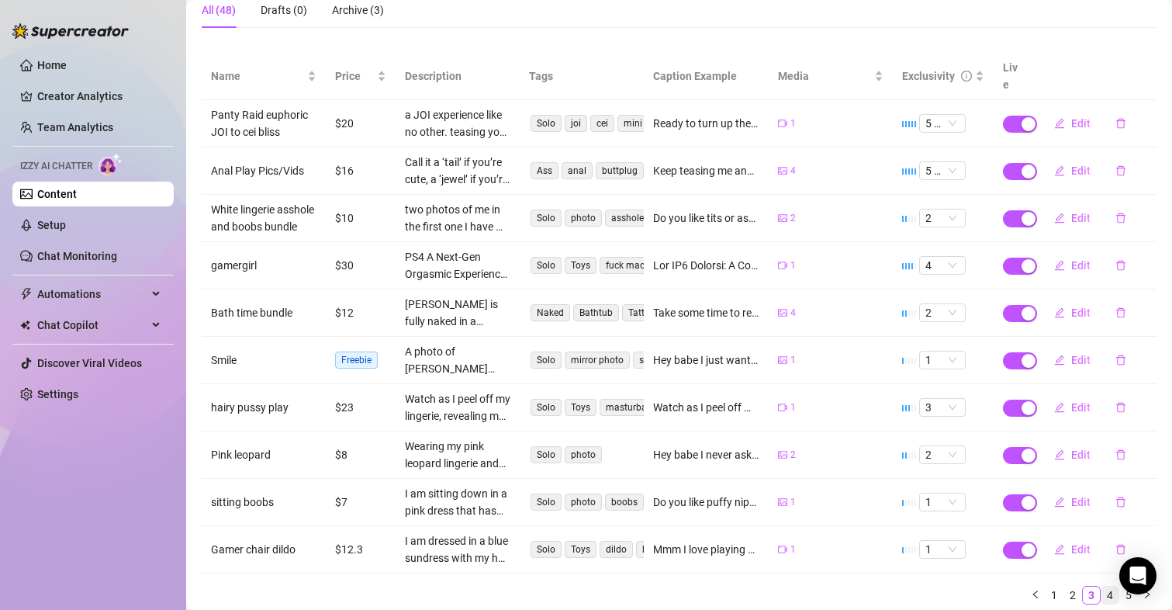
click at [1102, 593] on link "4" at bounding box center [1110, 594] width 17 height 17
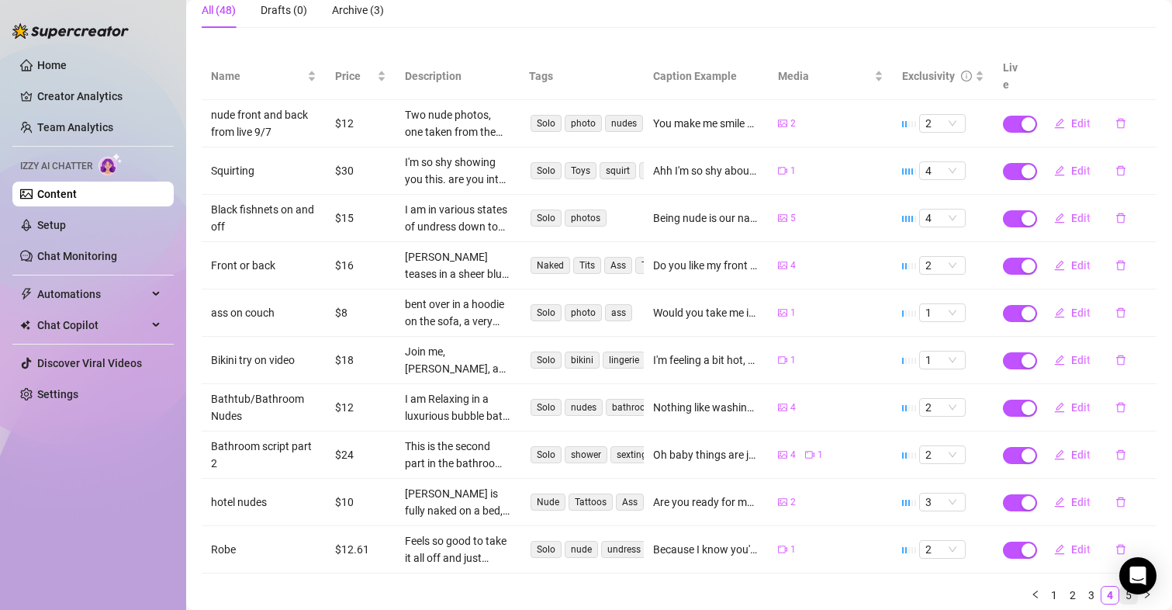
click at [1120, 586] on link "5" at bounding box center [1128, 594] width 17 height 17
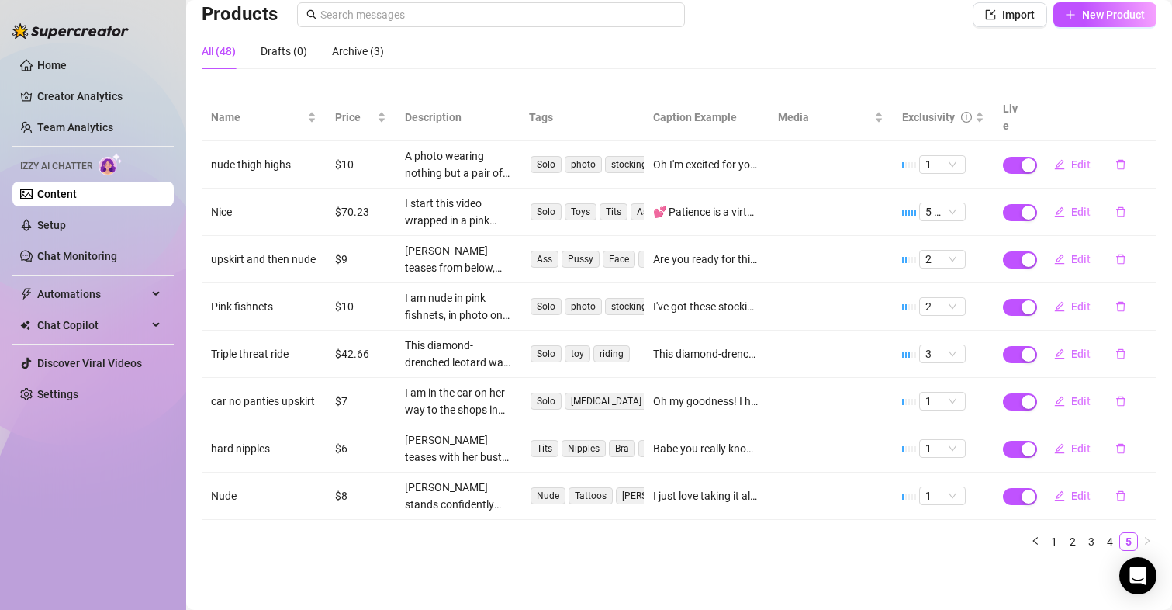
scroll to position [97, 0]
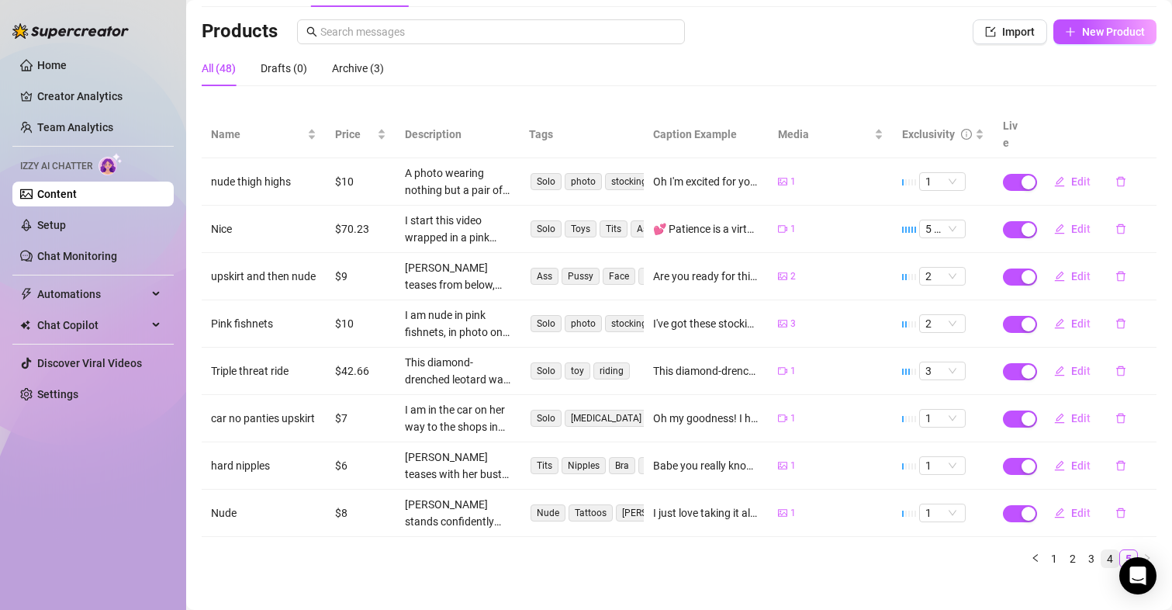
click at [1102, 550] on link "4" at bounding box center [1110, 558] width 17 height 17
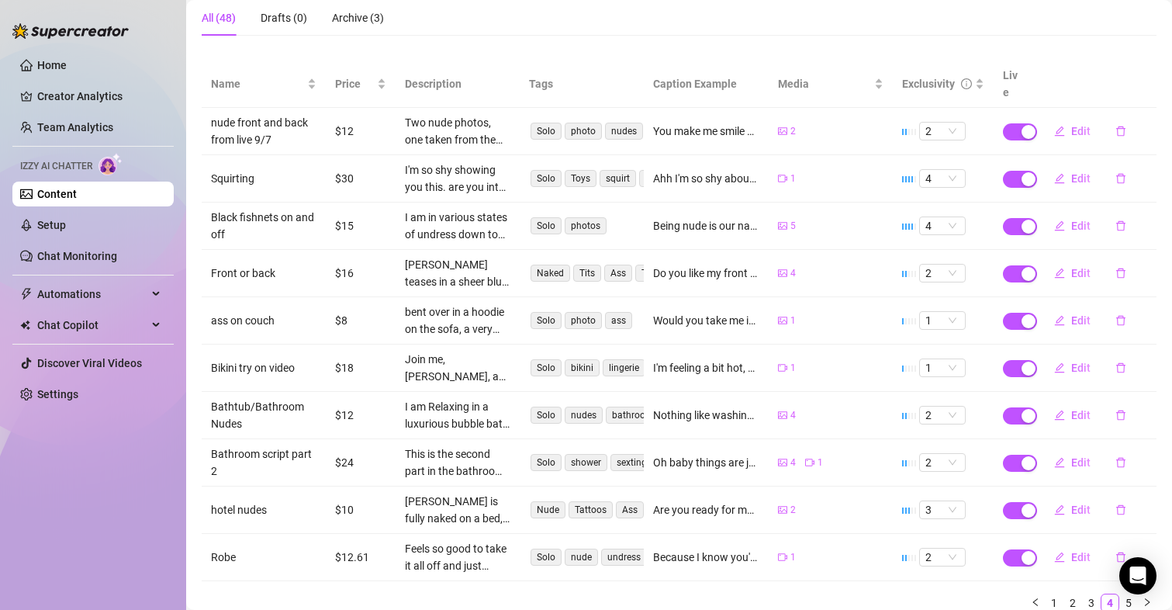
scroll to position [175, 0]
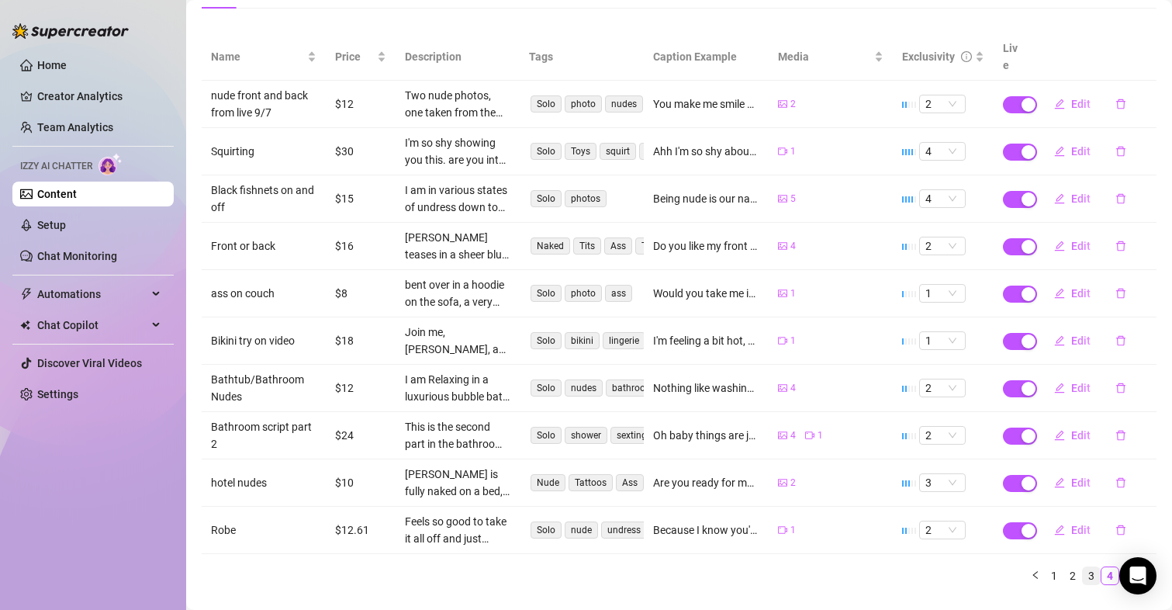
click at [1083, 567] on link "3" at bounding box center [1091, 575] width 17 height 17
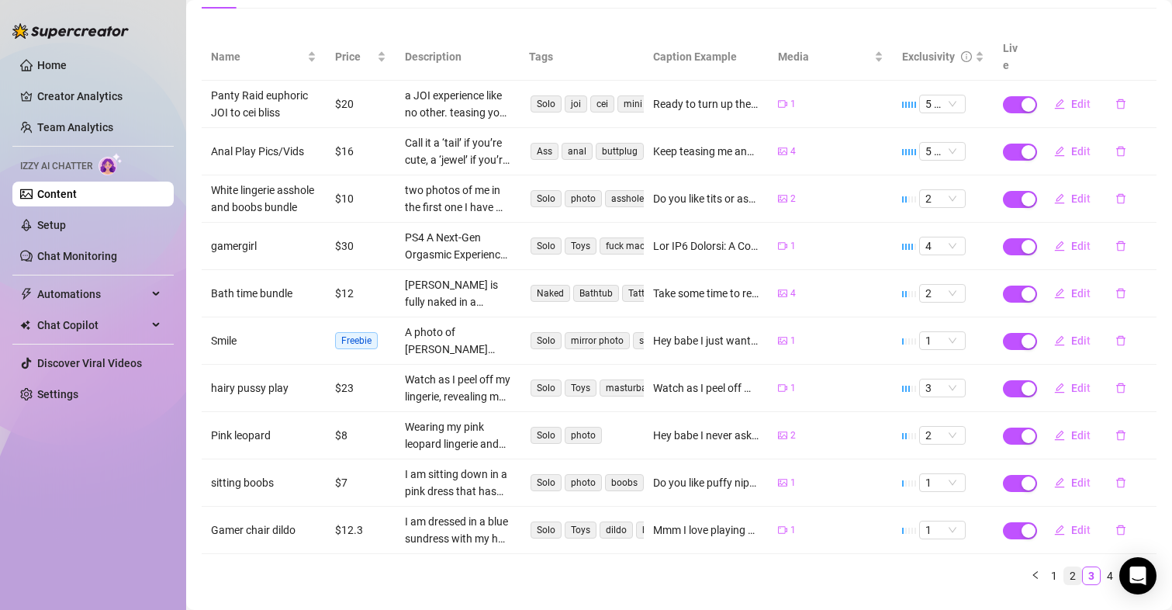
click at [1064, 581] on link "2" at bounding box center [1072, 575] width 17 height 17
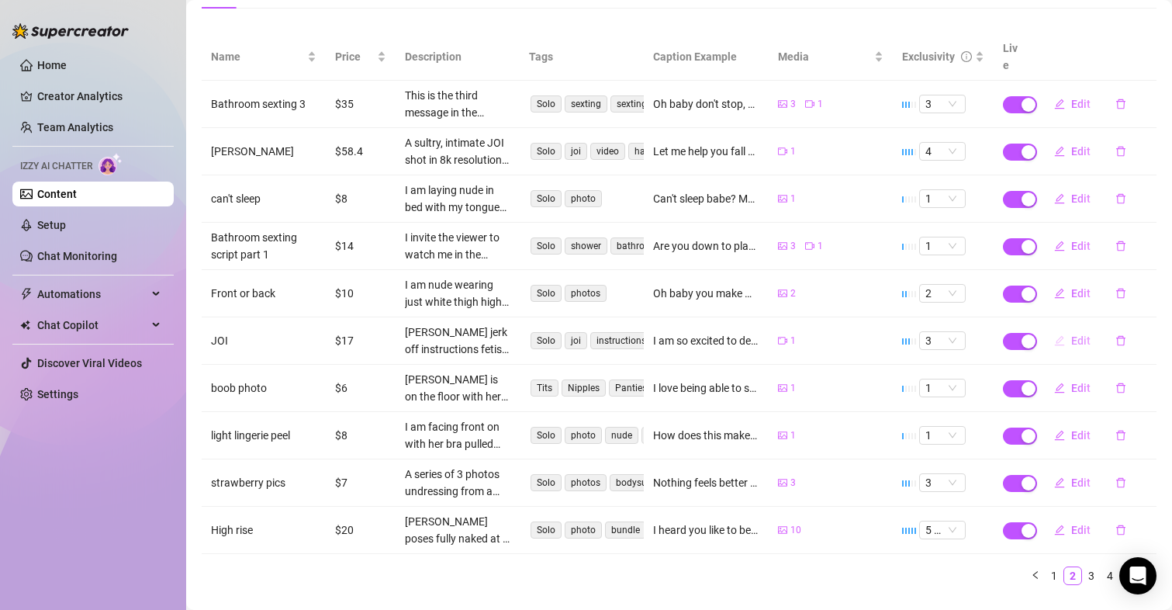
click at [1054, 335] on icon "edit" at bounding box center [1059, 340] width 11 height 11
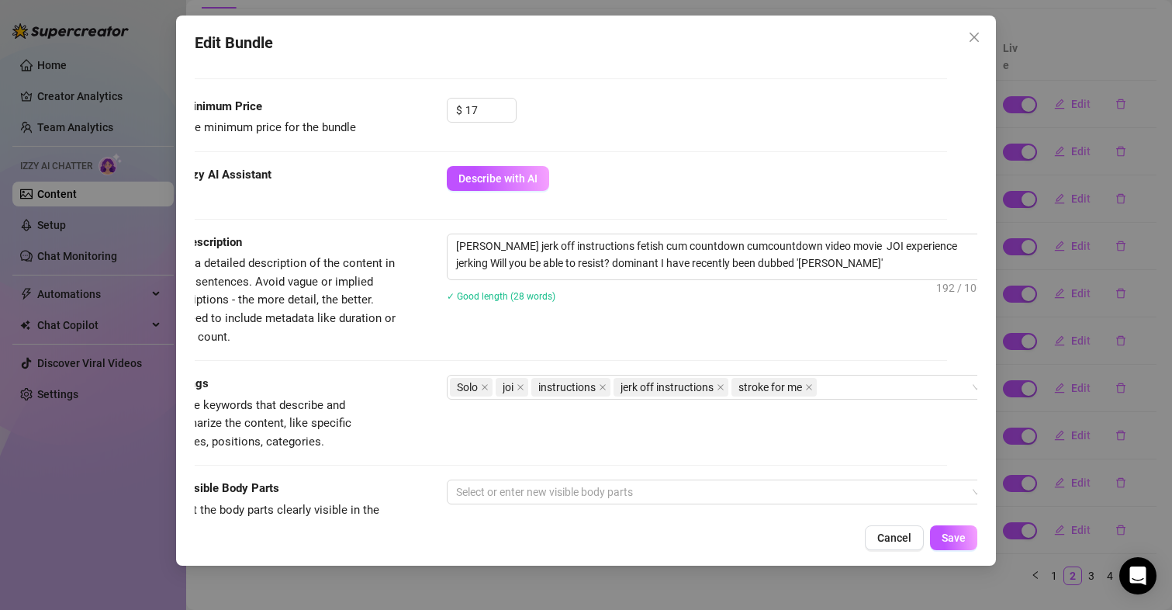
scroll to position [465, 55]
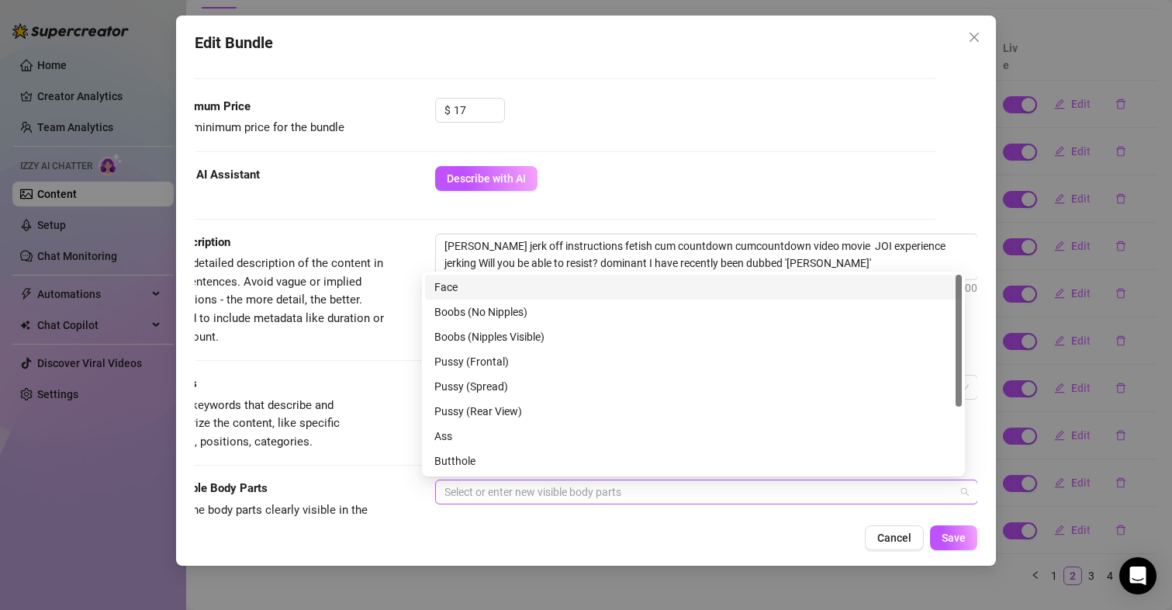
click at [823, 500] on div at bounding box center [698, 492] width 521 height 22
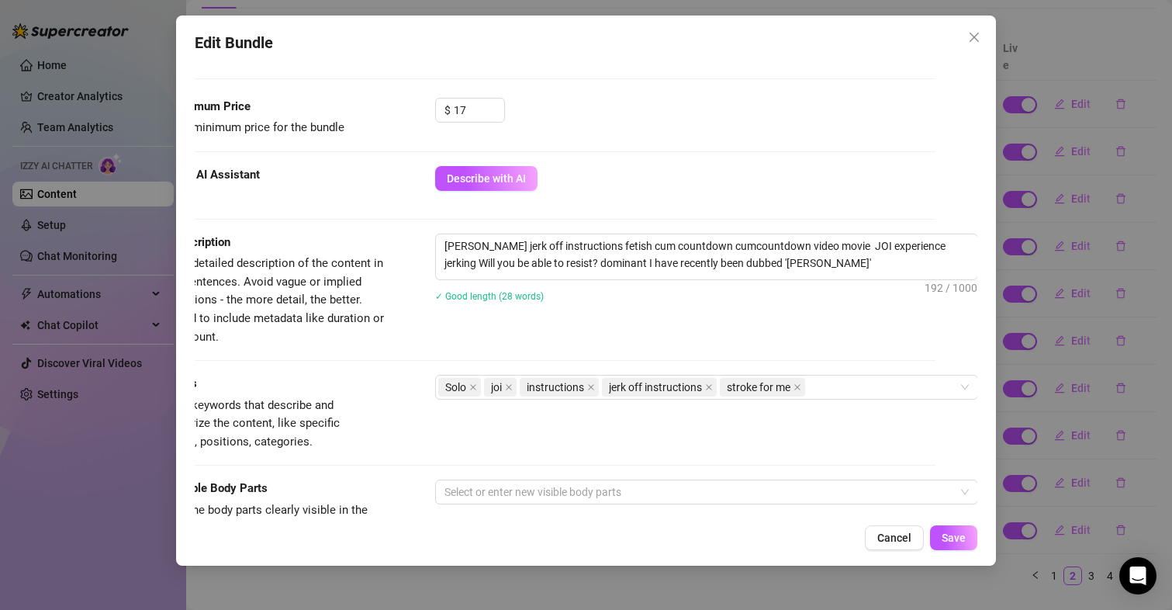
click at [313, 360] on div at bounding box center [545, 360] width 784 height 1
click at [836, 262] on textarea "[PERSON_NAME] jerk off instructions fetish cum countdown cumcountdown video mov…" at bounding box center [706, 254] width 541 height 40
type textarea "[PERSON_NAME] jerk off instructions fetish cum countdown cumcountdown video mov…"
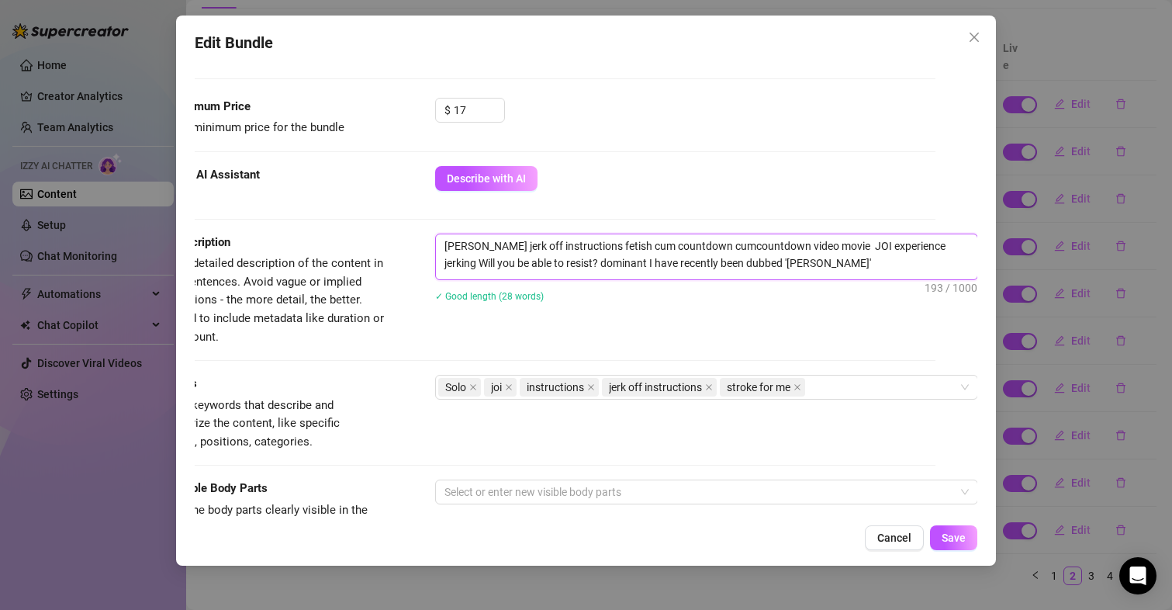
type textarea "[PERSON_NAME] jerk off instructions fetish cum countdown cumcountdown video mov…"
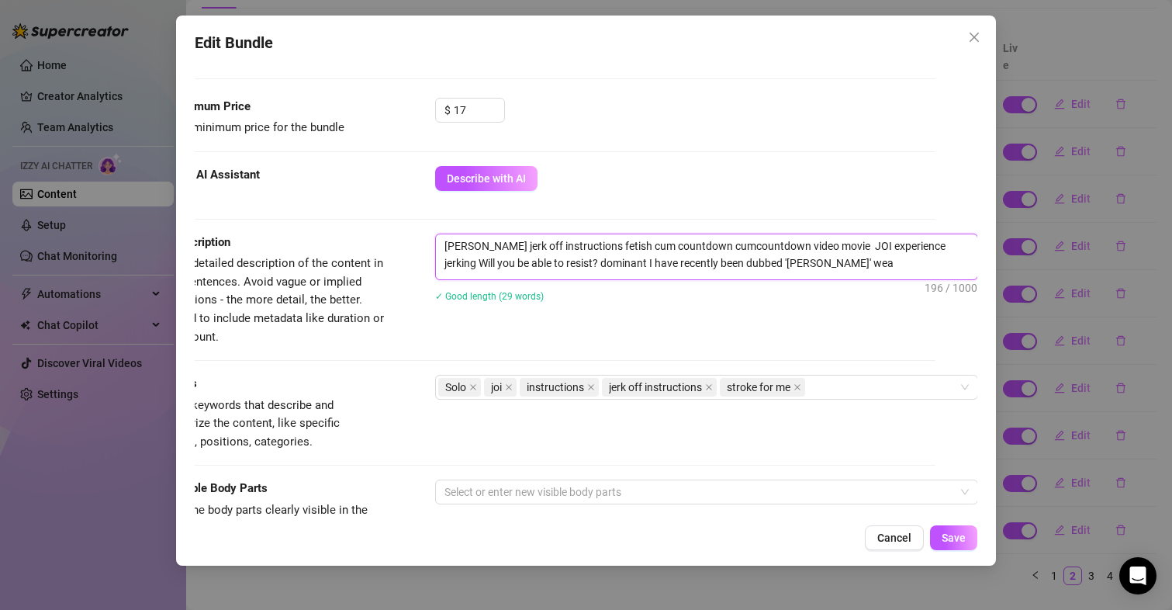
type textarea "[PERSON_NAME] jerk off instructions fetish cum countdown cumcountdown video mov…"
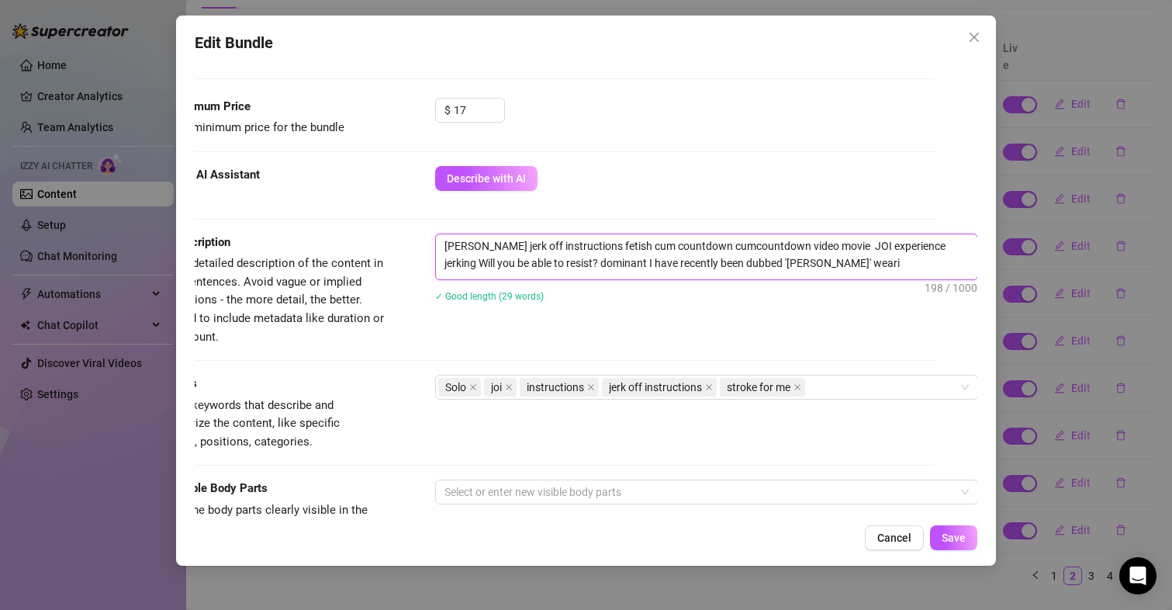
type textarea "[PERSON_NAME] jerk off instructions fetish cum countdown cumcountdown video mov…"
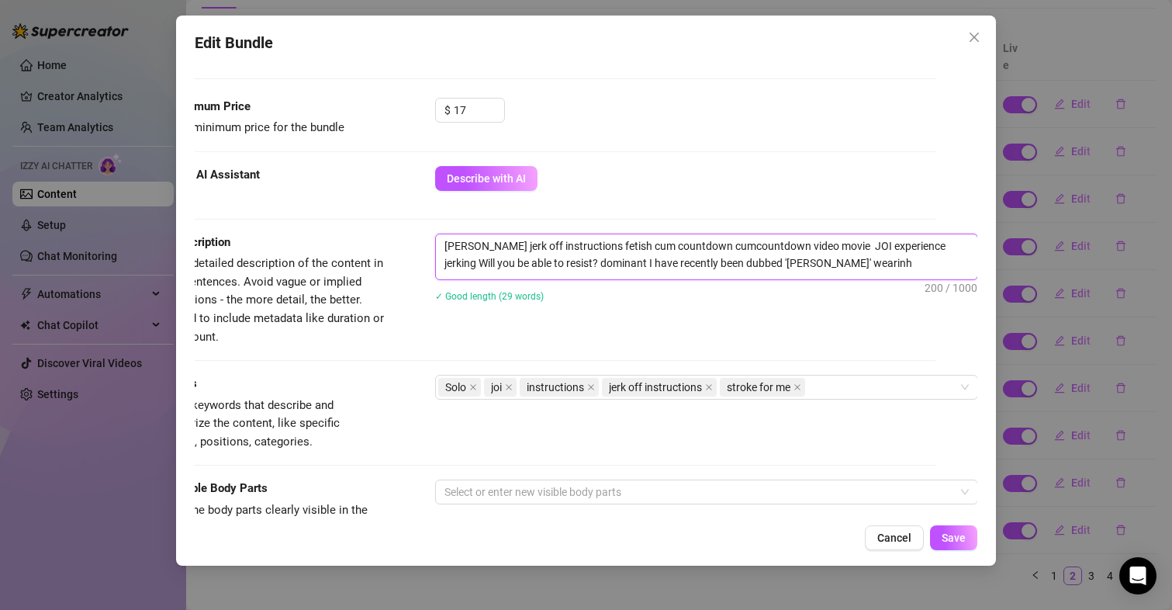
type textarea "[PERSON_NAME] jerk off instructions fetish cum countdown cumcountdown video mov…"
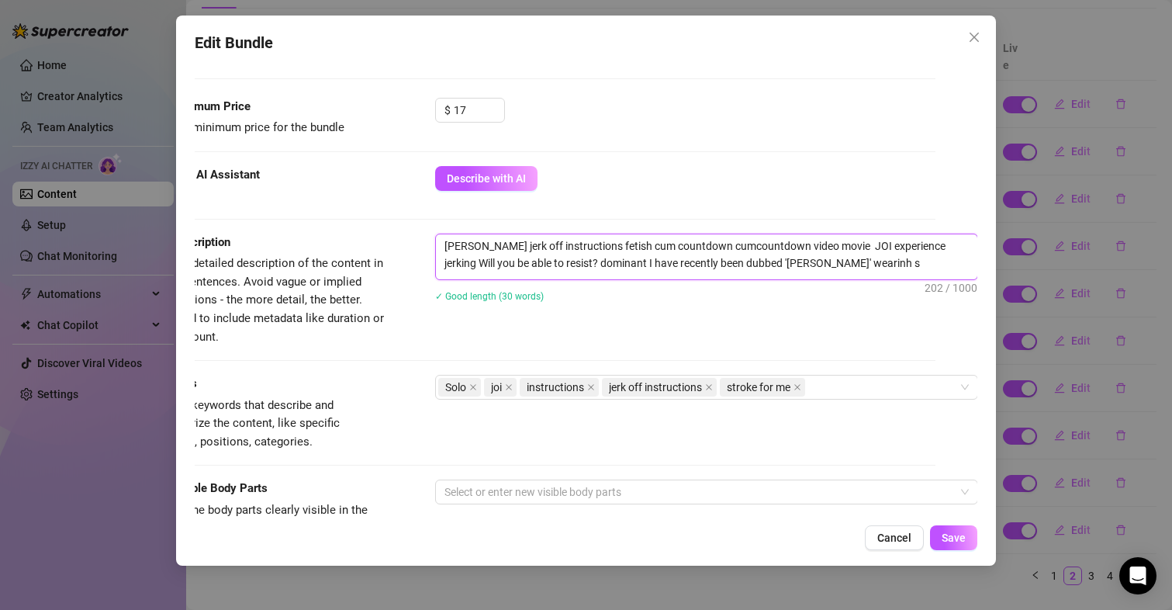
type textarea "[PERSON_NAME] jerk off instructions fetish cum countdown cumcountdown video mov…"
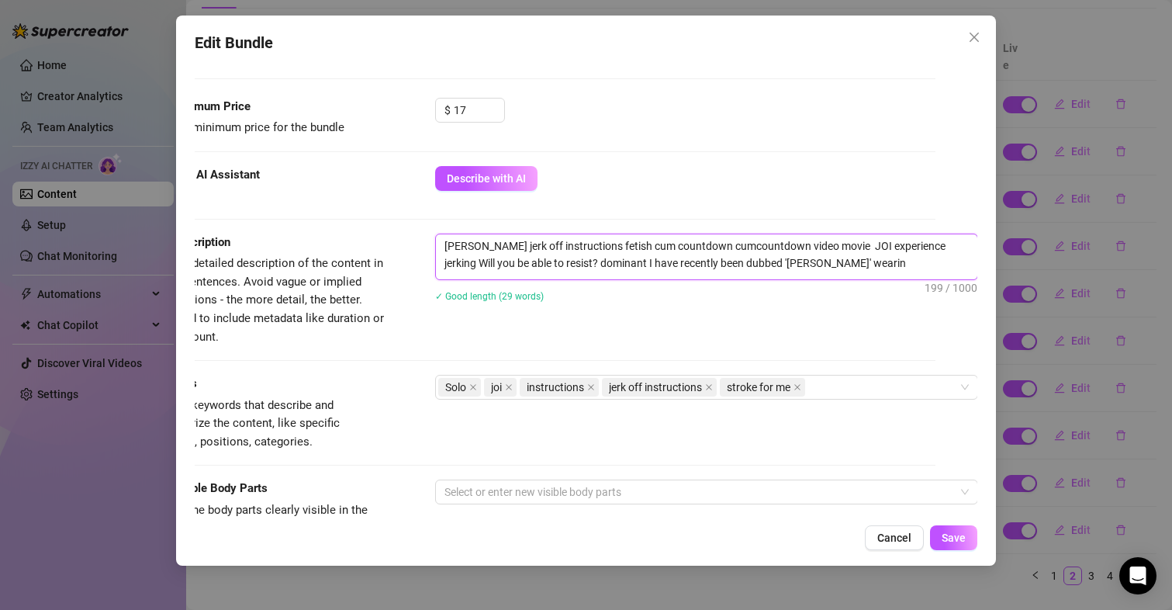
type textarea "[PERSON_NAME] jerk off instructions fetish cum countdown cumcountdown video mov…"
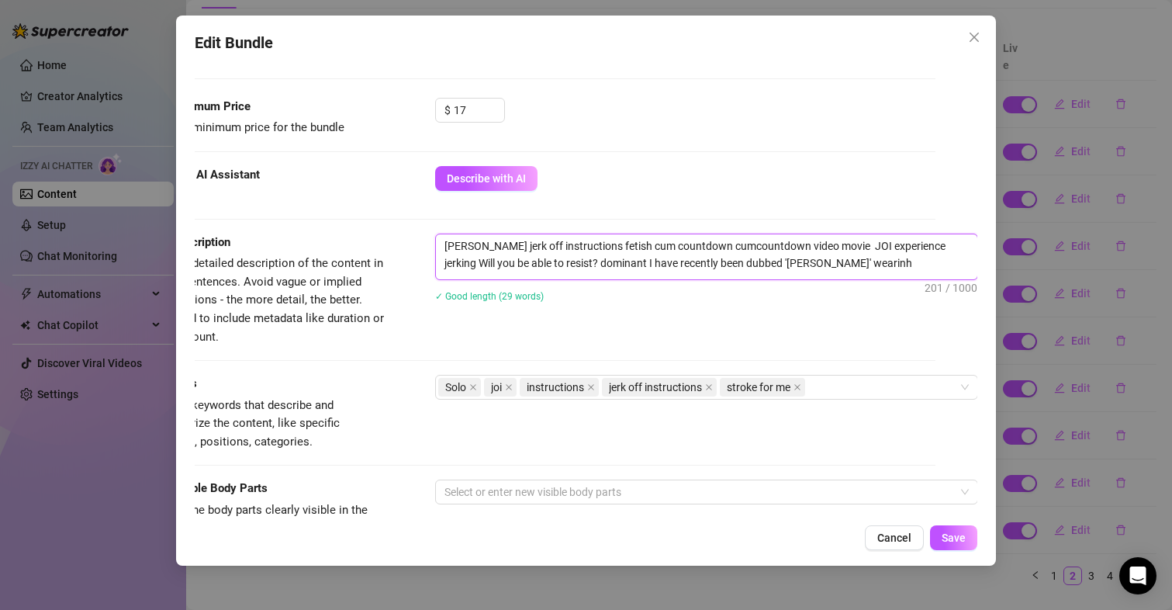
type textarea "[PERSON_NAME] jerk off instructions fetish cum countdown cumcountdown video mov…"
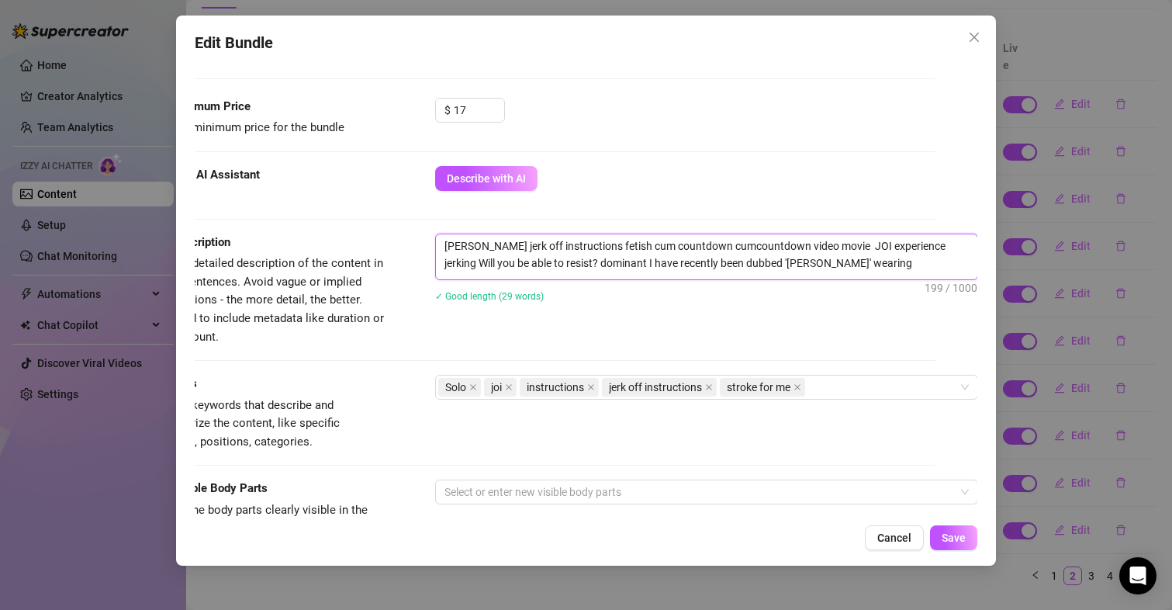
type textarea "[PERSON_NAME] jerk off instructions fetish cum countdown cumcountdown video mov…"
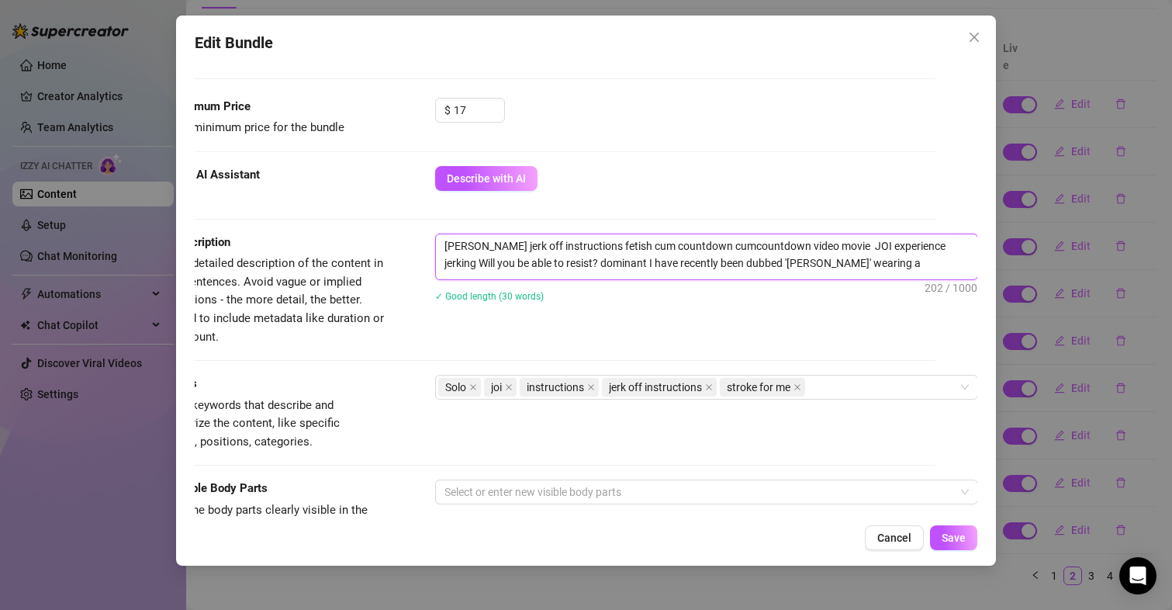
type textarea "[PERSON_NAME] jerk off instructions fetish cum countdown cumcountdown video mov…"
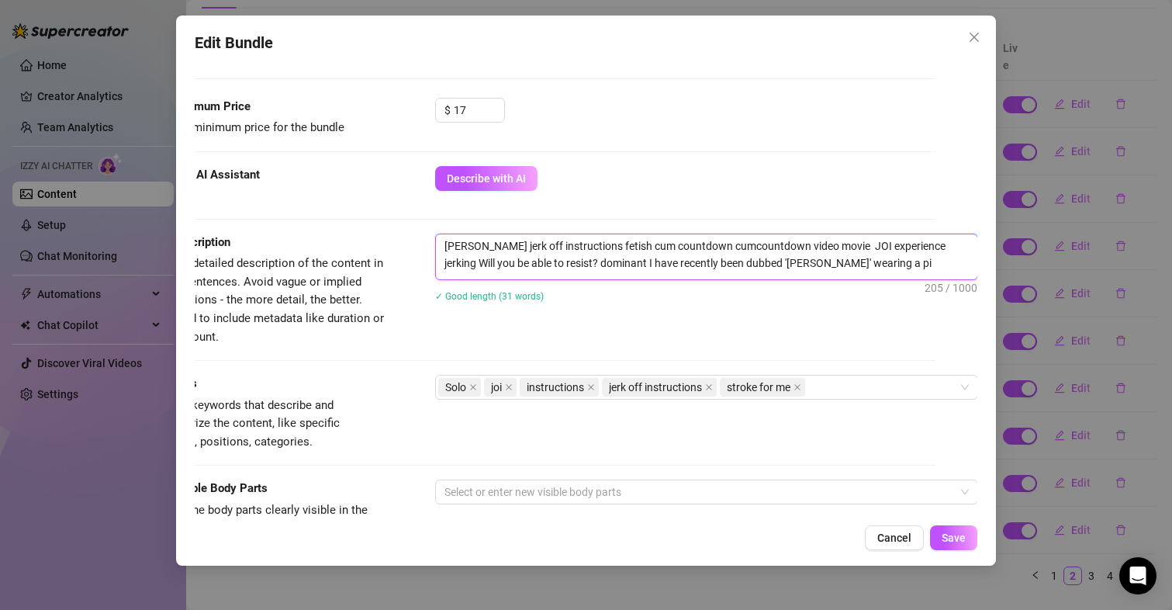
type textarea "[PERSON_NAME] jerk off instructions fetish cum countdown cumcountdown video mov…"
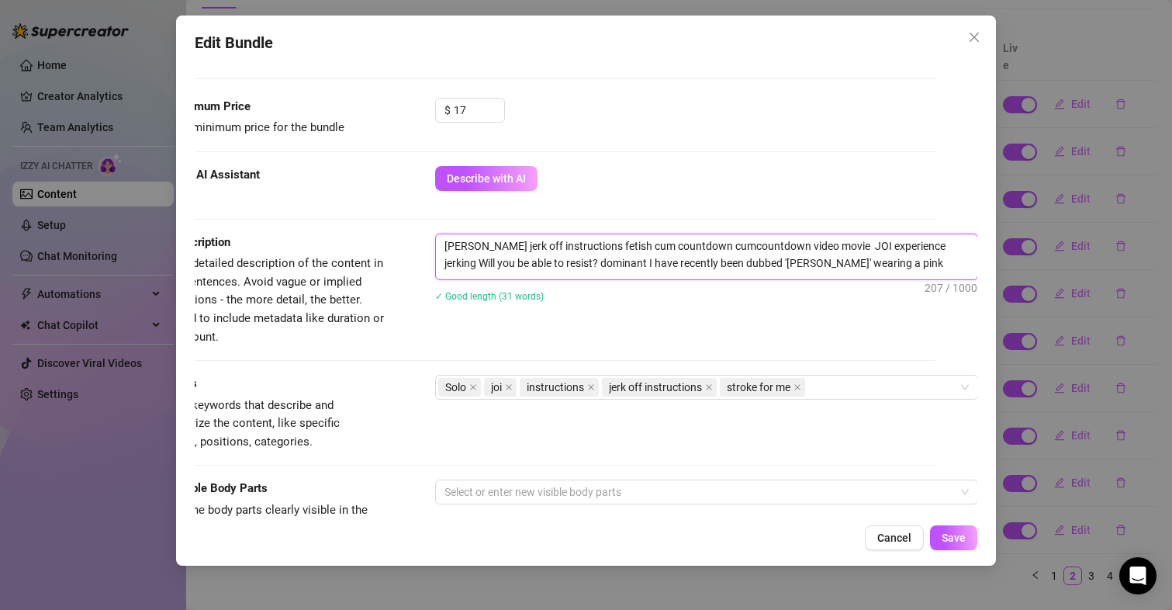
type textarea "[PERSON_NAME] jerk off instructions fetish cum countdown cumcountdown video mov…"
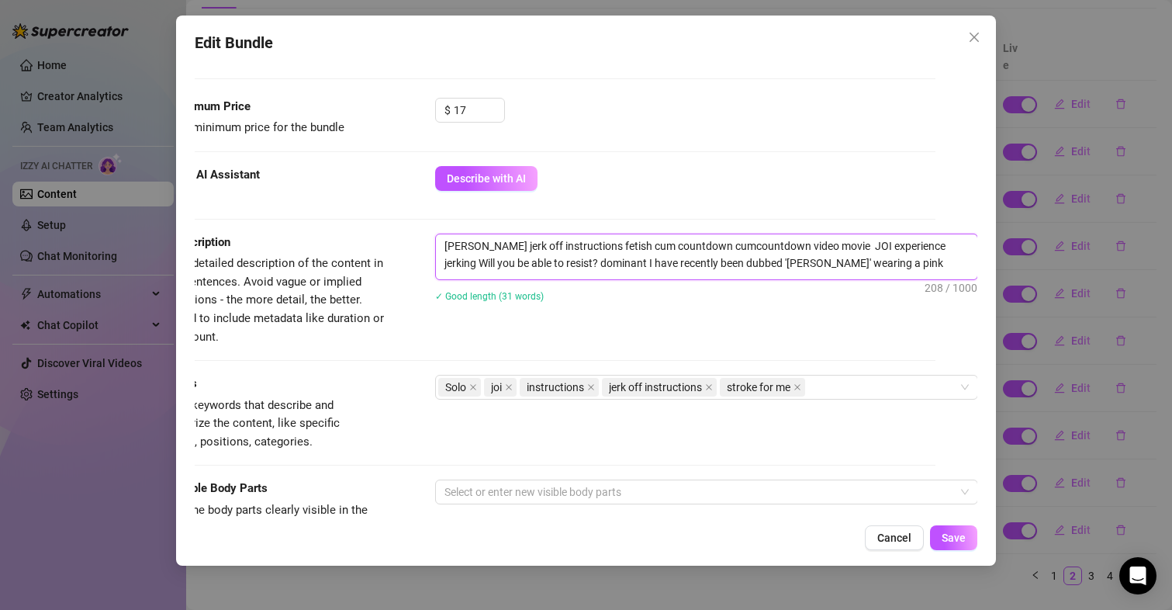
type textarea "[PERSON_NAME] jerk off instructions fetish cum countdown cumcountdown video mov…"
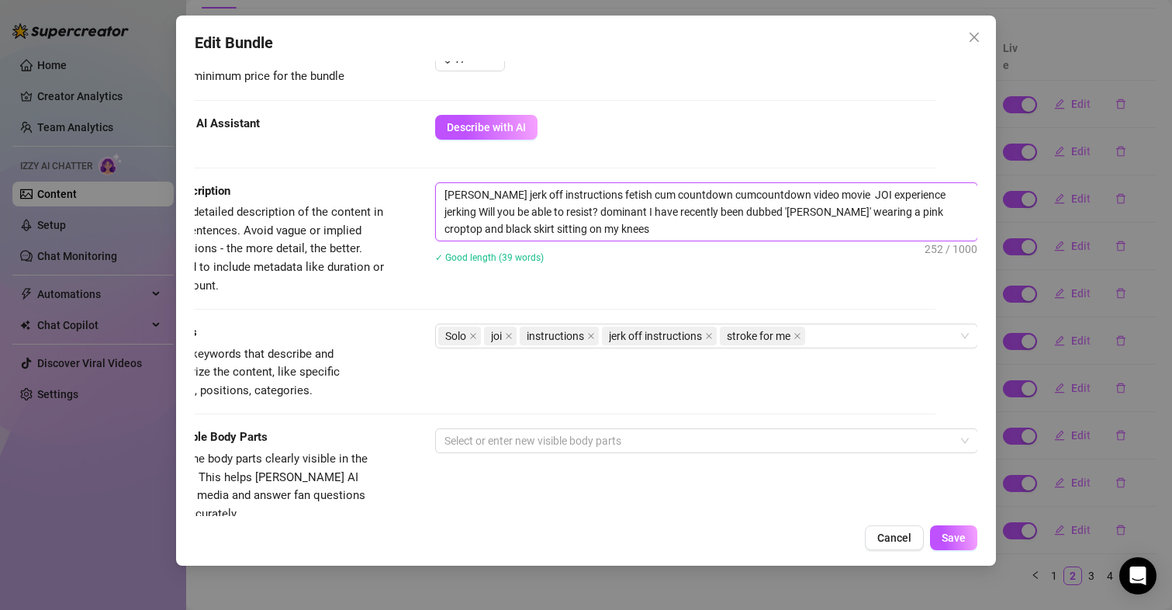
scroll to position [698, 55]
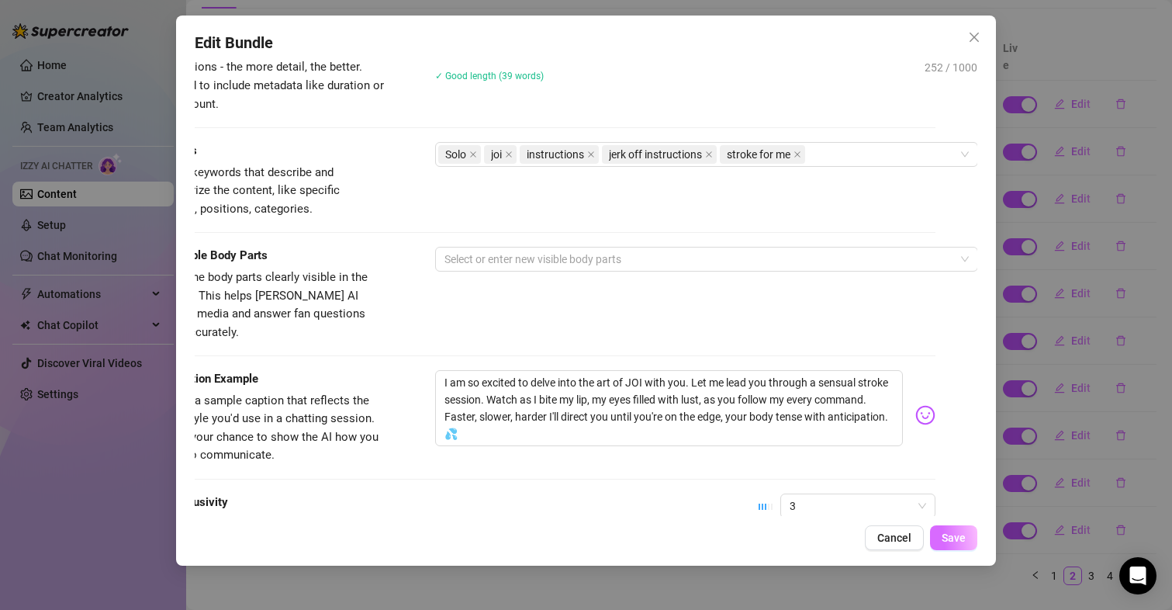
click at [951, 538] on span "Save" at bounding box center [954, 537] width 24 height 12
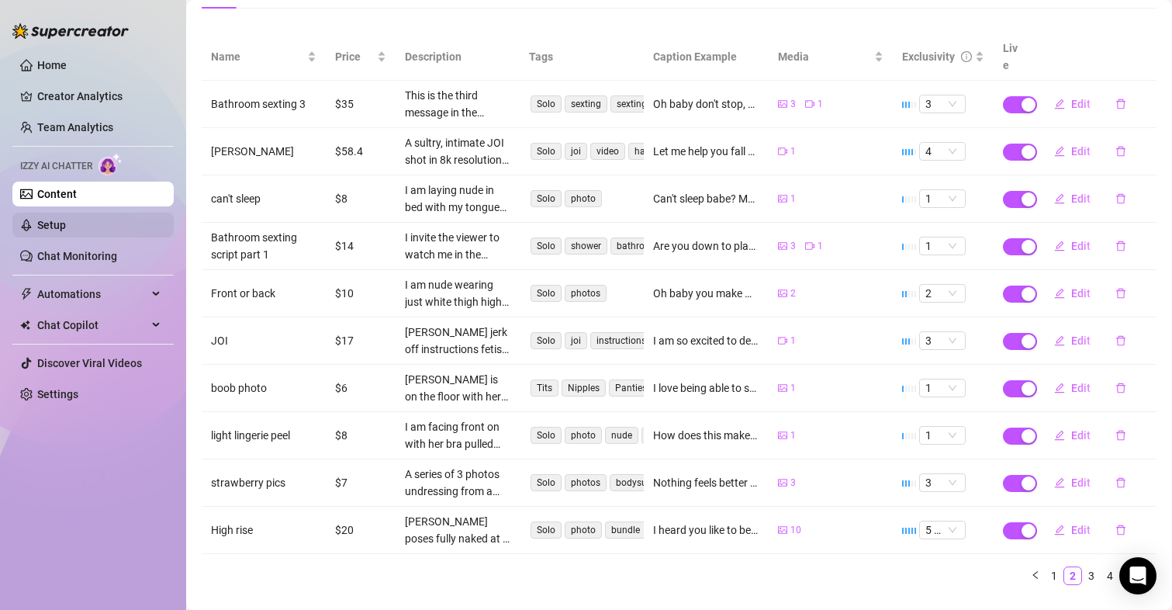
click at [66, 222] on link "Setup" at bounding box center [51, 225] width 29 height 12
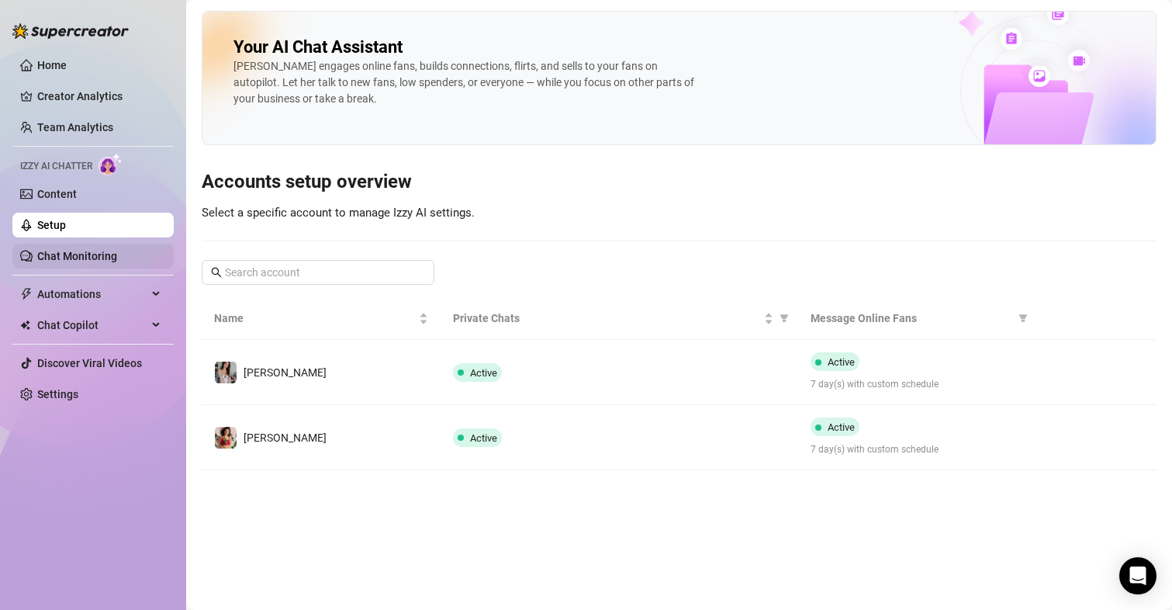
click at [117, 251] on link "Chat Monitoring" at bounding box center [77, 256] width 80 height 12
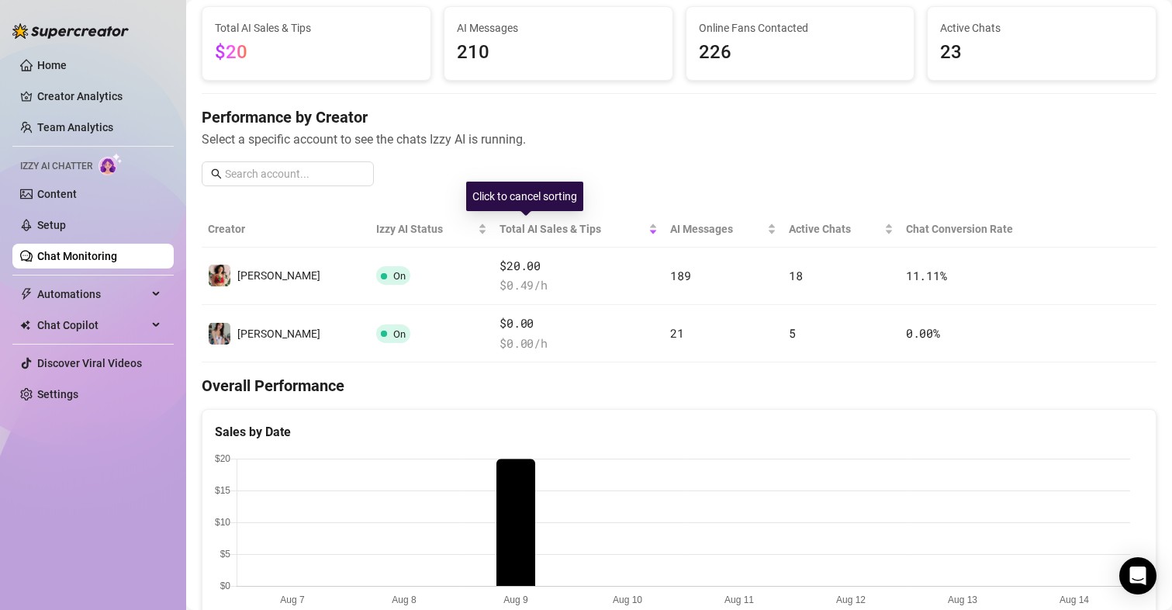
scroll to position [310, 0]
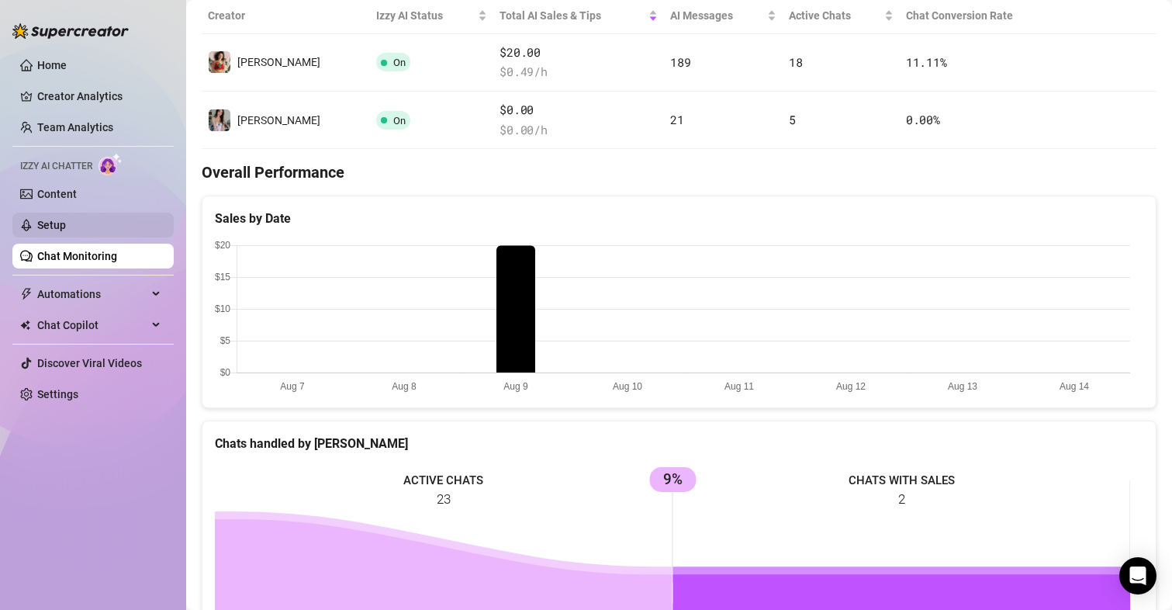
click at [66, 231] on link "Setup" at bounding box center [51, 225] width 29 height 12
